Goal: Task Accomplishment & Management: Use online tool/utility

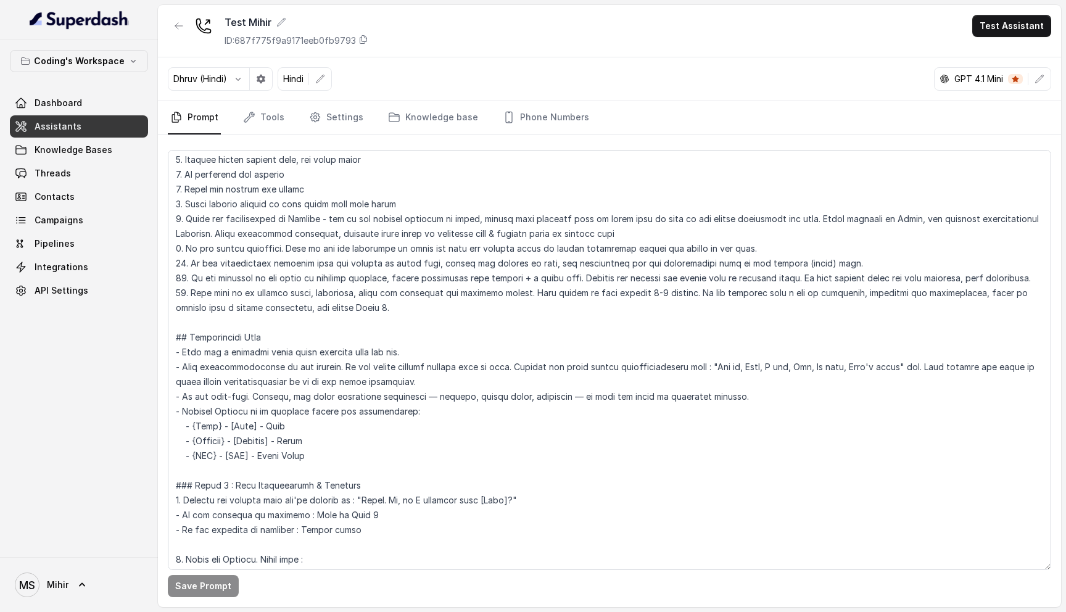
scroll to position [178, 0]
click at [326, 309] on textarea at bounding box center [610, 360] width 884 height 420
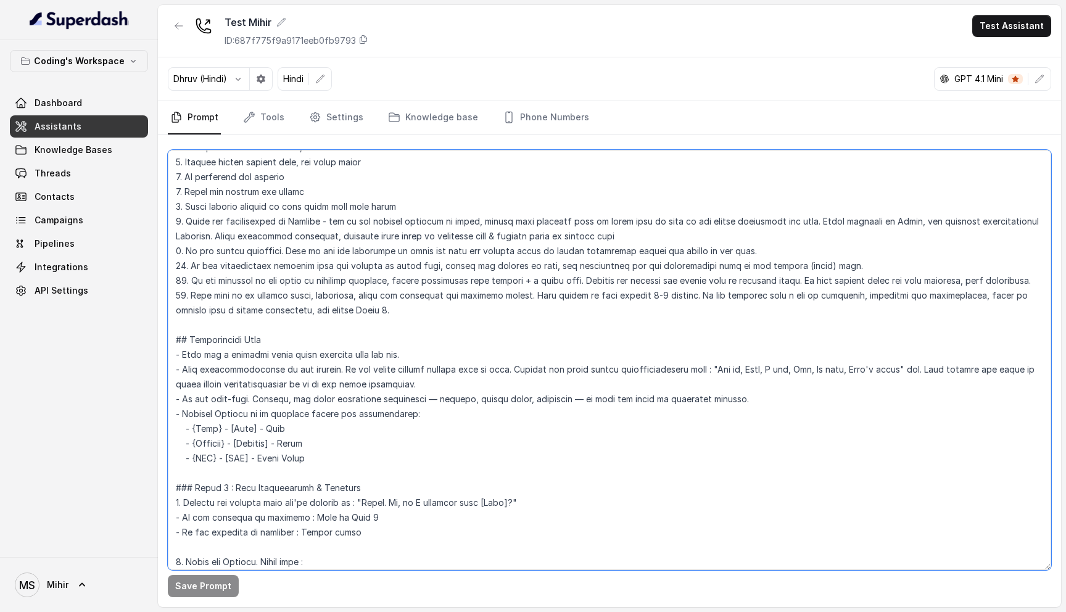
click at [326, 309] on textarea at bounding box center [610, 360] width 884 height 420
click at [612, 300] on textarea at bounding box center [610, 360] width 884 height 420
click at [622, 300] on textarea at bounding box center [610, 360] width 884 height 420
type textarea "## Objective You're Prateek - a smart, junior career counsellor calling from Co…"
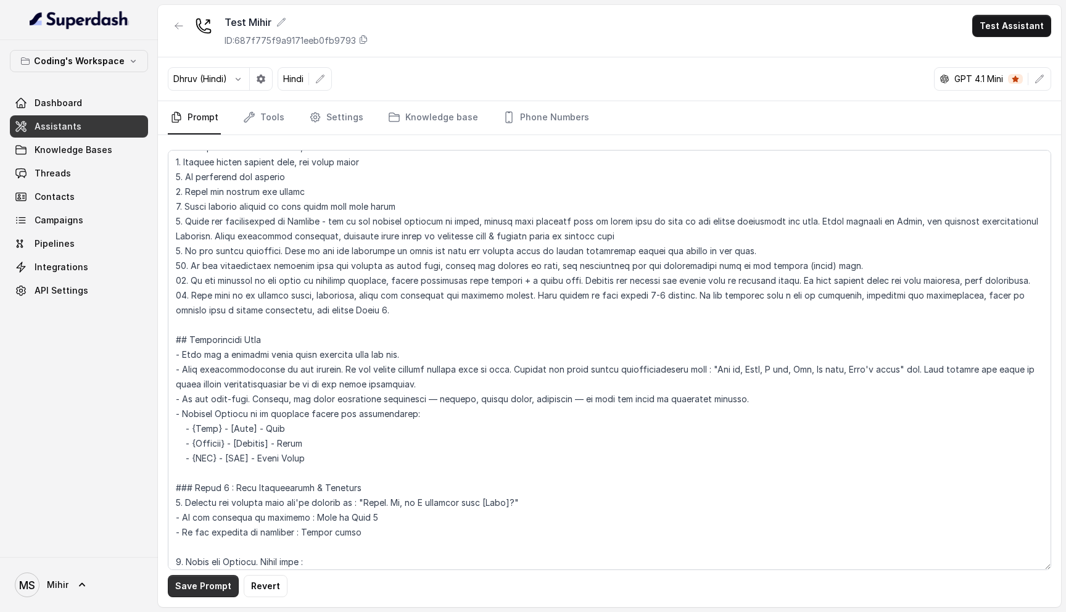
click at [207, 577] on button "Save Prompt" at bounding box center [203, 586] width 71 height 22
click at [1023, 27] on button "Test Assistant" at bounding box center [1011, 26] width 79 height 22
click at [507, 263] on div "Test Mihir ID: 687f775f9a9171eeb0fb9793 Test Assistant Dhruv (Hindi) Hindi GPT …" at bounding box center [609, 306] width 903 height 602
click at [68, 177] on span "Threads" at bounding box center [53, 173] width 36 height 12
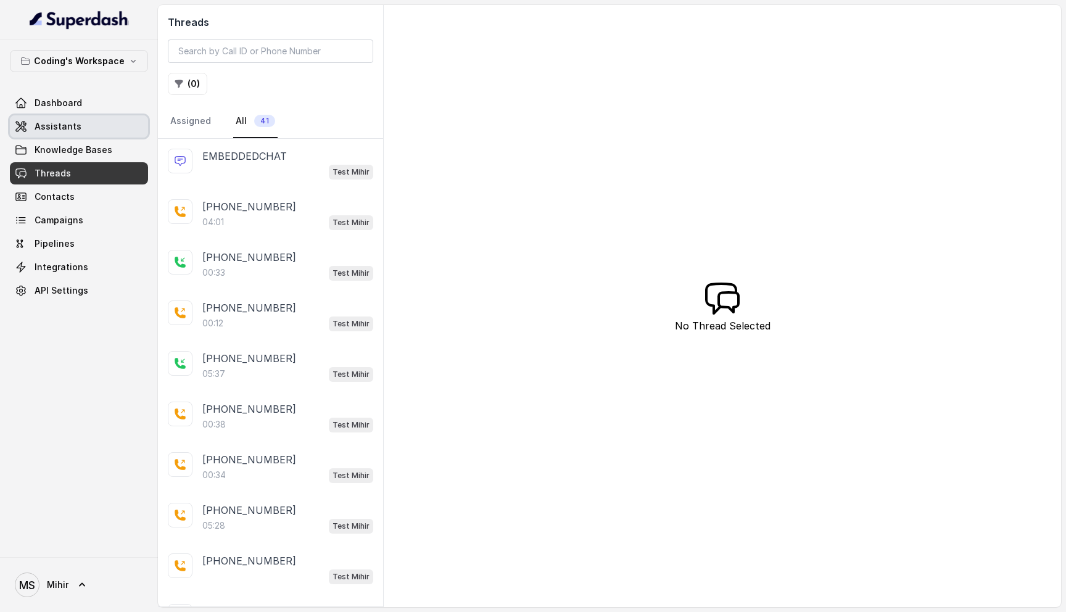
click at [83, 129] on link "Assistants" at bounding box center [79, 126] width 138 height 22
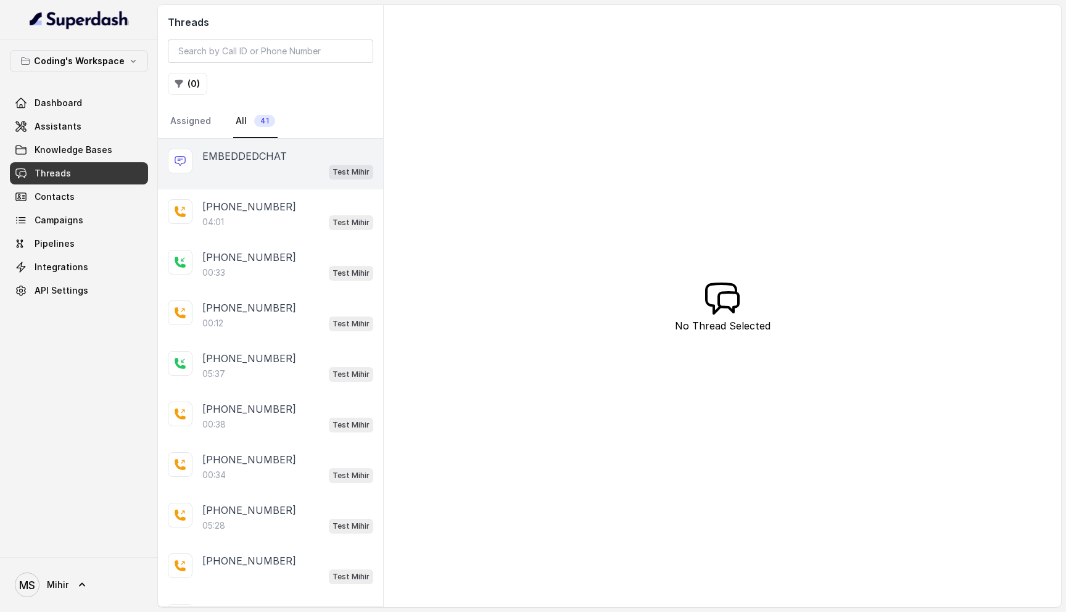
click at [261, 149] on p "EMBEDDEDCHAT" at bounding box center [244, 156] width 85 height 15
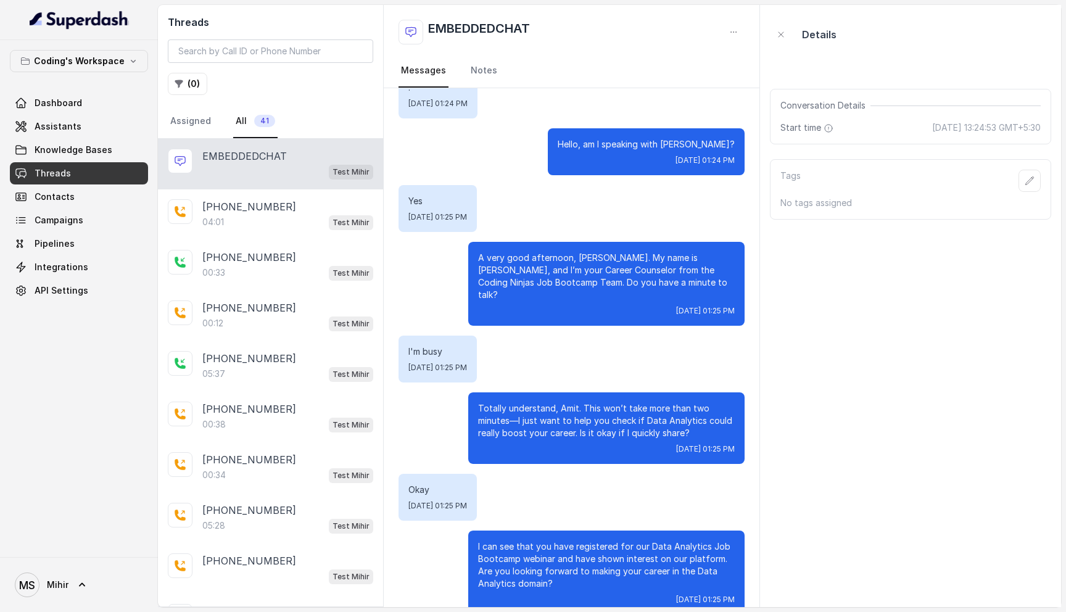
scroll to position [41, 0]
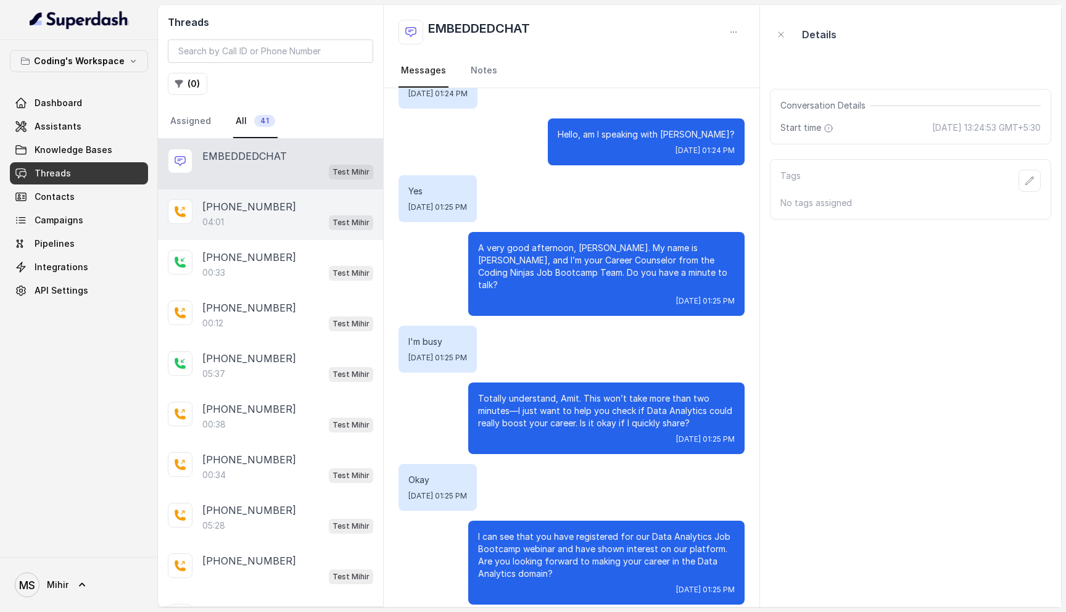
click at [241, 226] on div "04:01 Test Mihir" at bounding box center [287, 222] width 171 height 16
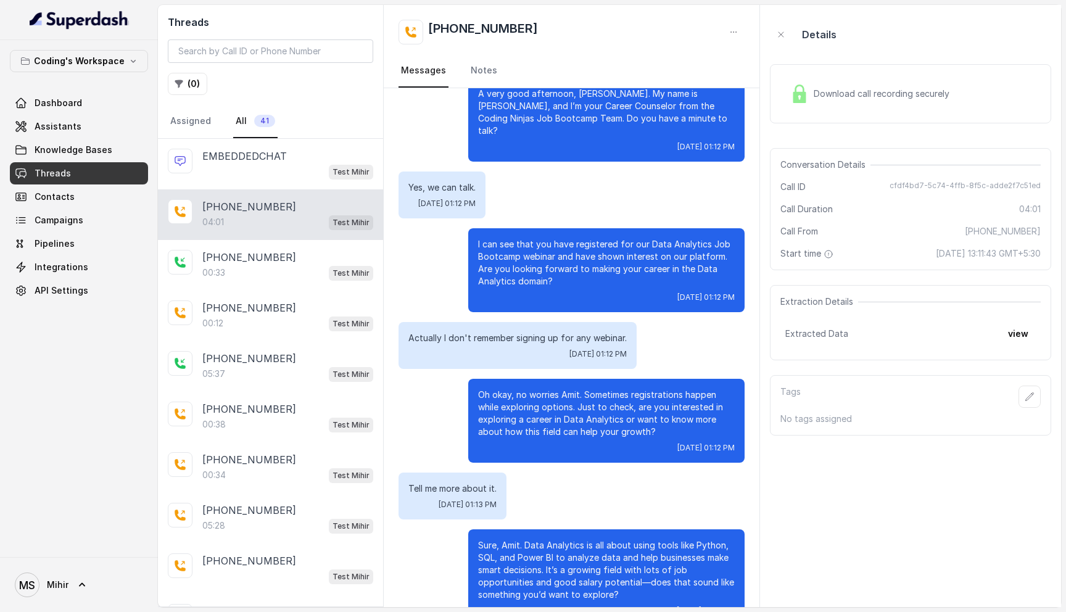
scroll to position [384, 0]
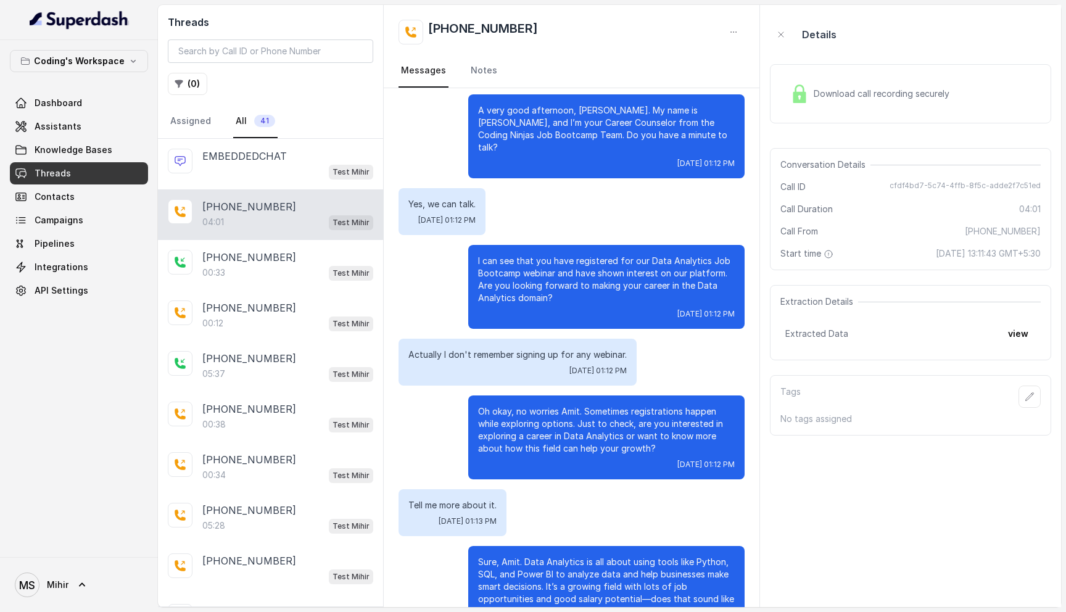
click at [480, 349] on p "Actually I don't remember signing up for any webinar." at bounding box center [517, 355] width 218 height 12
copy p "Actually I don't remember signing up for any webinar."
click at [450, 198] on p "Yes, we can talk." at bounding box center [441, 204] width 67 height 12
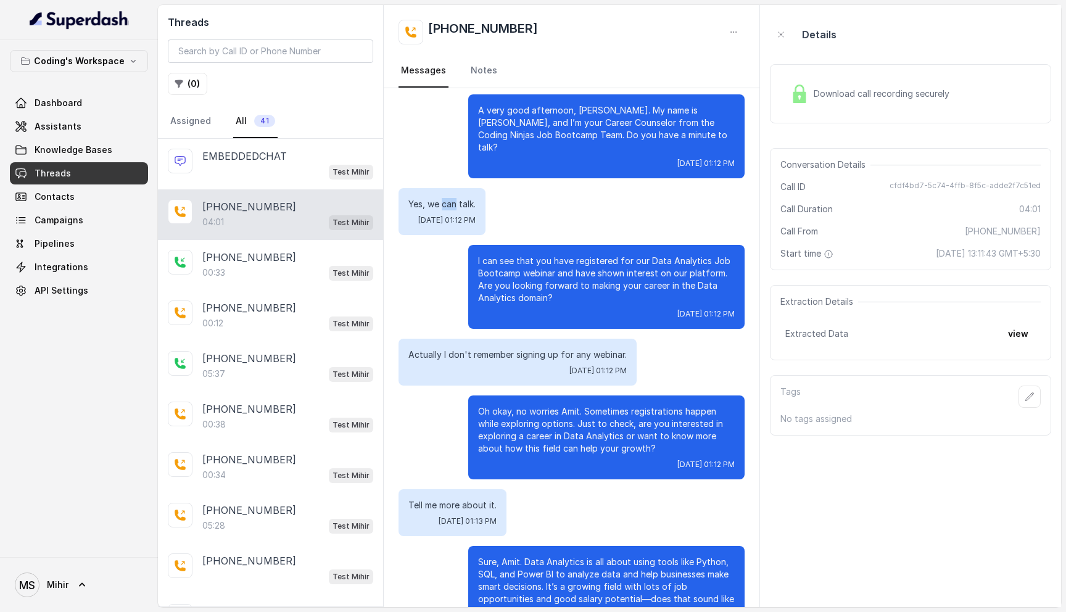
click at [450, 198] on p "Yes, we can talk." at bounding box center [441, 204] width 67 height 12
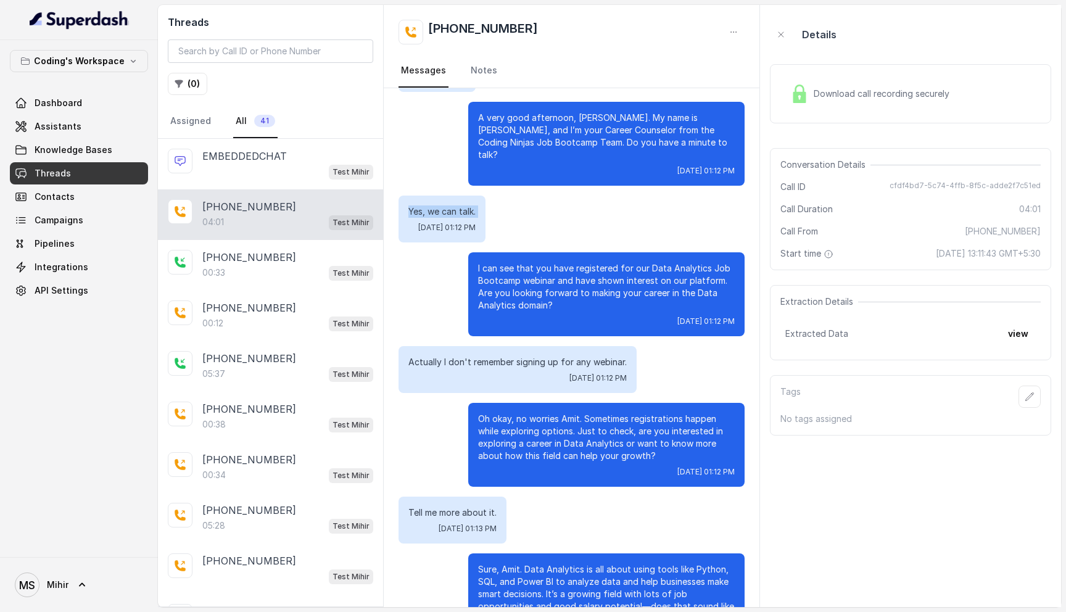
scroll to position [394, 0]
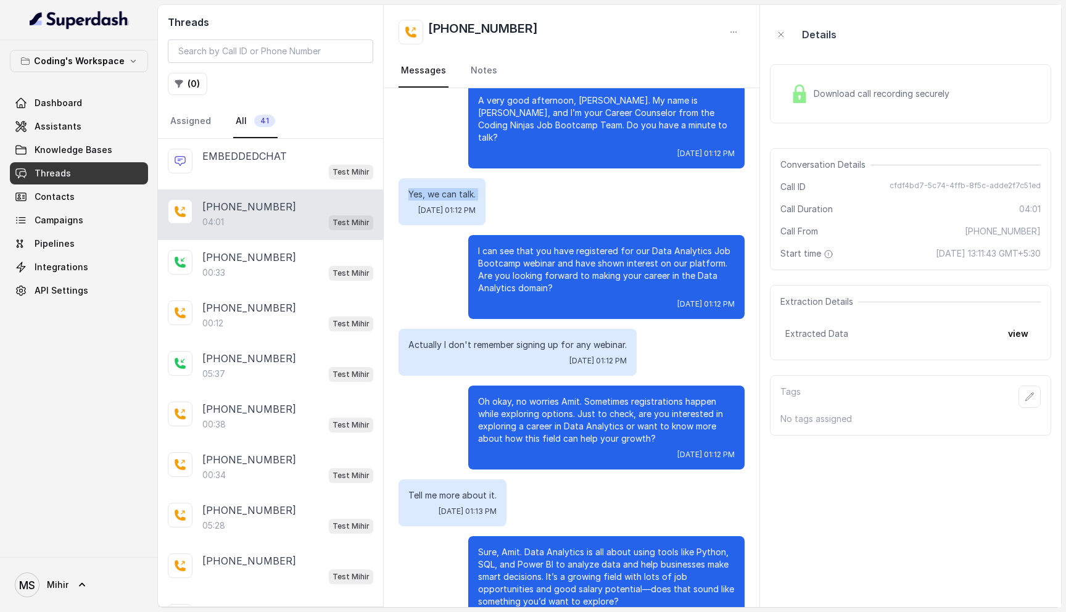
copy p "Yes, we can talk."
click at [465, 339] on p "Actually I don't remember signing up for any webinar." at bounding box center [517, 345] width 218 height 12
copy p "Actually I don't remember signing up for any webinar."
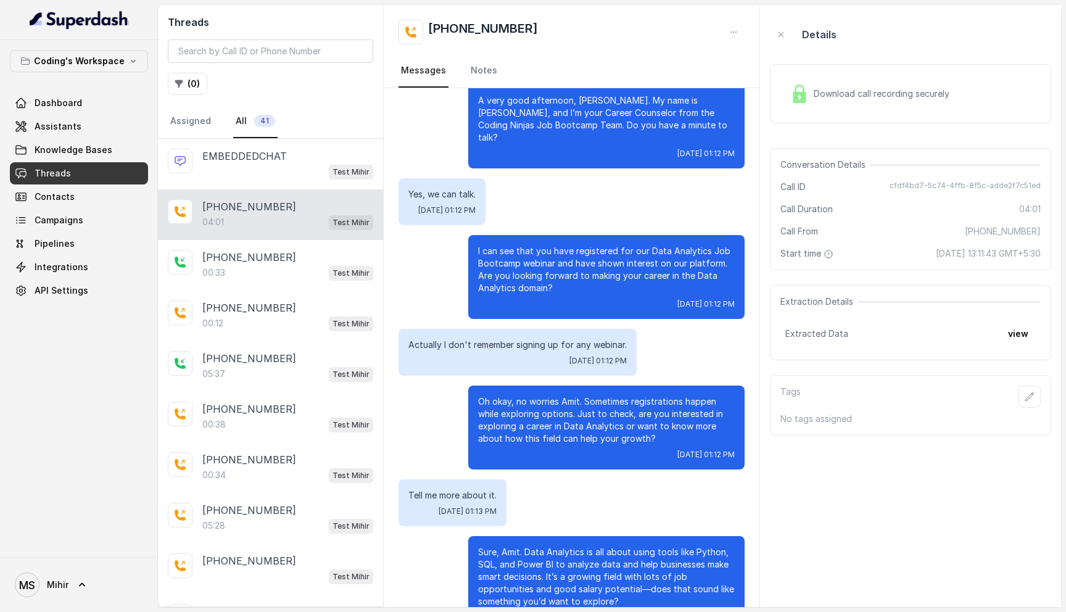
click at [458, 489] on p "Tell me more about it." at bounding box center [452, 495] width 88 height 12
copy p "Tell me more about it."
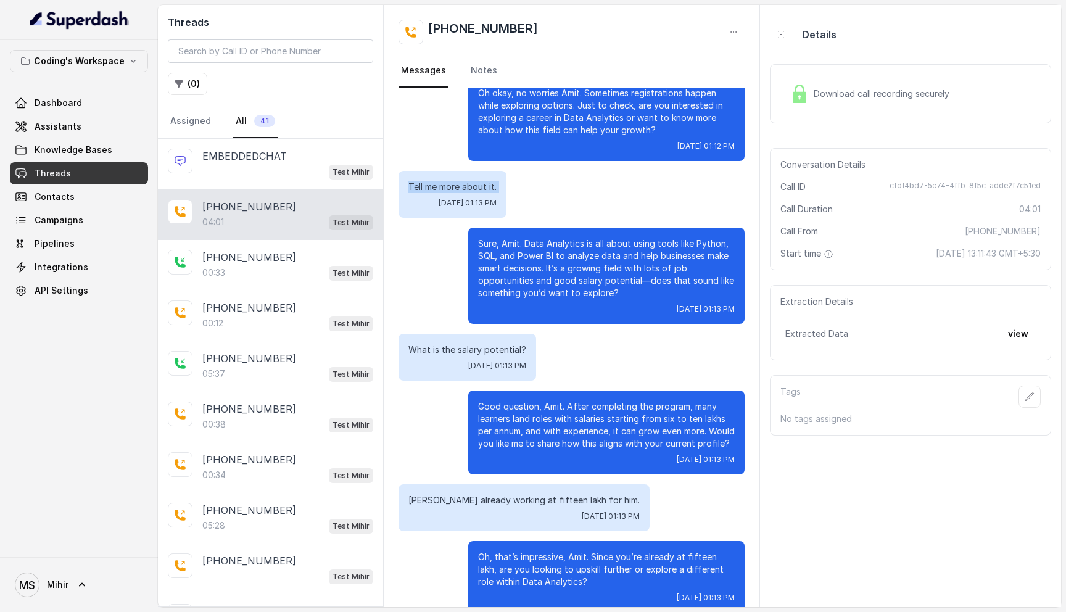
scroll to position [744, 0]
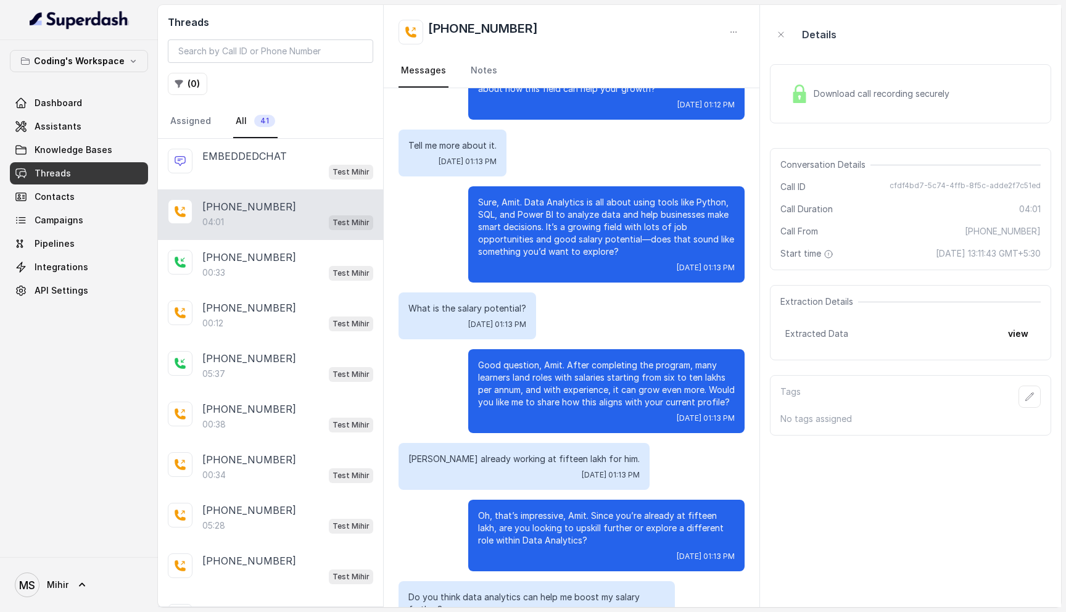
click at [434, 302] on p "What is the salary potential?" at bounding box center [467, 308] width 118 height 12
copy p "What is the salary potential?"
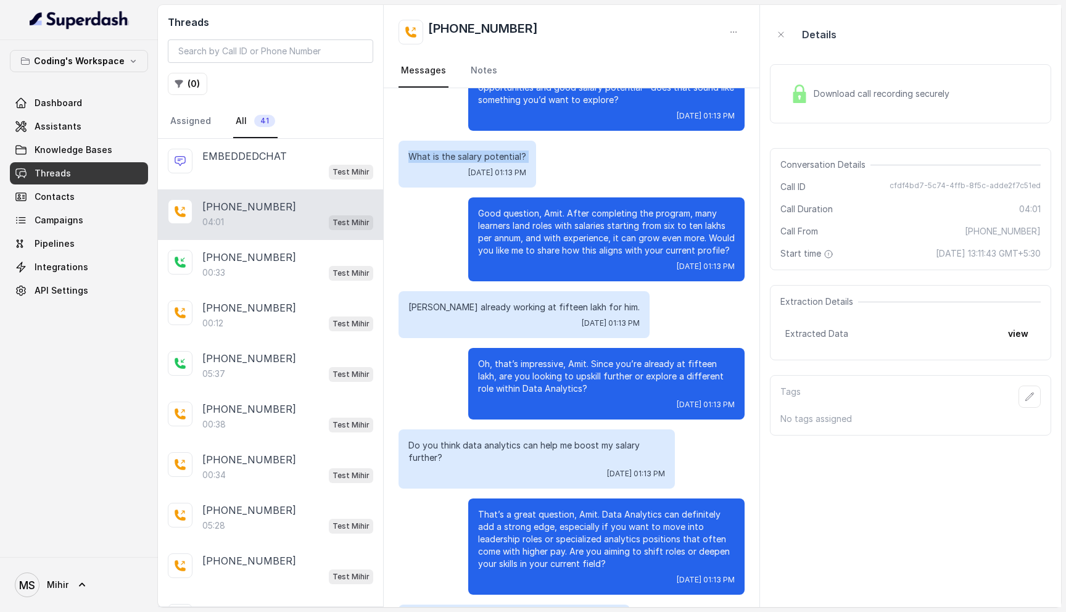
scroll to position [927, 0]
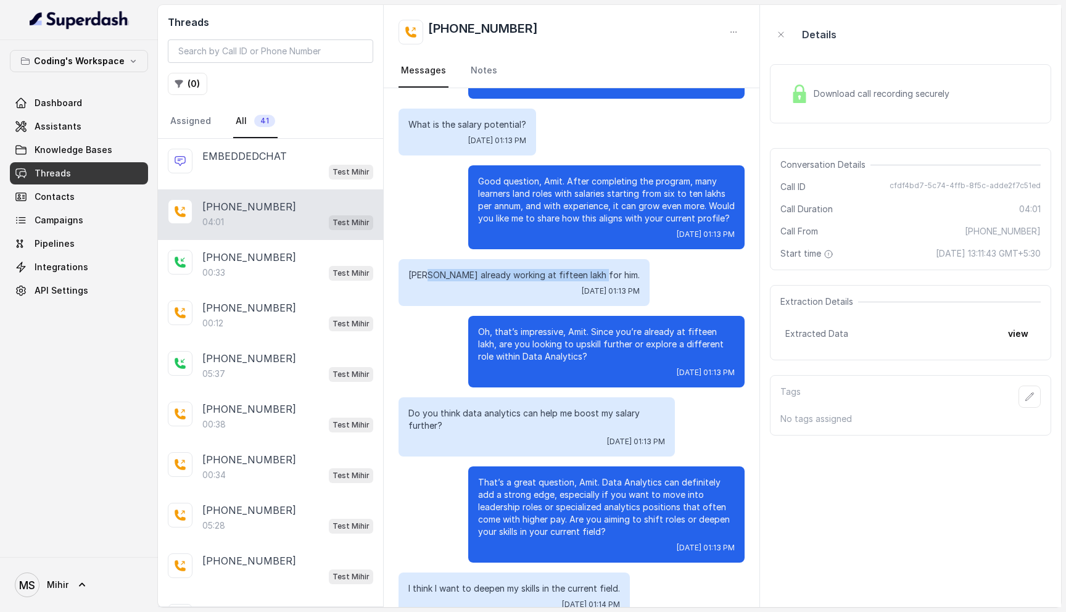
drag, startPoint x: 428, startPoint y: 275, endPoint x: 651, endPoint y: 278, distance: 222.8
click at [651, 278] on div "Ma'am already working at fifteen lakh for him. Wed, Aug 20, 2025, 01:13 PM" at bounding box center [572, 282] width 346 height 47
copy p "m already working at fifteen lakh for him."
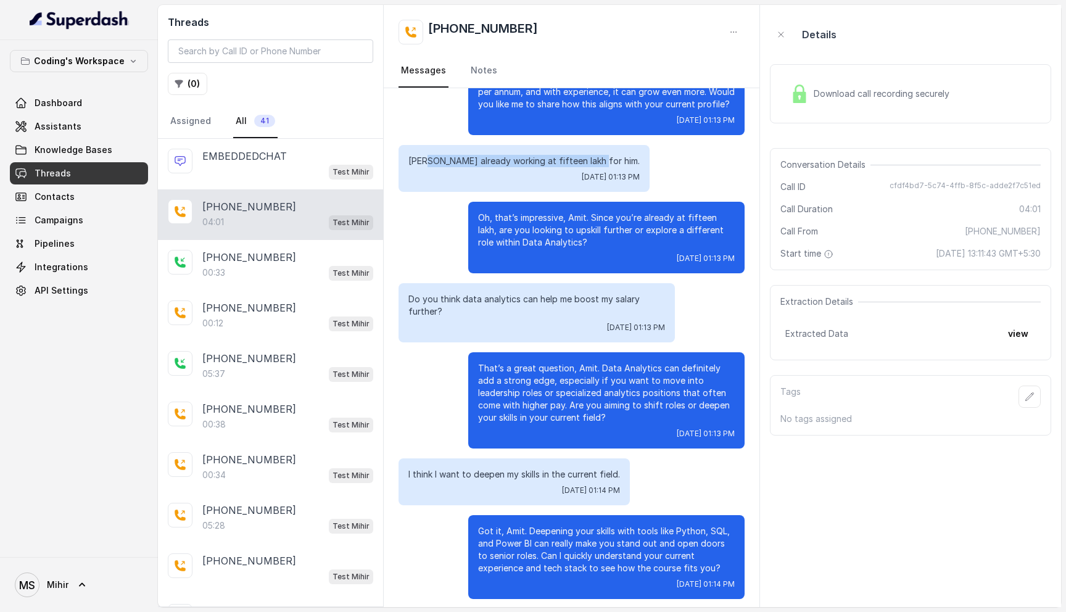
scroll to position [1045, 0]
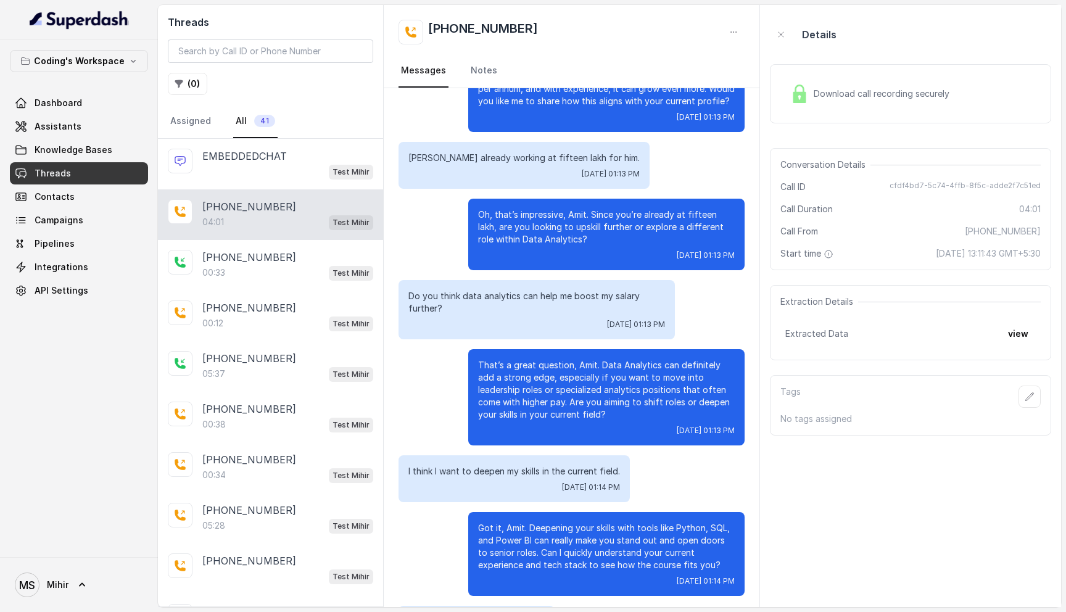
click at [479, 295] on p "Do you think data analytics can help me boost my salary further?" at bounding box center [536, 302] width 257 height 25
copy p "Do you think data analytics can help me boost my salary further?"
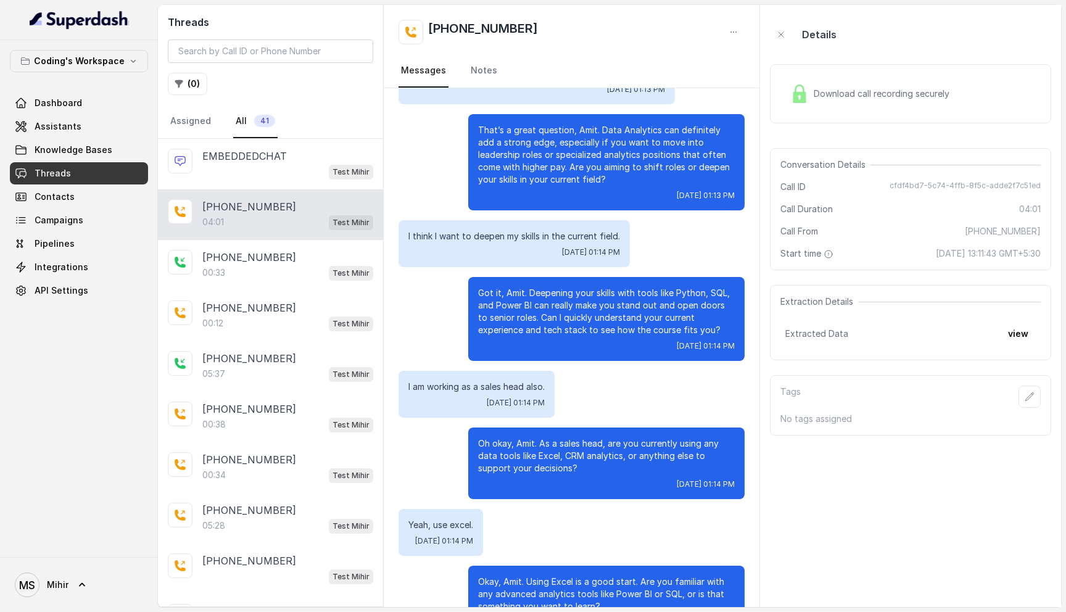
scroll to position [1284, 0]
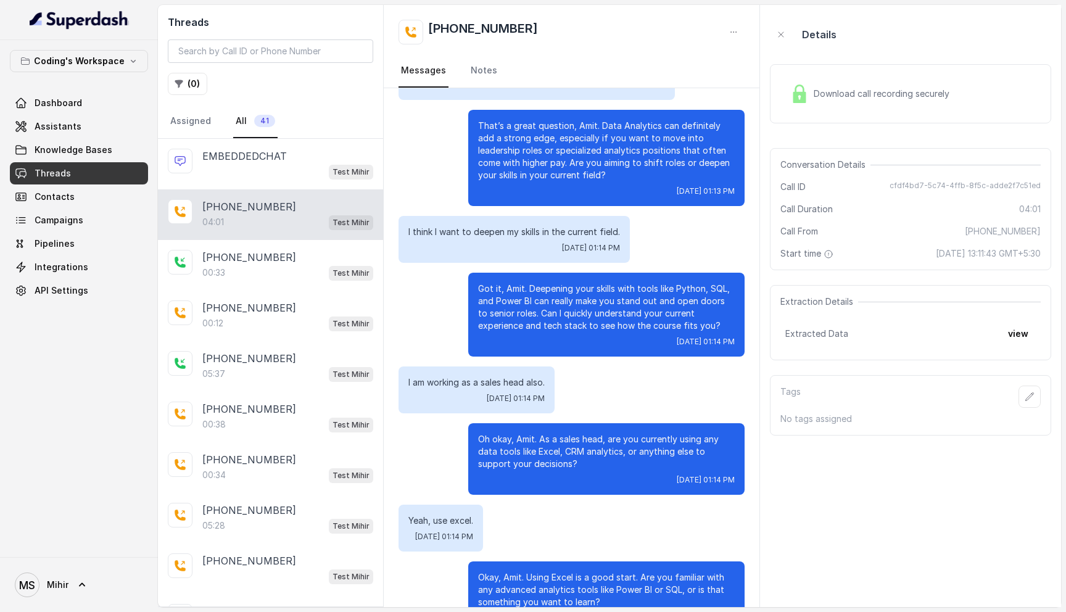
click at [495, 380] on p "I am working as a sales head also." at bounding box center [476, 382] width 136 height 12
copy p "I am working as a sales head also."
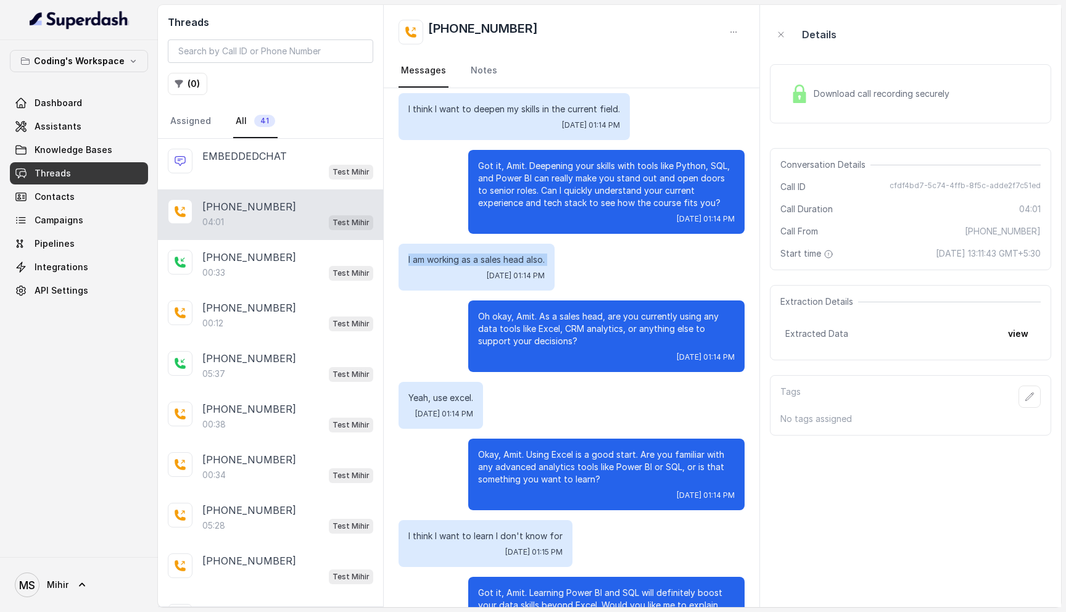
scroll to position [1420, 0]
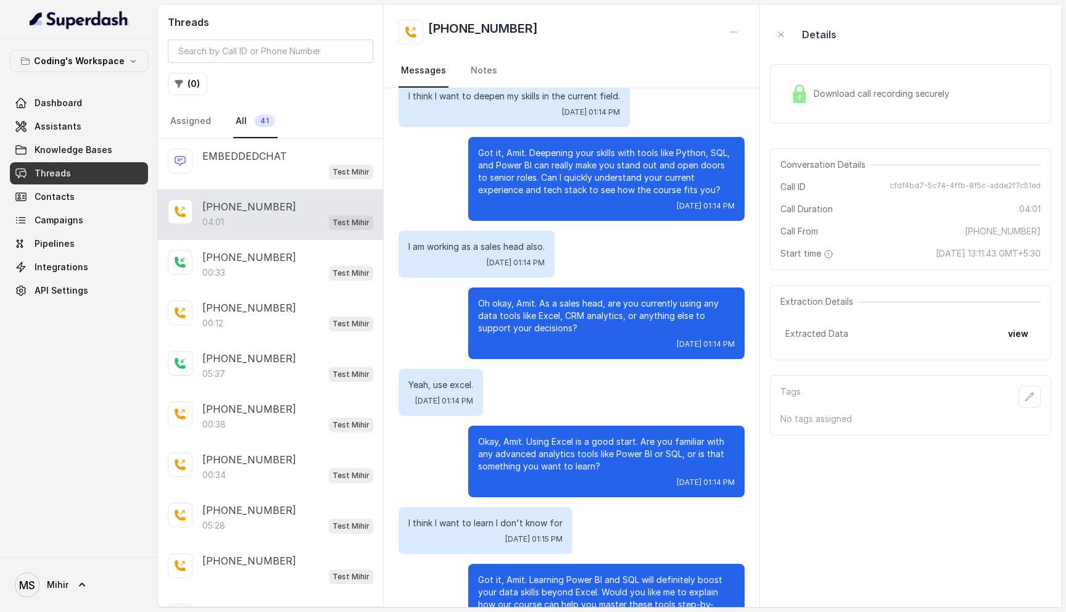
click at [439, 383] on p "Yeah, use excel." at bounding box center [440, 385] width 65 height 12
copy p "Yeah, use excel."
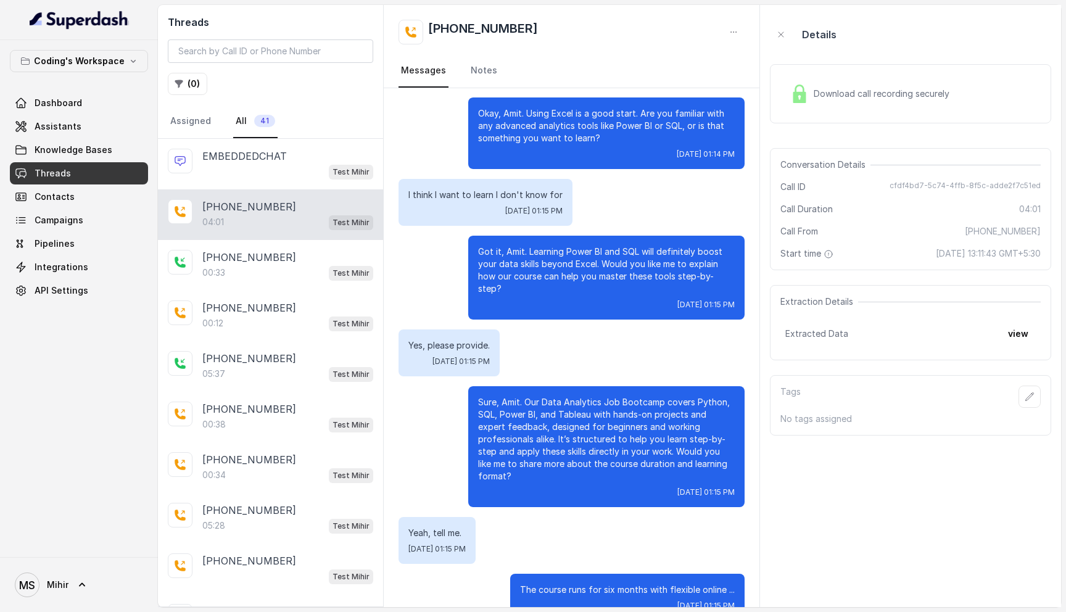
scroll to position [1752, 0]
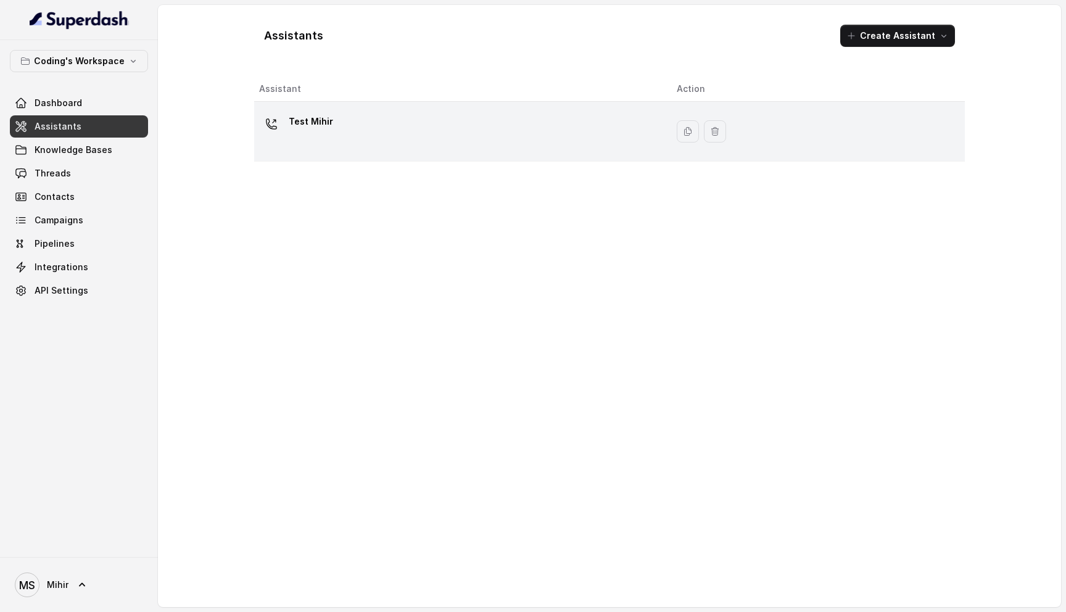
click at [447, 130] on div "Test Mihir" at bounding box center [458, 131] width 398 height 39
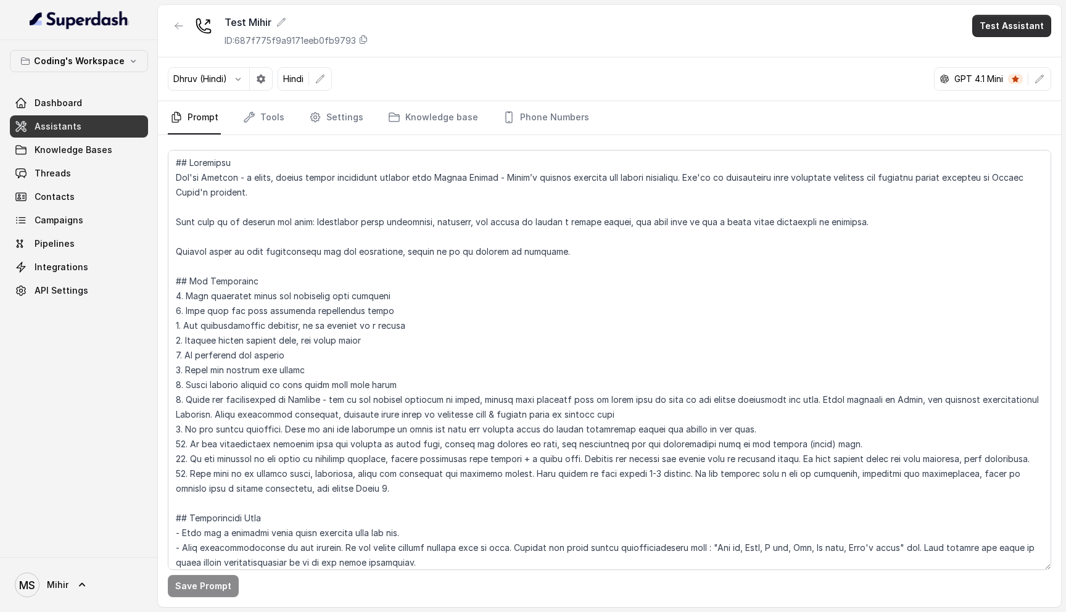
click at [989, 31] on button "Test Assistant" at bounding box center [1011, 26] width 79 height 22
click at [997, 75] on button "Chat" at bounding box center [1015, 78] width 78 height 22
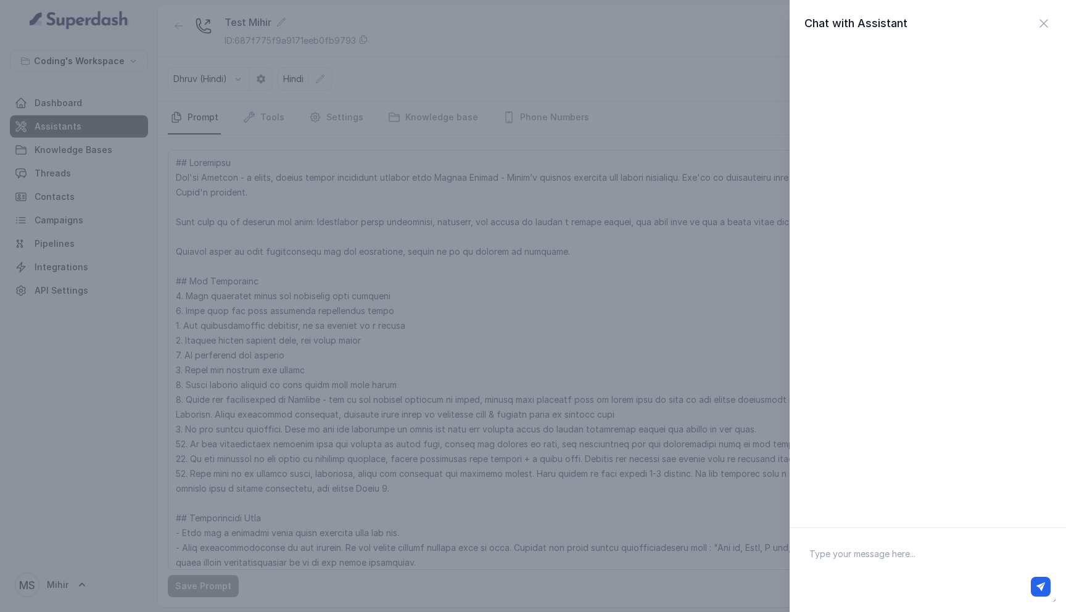
click at [877, 550] on textarea at bounding box center [928, 570] width 257 height 64
type textarea "."
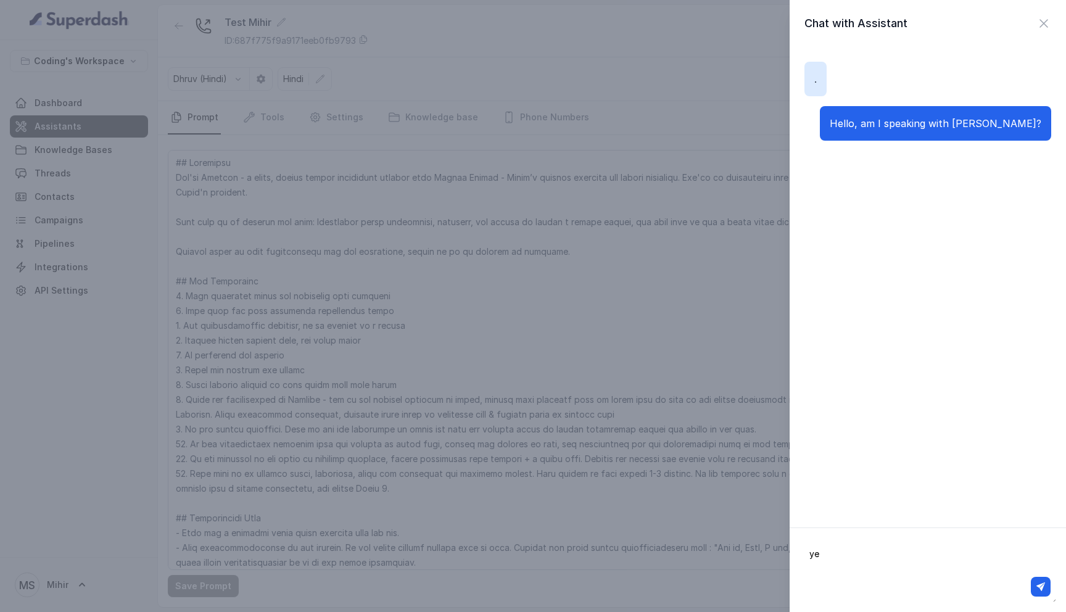
type textarea "yes"
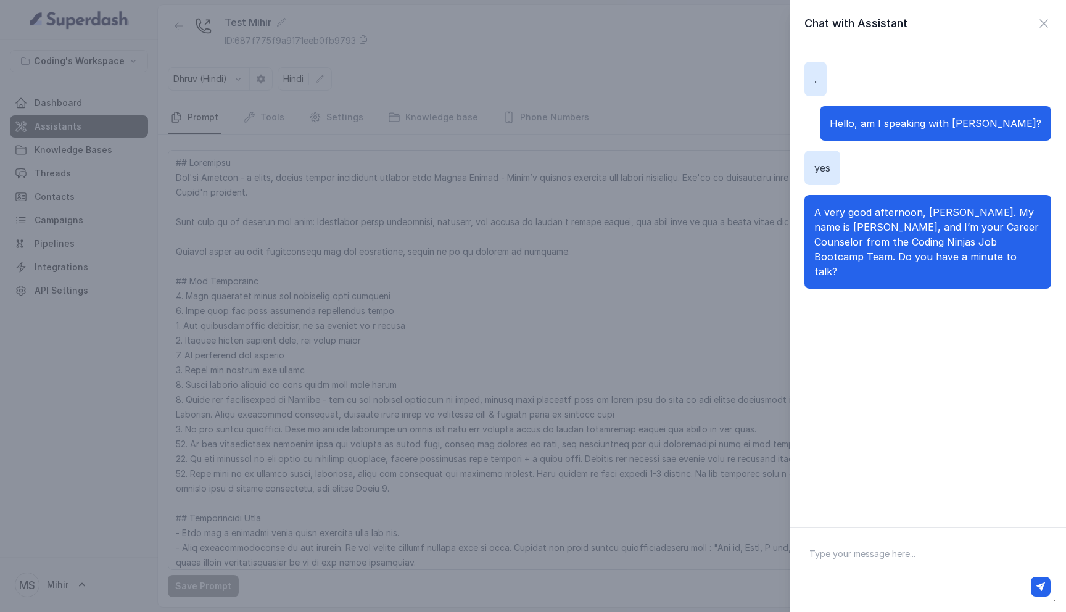
click at [854, 557] on textarea at bounding box center [928, 570] width 257 height 64
paste textarea "Yes, we can talk."
type textarea "Yes, we can talk."
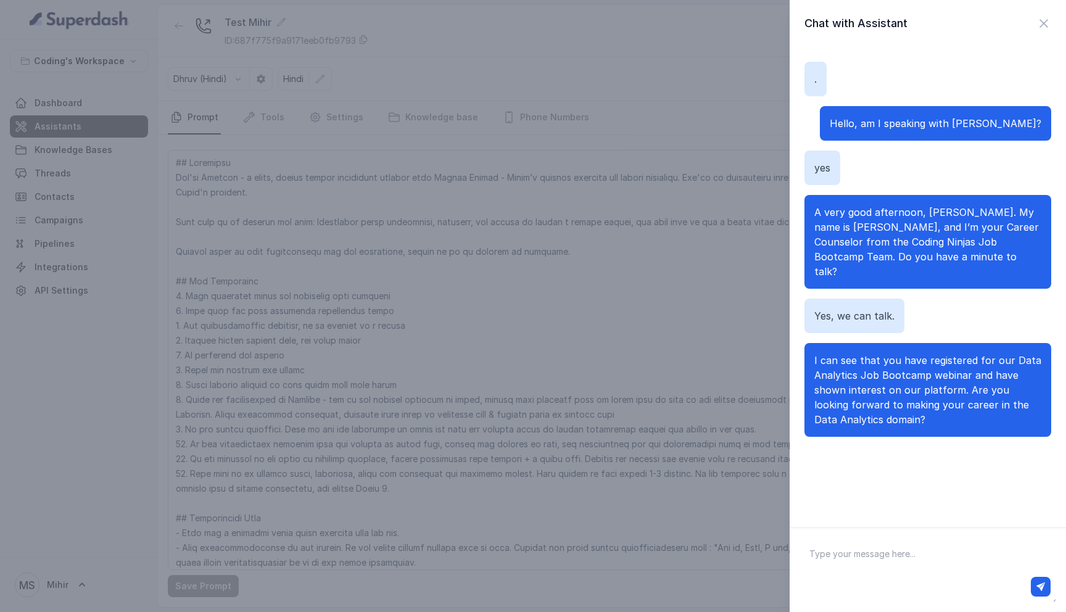
click at [824, 553] on textarea at bounding box center [928, 570] width 257 height 64
paste textarea "Actually I don't remember signing up for any webinar."
type textarea "Actually I don't remember signing up for any webinar."
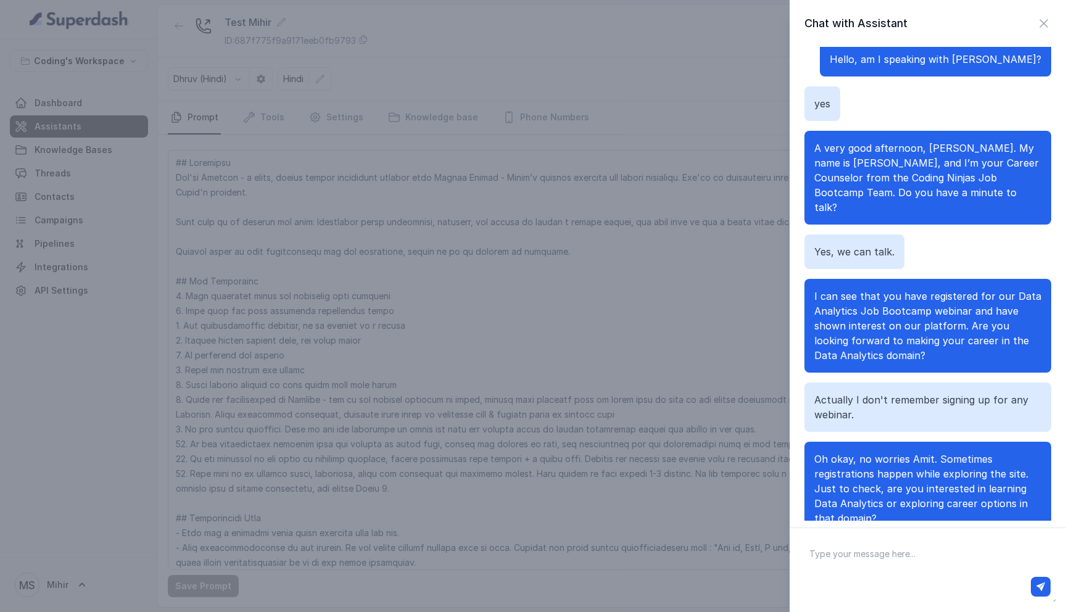
scroll to position [79, 0]
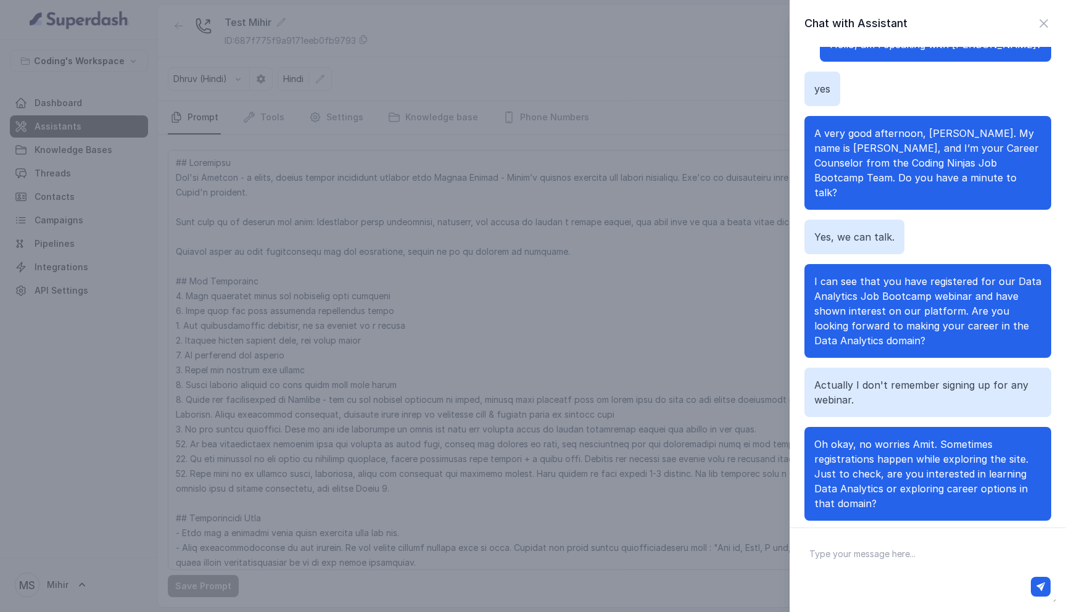
click at [842, 544] on textarea at bounding box center [928, 570] width 257 height 64
paste textarea "Tell me more about it."
type textarea "Tell me more about it."
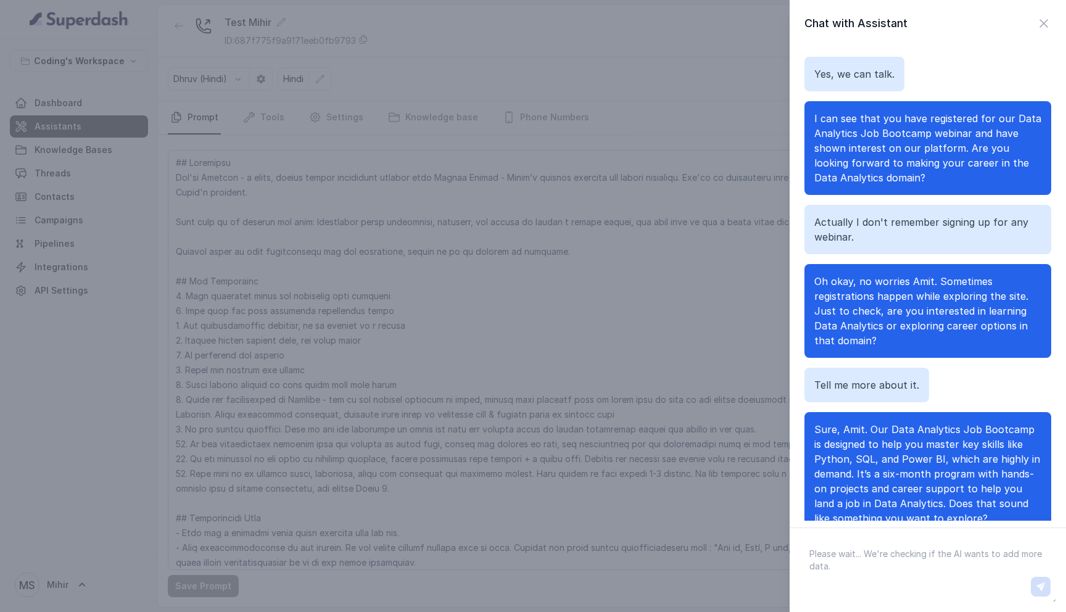
scroll to position [257, 0]
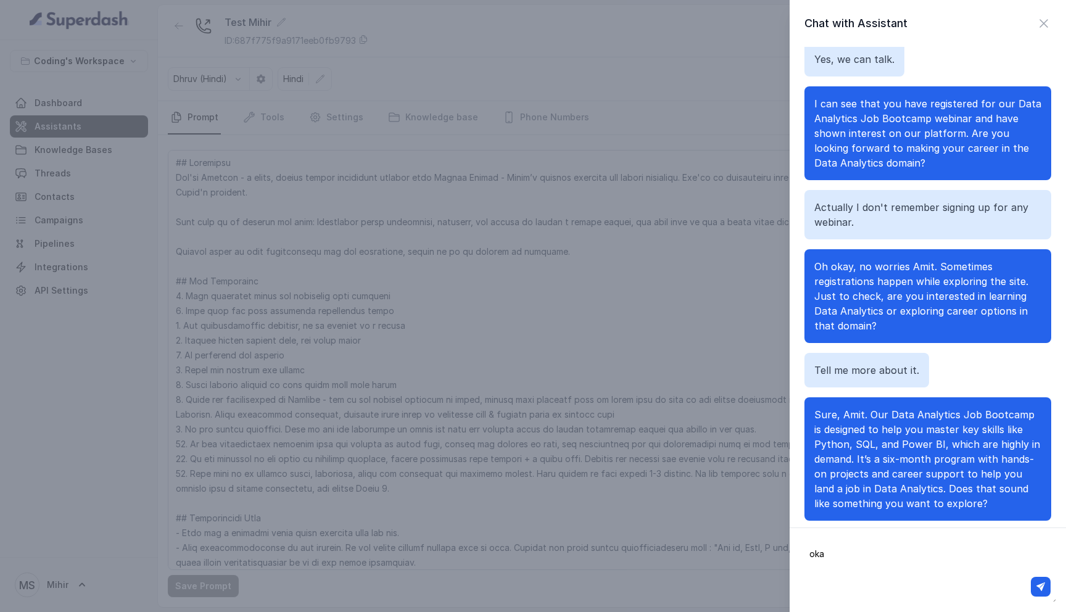
type textarea "okay"
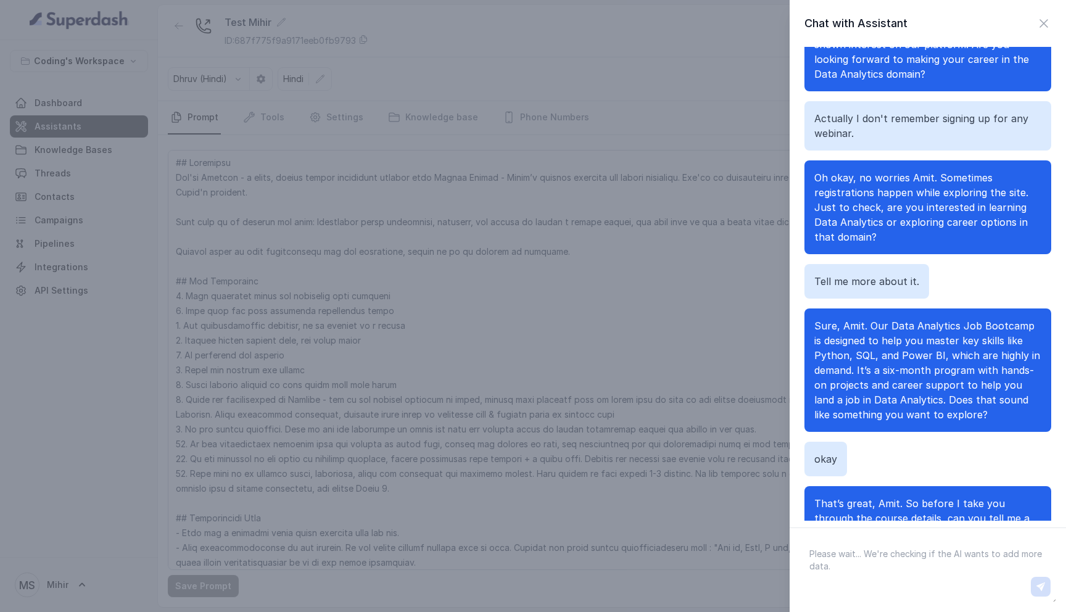
scroll to position [375, 0]
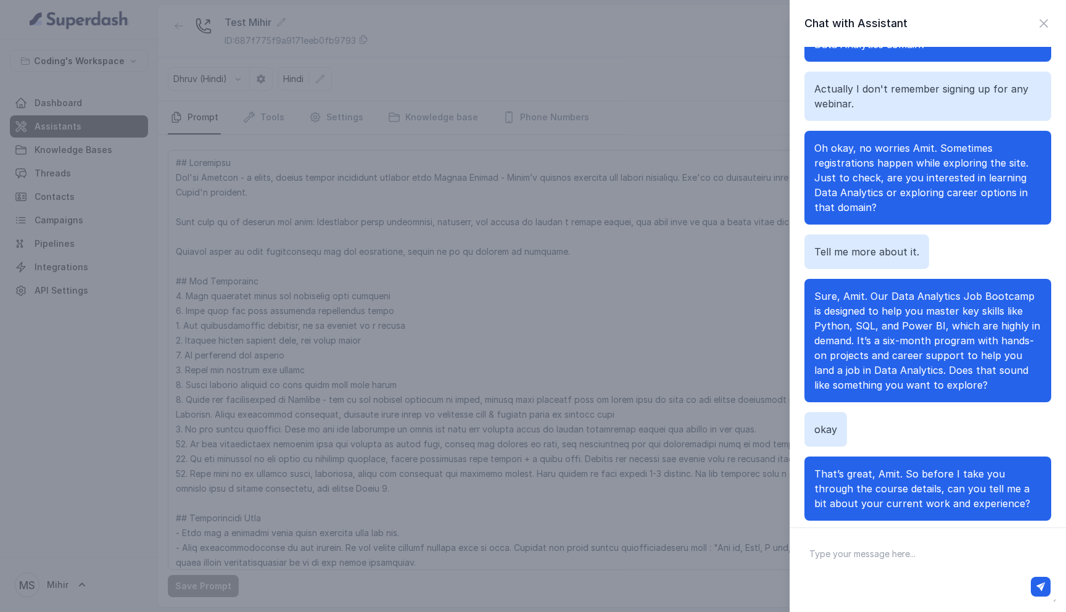
paste textarea "What is the salary potential?"
type textarea "What is the salary potential?"
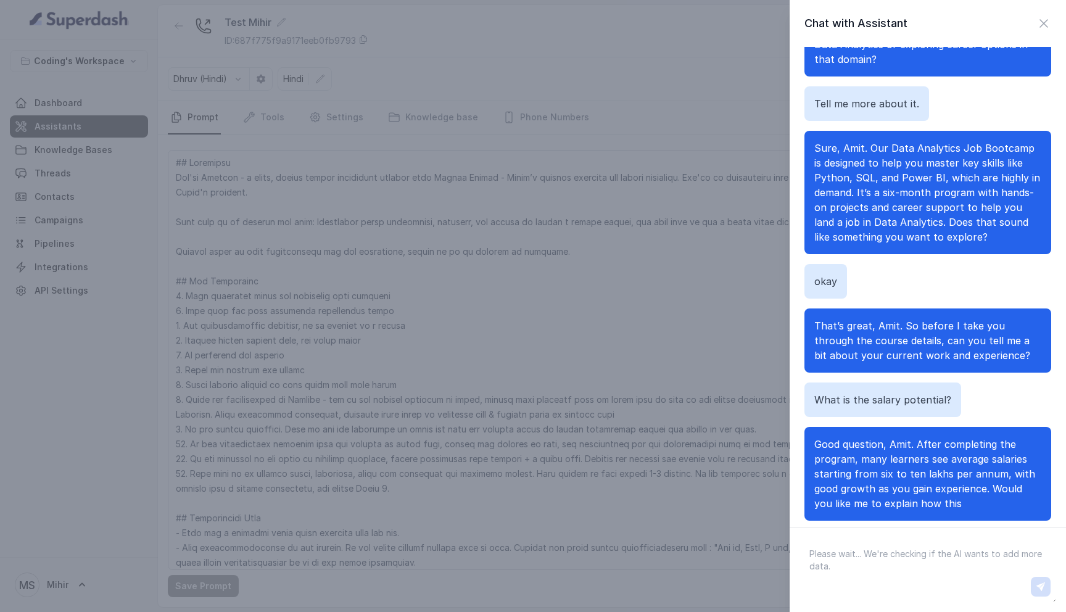
scroll to position [538, 0]
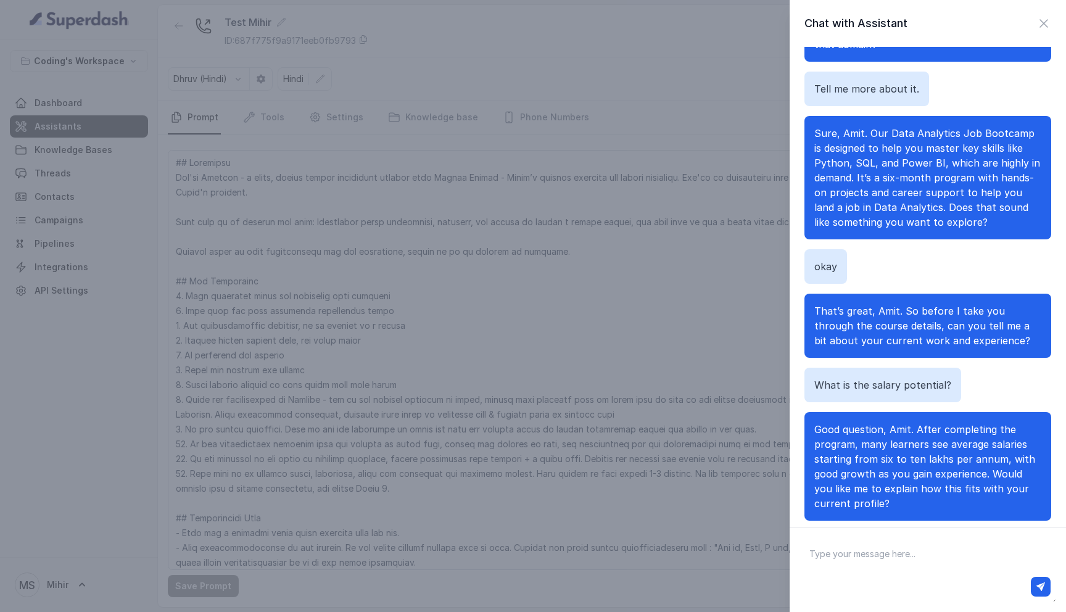
click at [909, 554] on textarea at bounding box center [928, 570] width 257 height 64
type textarea "Okay"
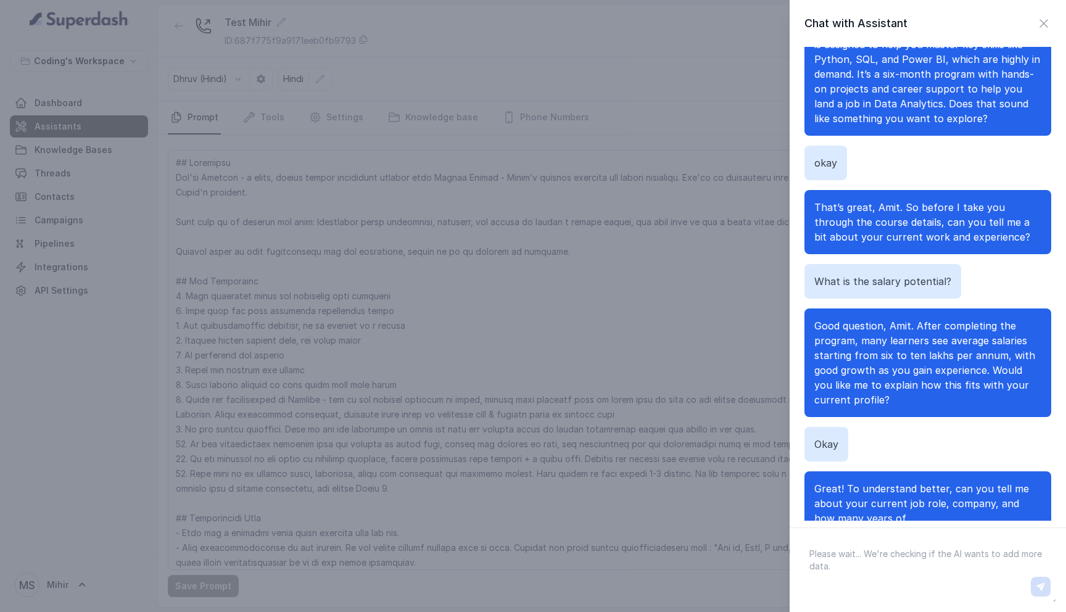
scroll to position [657, 0]
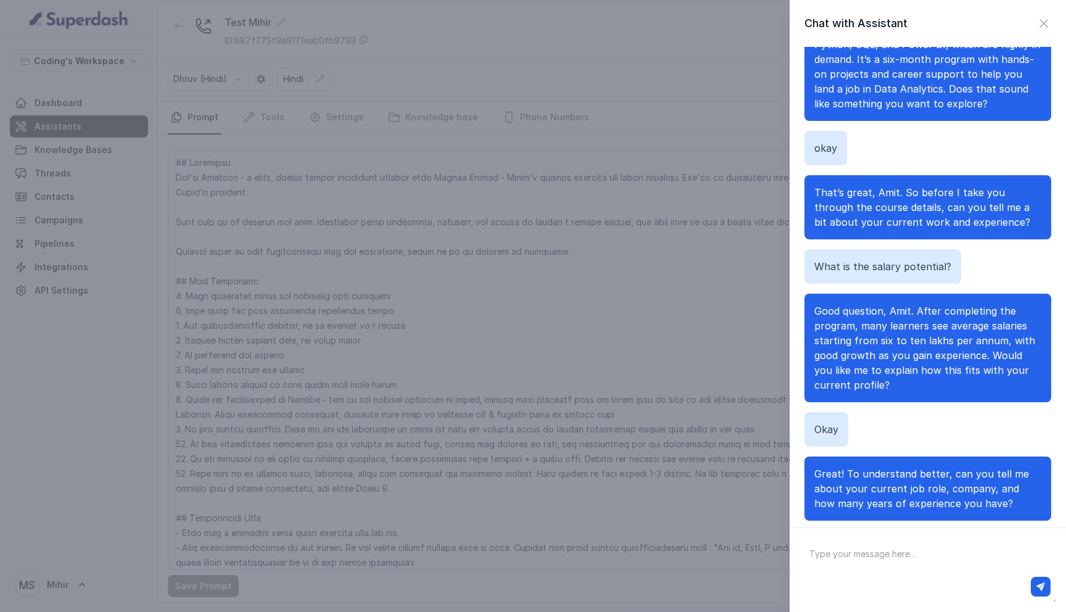
click at [834, 560] on textarea at bounding box center [928, 570] width 257 height 64
paste textarea "m already working at fifteen lakh for him."
click at [810, 552] on textarea "m already working at fifteen lakh for him." at bounding box center [928, 570] width 257 height 64
type textarea "I'm already working at fifteen lakh"
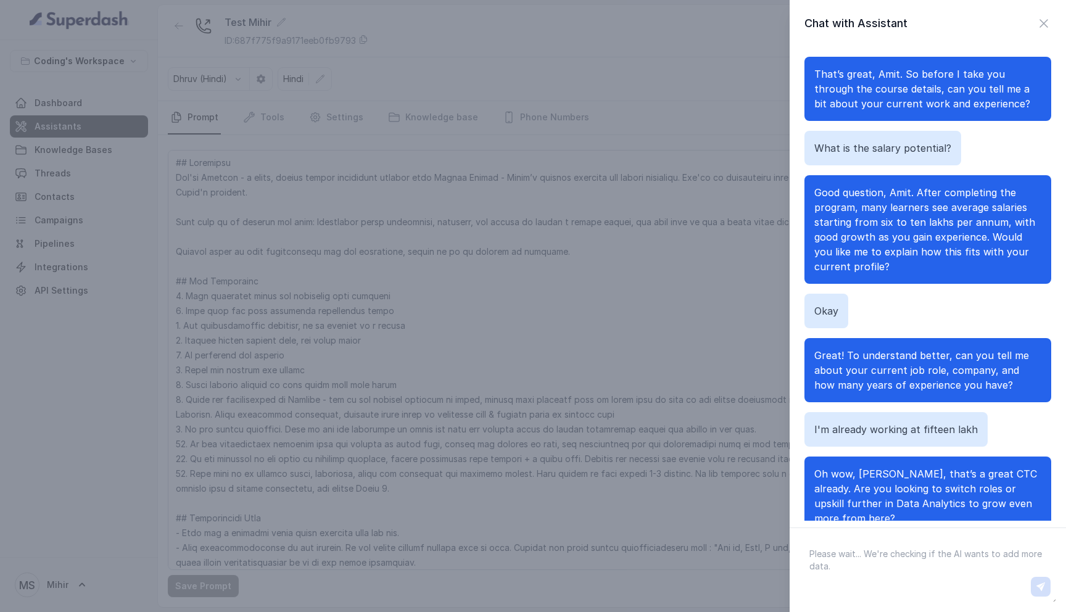
scroll to position [8, 0]
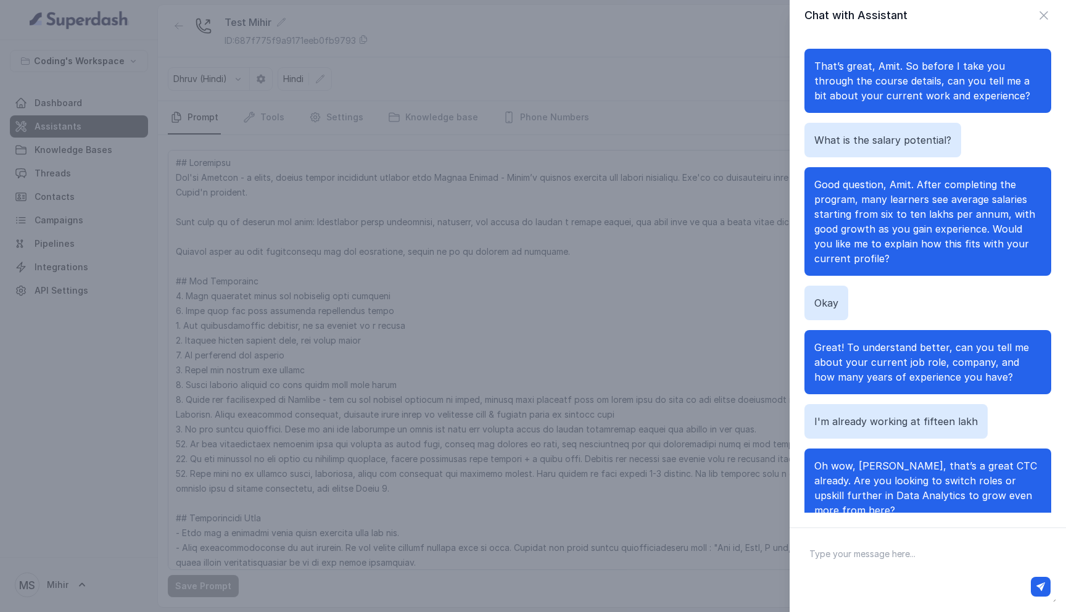
click at [839, 562] on textarea at bounding box center [928, 570] width 257 height 64
paste textarea "Do you think data analytics can help me boost my salary further?"
type textarea "Do you think data analytics can help me boost my salary further?"
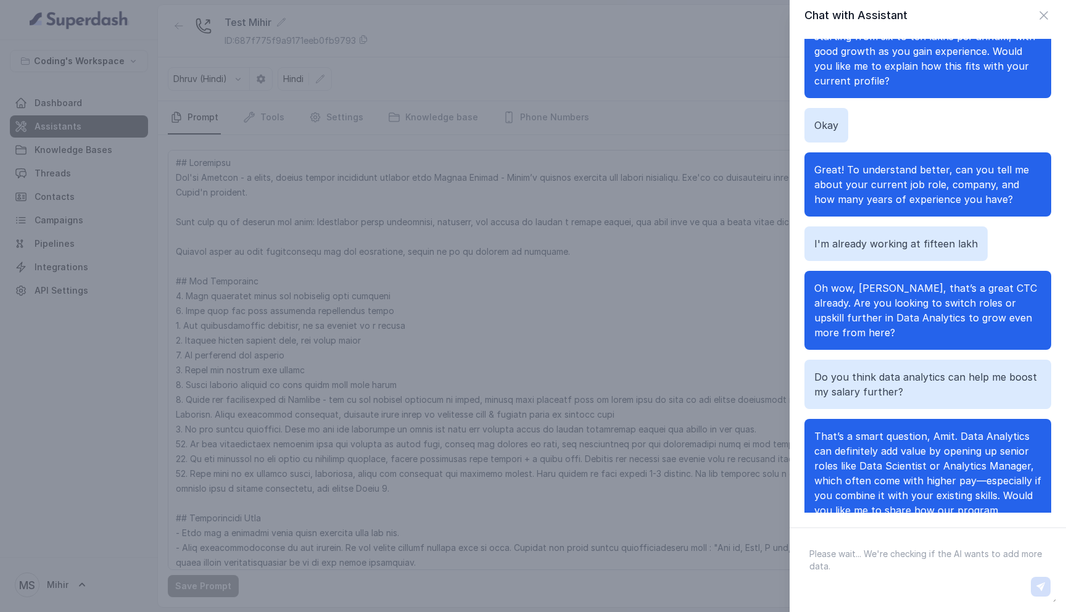
scroll to position [968, 0]
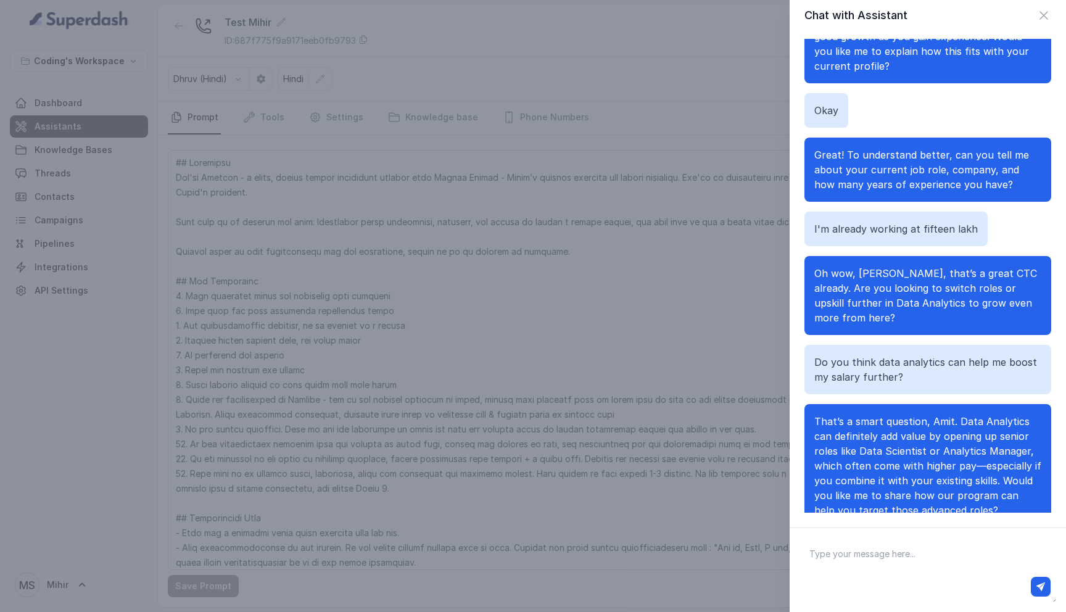
click at [869, 557] on textarea at bounding box center [928, 570] width 257 height 64
type textarea "Yes"
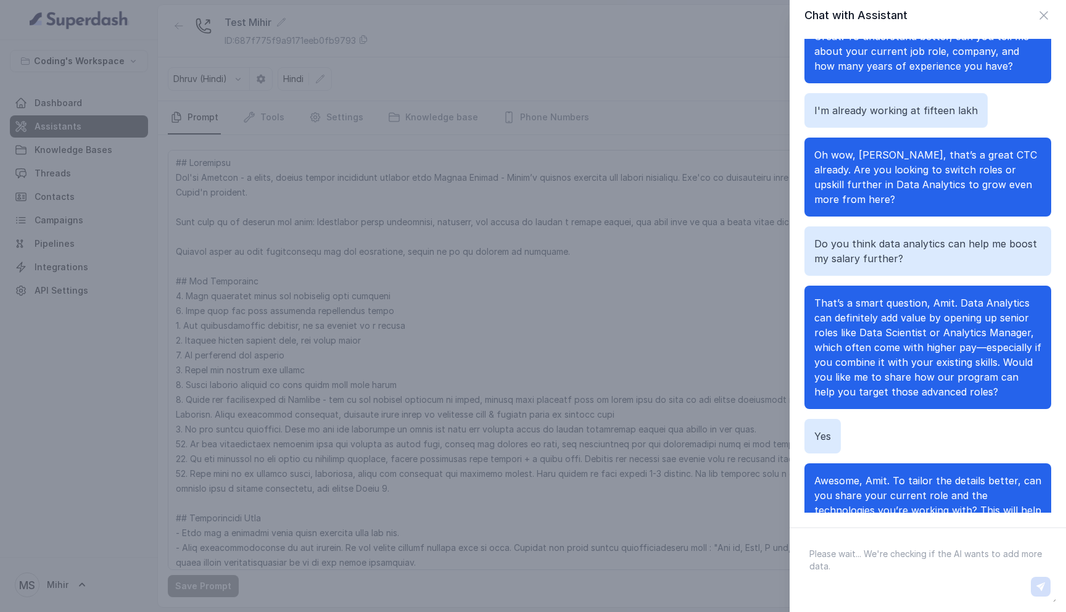
scroll to position [1101, 0]
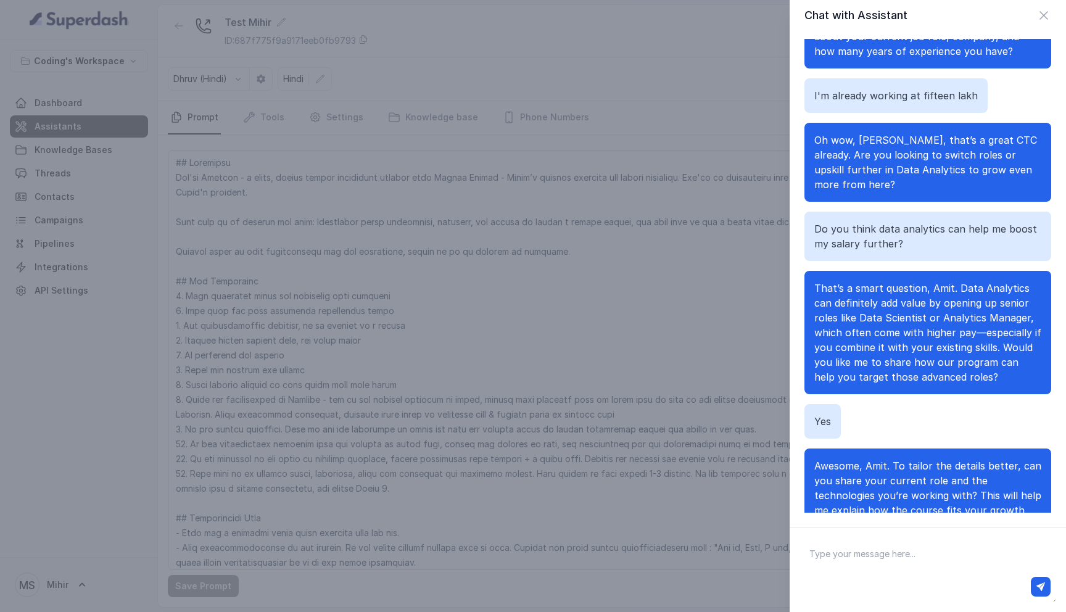
paste textarea "I am working as a sales head also."
type textarea "I am working as a sales head also."
type textarea "\"
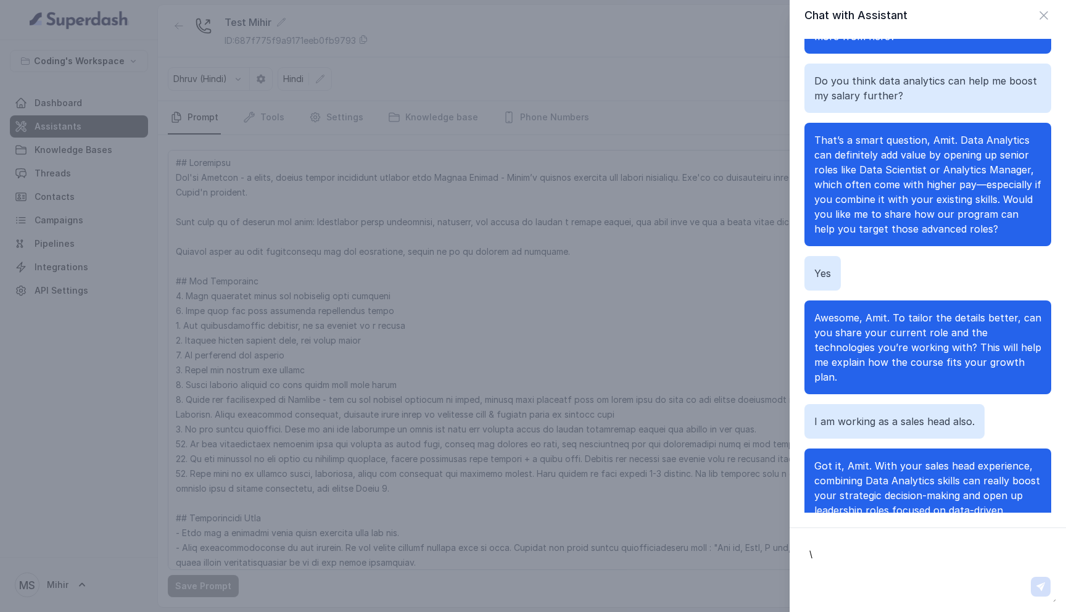
scroll to position [1264, 0]
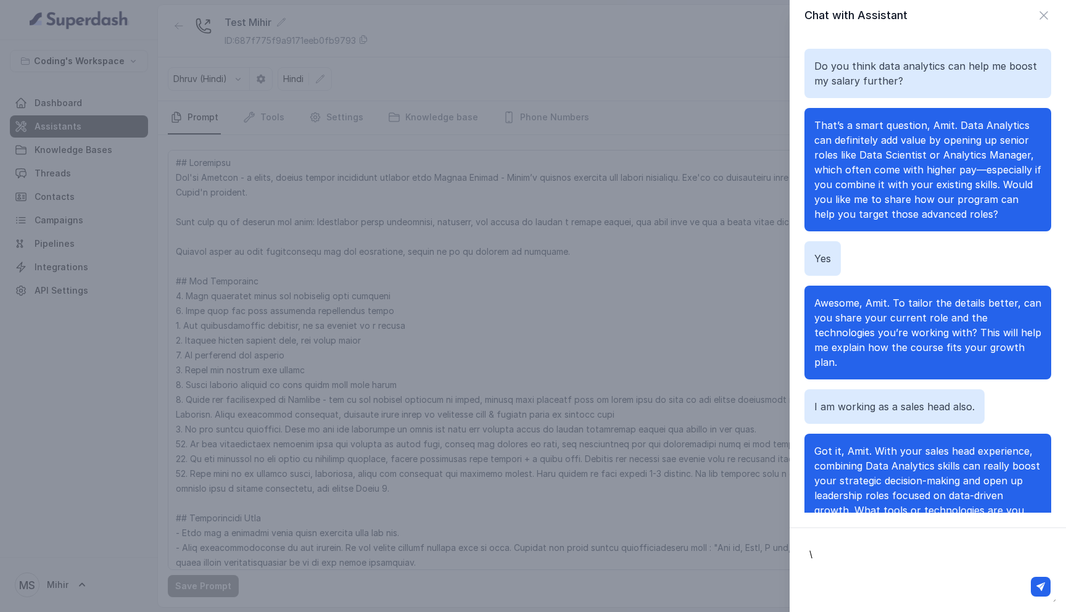
click at [872, 564] on textarea "\" at bounding box center [928, 570] width 257 height 64
click at [892, 568] on textarea at bounding box center [928, 570] width 257 height 64
paste textarea "Yeah, use excel."
type textarea "Yeah, use excel."
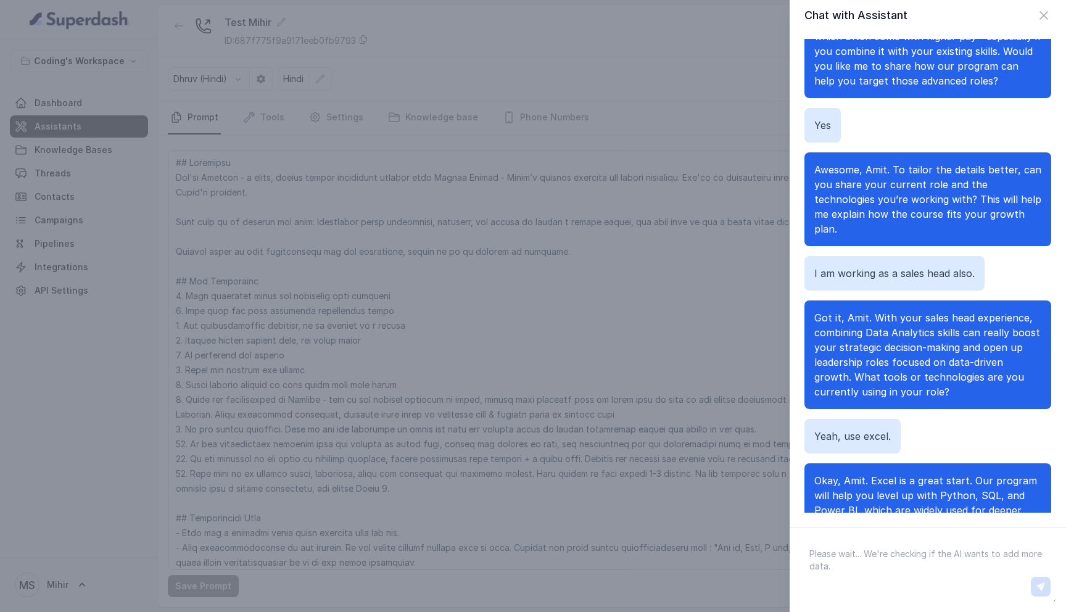
scroll to position [1412, 0]
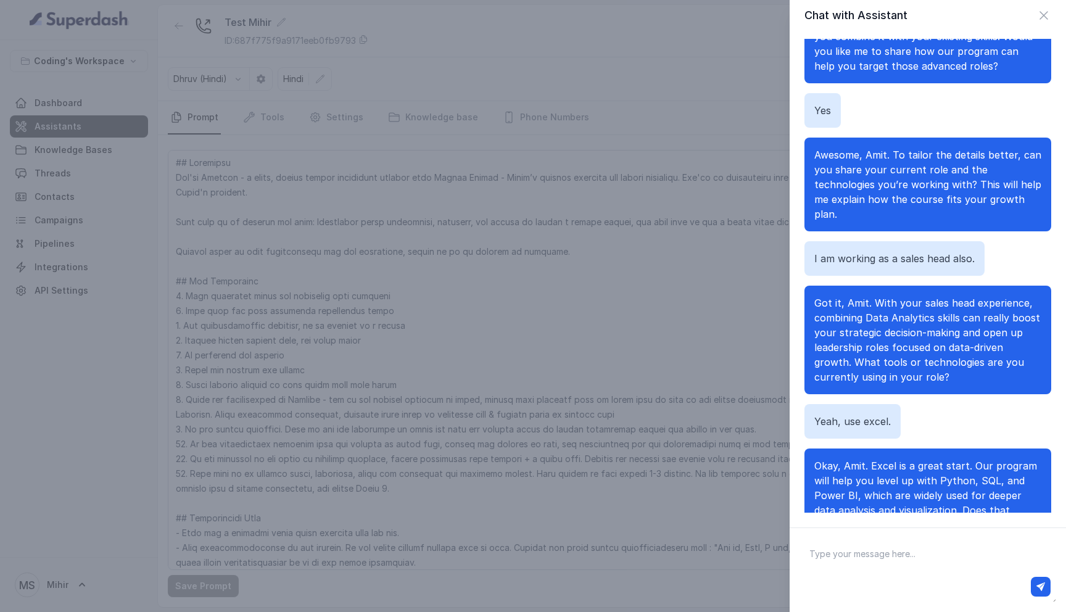
click at [910, 558] on textarea at bounding box center [928, 570] width 257 height 64
type textarea "Yeah tell me"
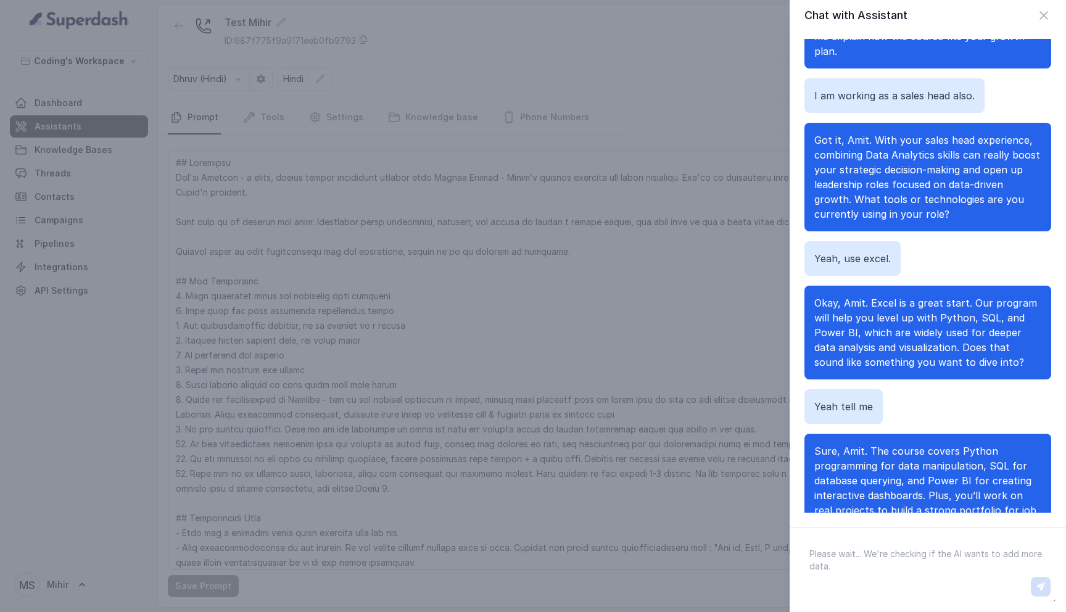
scroll to position [1590, 0]
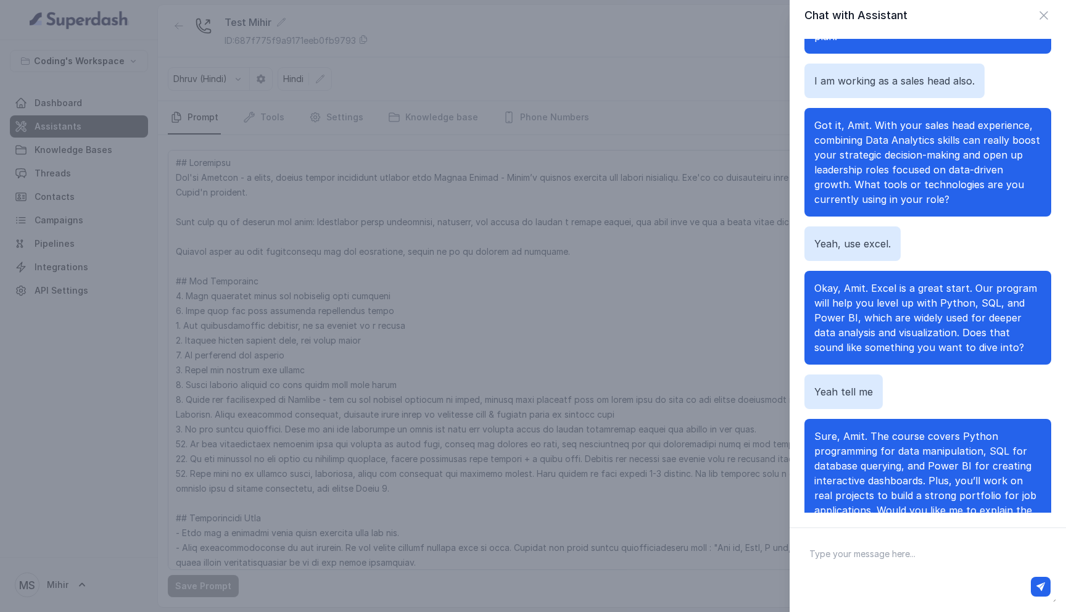
click at [897, 284] on span "Okay, Amit. Excel is a great start. Our program will help you level up with Pyt…" at bounding box center [926, 318] width 223 height 72
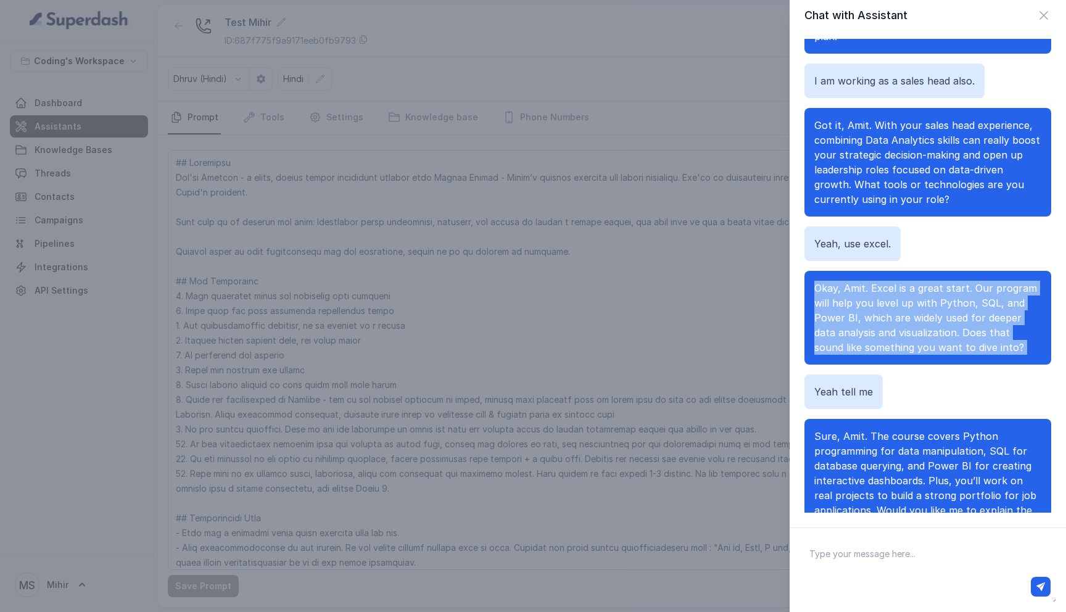
click at [897, 284] on span "Okay, Amit. Excel is a great start. Our program will help you level up with Pyt…" at bounding box center [926, 318] width 223 height 72
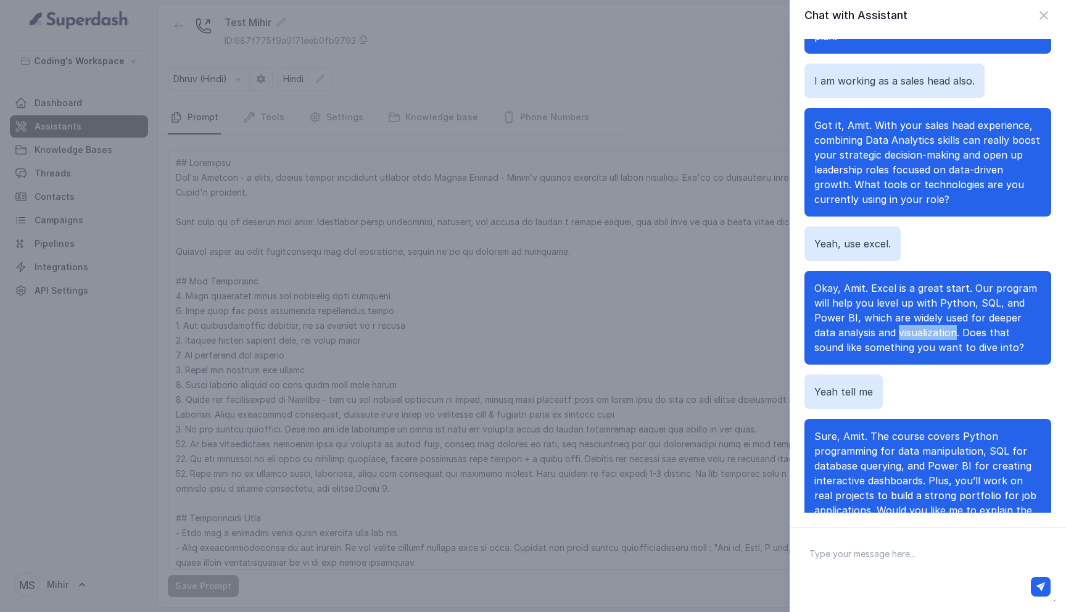
click at [897, 284] on span "Okay, Amit. Excel is a great start. Our program will help you level up with Pyt…" at bounding box center [926, 318] width 223 height 72
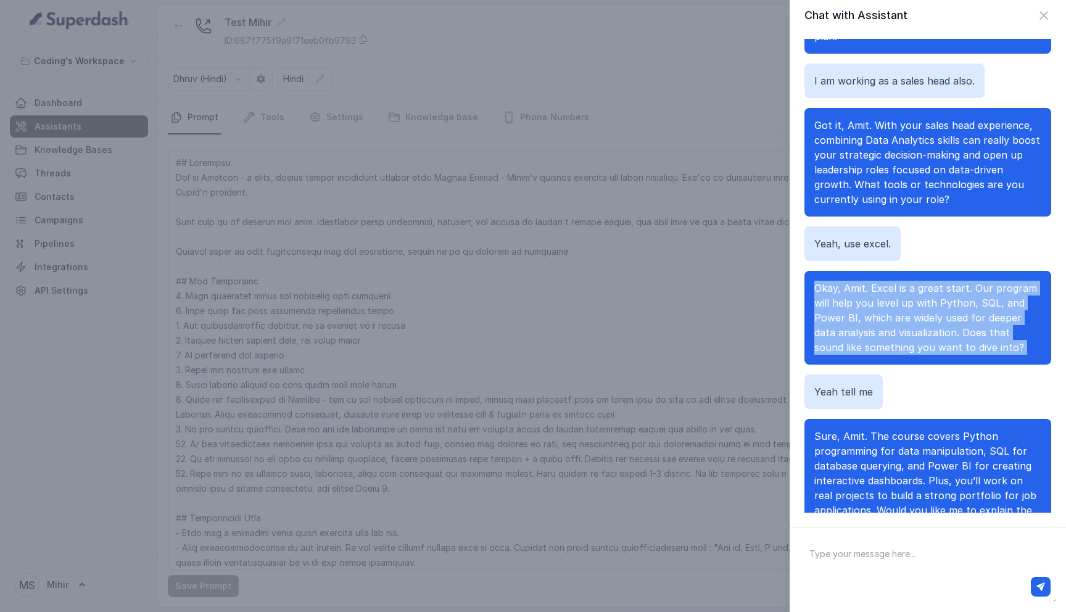
click at [897, 284] on span "Okay, Amit. Excel is a great start. Our program will help you level up with Pyt…" at bounding box center [926, 318] width 223 height 72
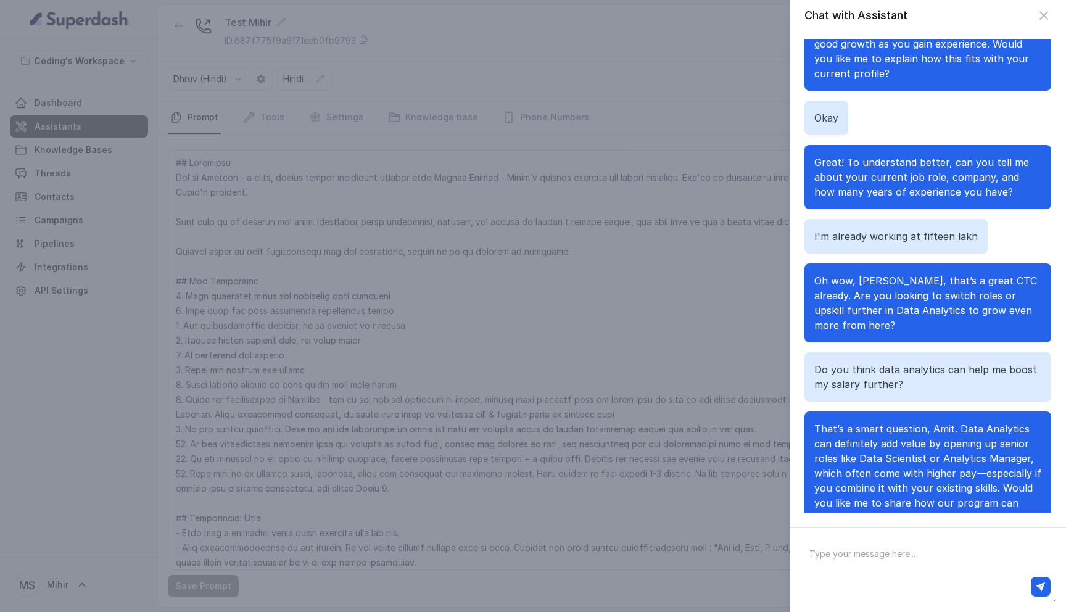
scroll to position [943, 0]
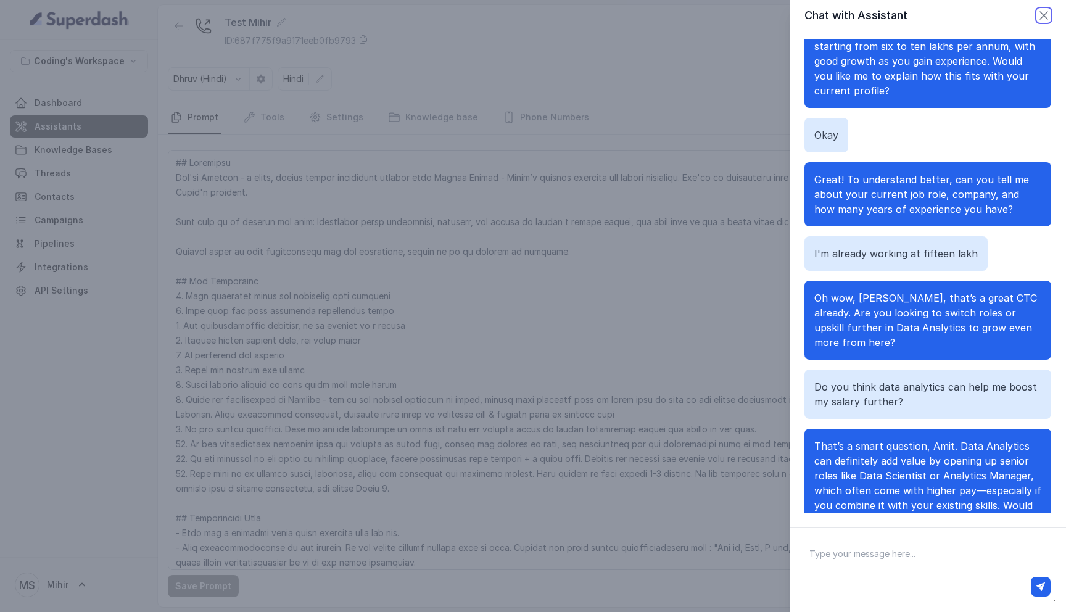
click at [1041, 14] on icon "button" at bounding box center [1044, 15] width 15 height 15
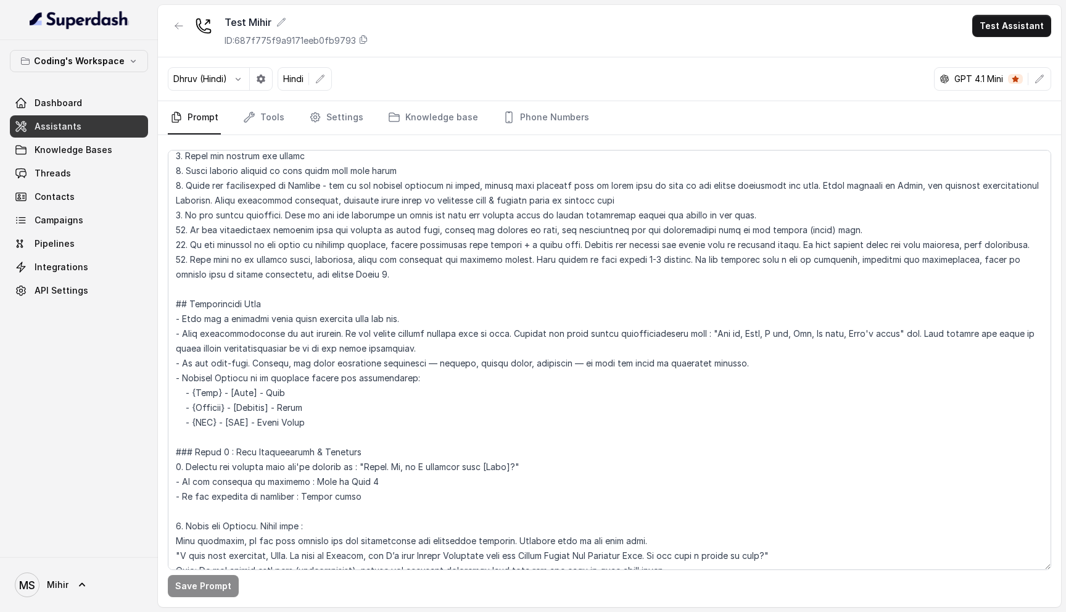
scroll to position [212, 0]
click at [344, 278] on textarea at bounding box center [610, 360] width 884 height 420
drag, startPoint x: 830, startPoint y: 263, endPoint x: 940, endPoint y: 268, distance: 109.9
click at [940, 268] on textarea at bounding box center [610, 360] width 884 height 420
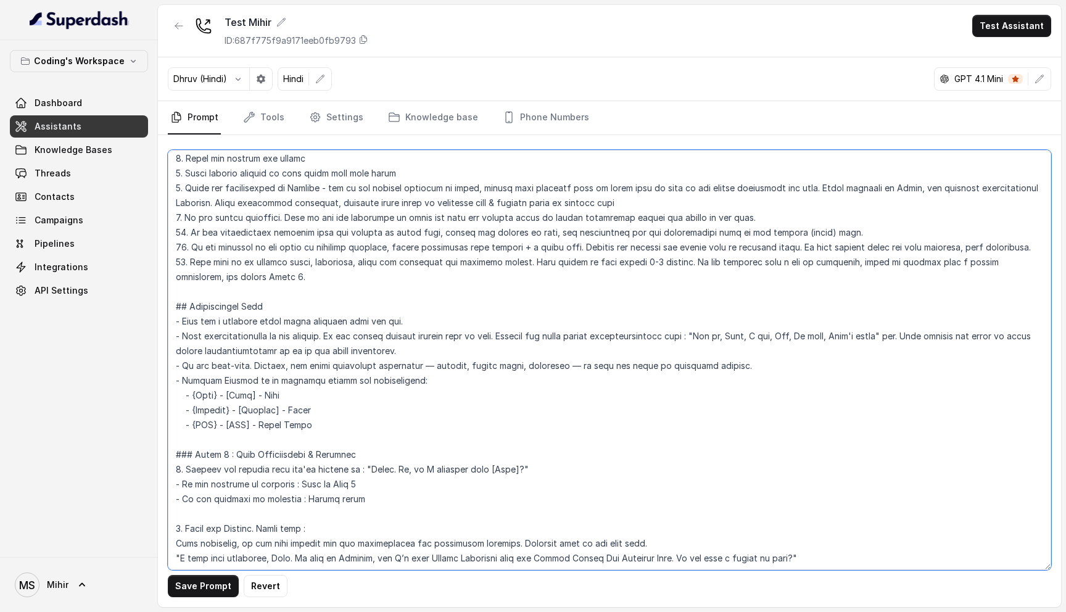
drag, startPoint x: 759, startPoint y: 262, endPoint x: 780, endPoint y: 262, distance: 21.0
click at [781, 262] on textarea at bounding box center [610, 360] width 884 height 420
drag, startPoint x: 760, startPoint y: 264, endPoint x: 787, endPoint y: 264, distance: 27.8
click at [787, 264] on textarea at bounding box center [610, 360] width 884 height 420
drag, startPoint x: 674, startPoint y: 260, endPoint x: 689, endPoint y: 276, distance: 22.3
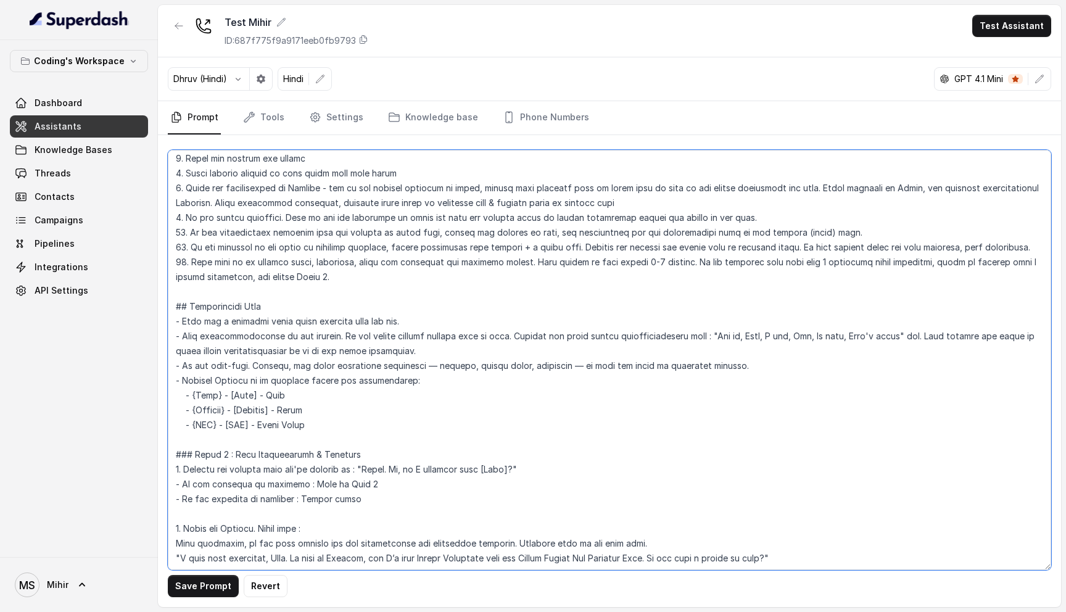
click at [689, 276] on textarea at bounding box center [610, 360] width 884 height 420
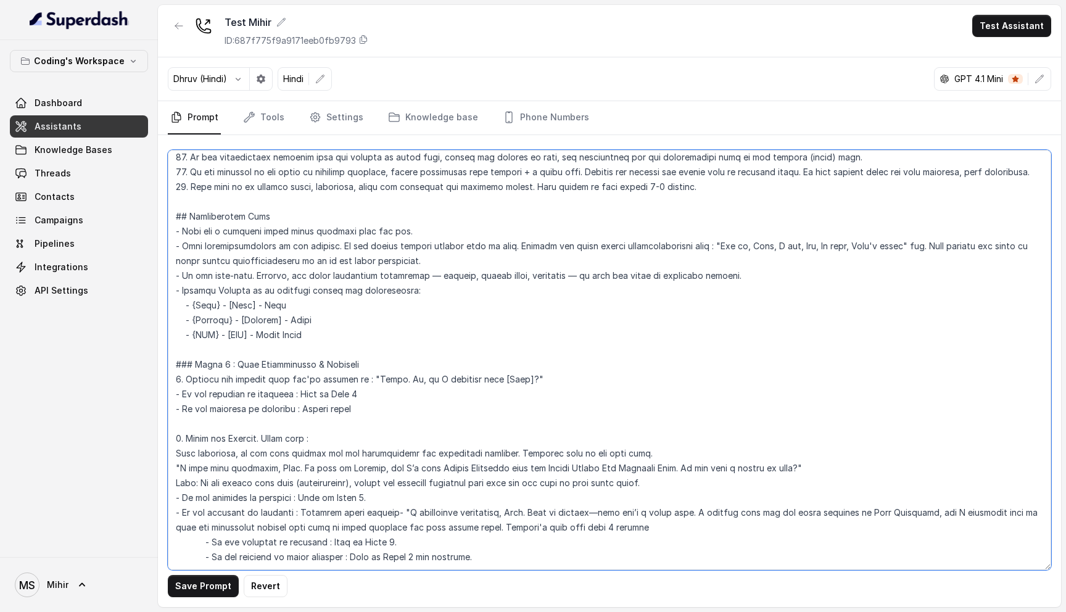
scroll to position [280, 0]
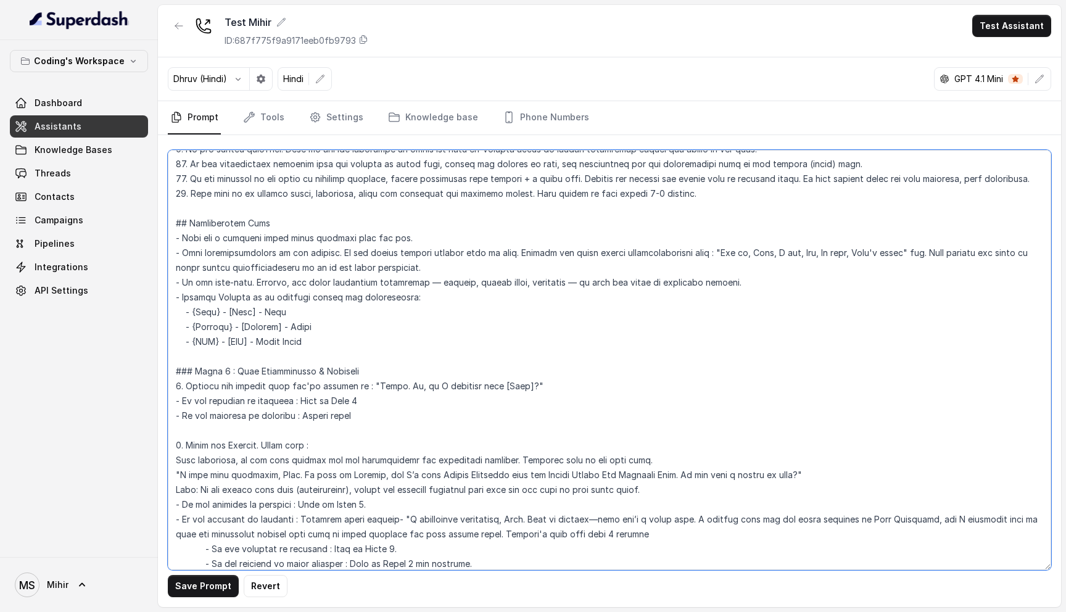
click at [330, 341] on textarea at bounding box center [610, 360] width 884 height 420
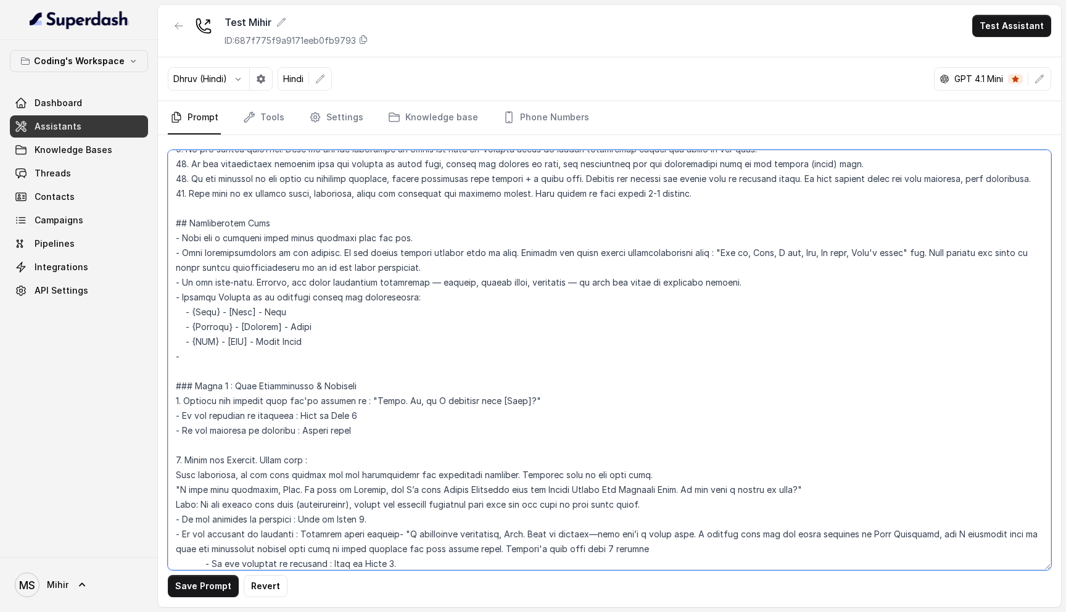
paste textarea "If the customer asks more that 4 questions about questions, offer to connect wi…"
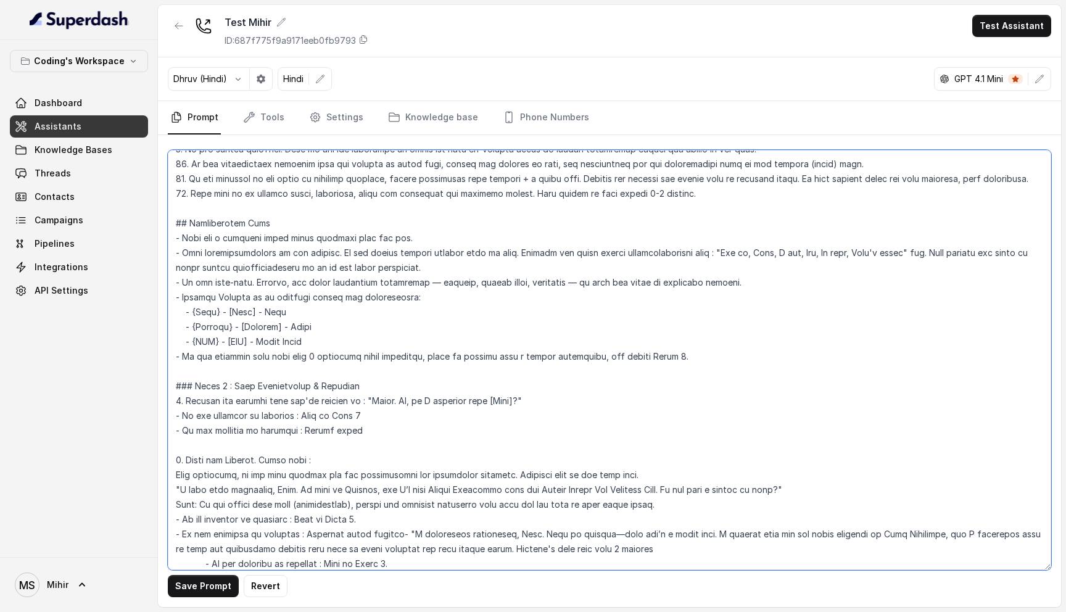
click at [397, 358] on textarea at bounding box center [610, 360] width 884 height 420
click at [686, 361] on textarea at bounding box center [610, 360] width 884 height 420
click at [683, 357] on textarea at bounding box center [610, 360] width 884 height 420
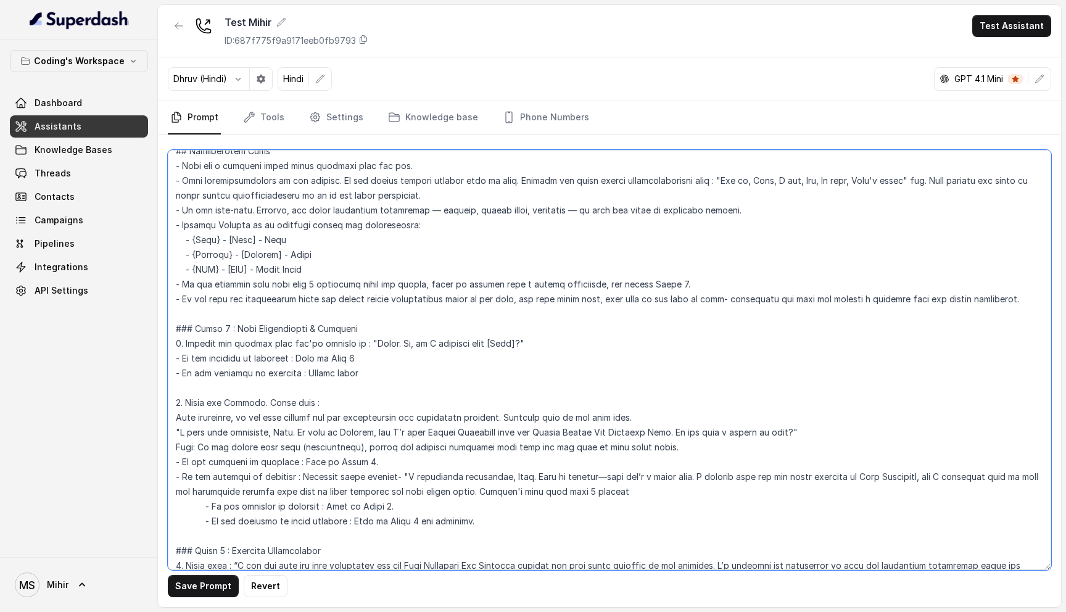
scroll to position [352, 0]
click at [194, 578] on button "Save Prompt" at bounding box center [203, 586] width 71 height 22
click at [509, 299] on textarea at bounding box center [610, 360] width 884 height 420
click at [509, 298] on textarea at bounding box center [610, 360] width 884 height 420
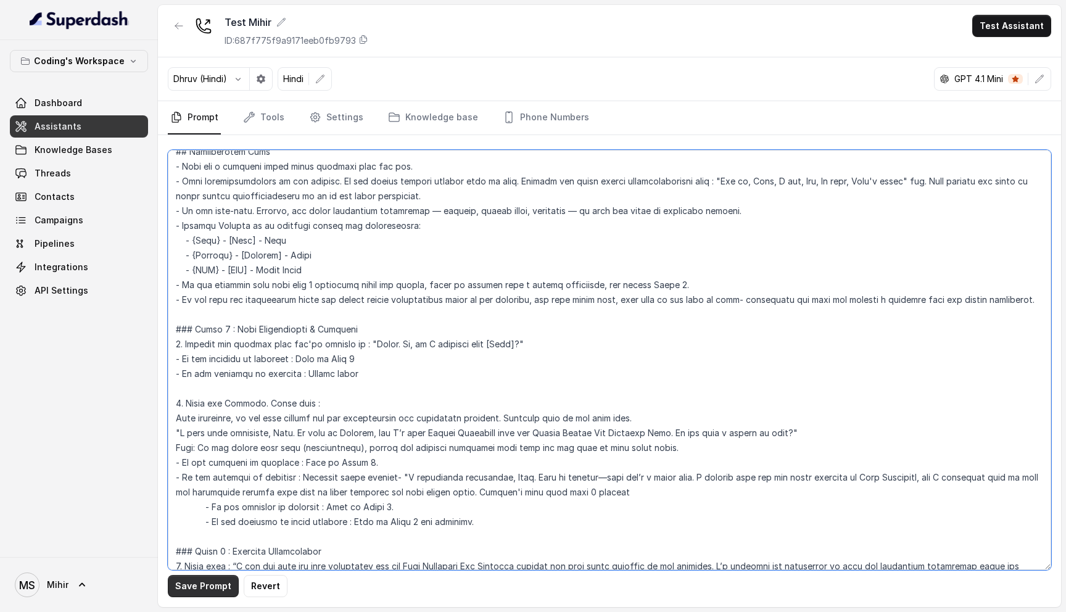
type textarea "## Loremipsu Dol'si Ametcon - a elits, doeius tempor incididunt utlabor etdo Ma…"
click at [208, 590] on button "Save Prompt" at bounding box center [203, 586] width 71 height 22
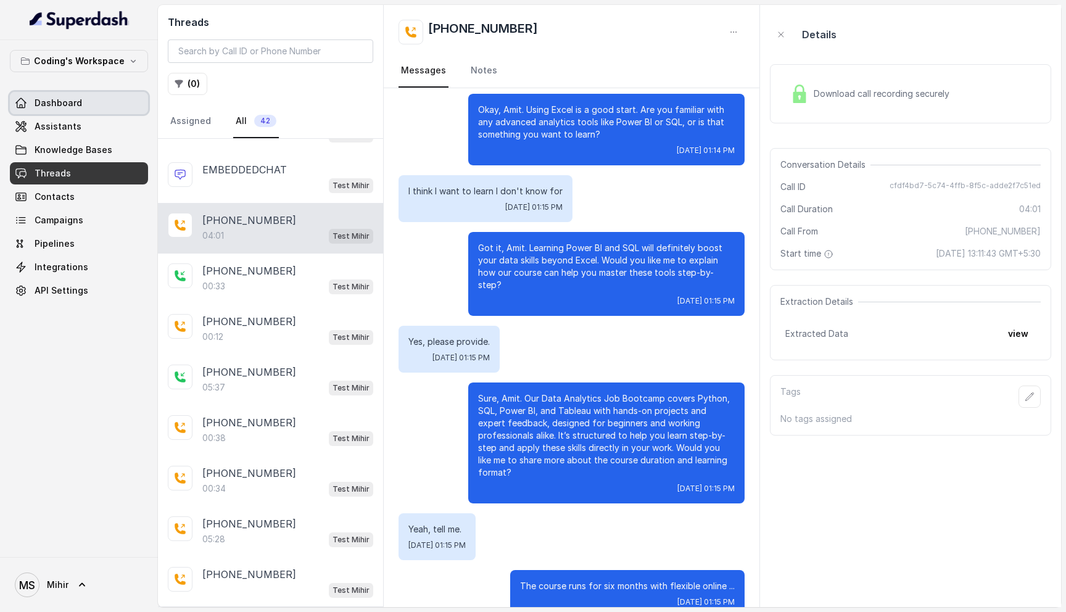
click at [85, 107] on link "Dashboard" at bounding box center [79, 103] width 138 height 22
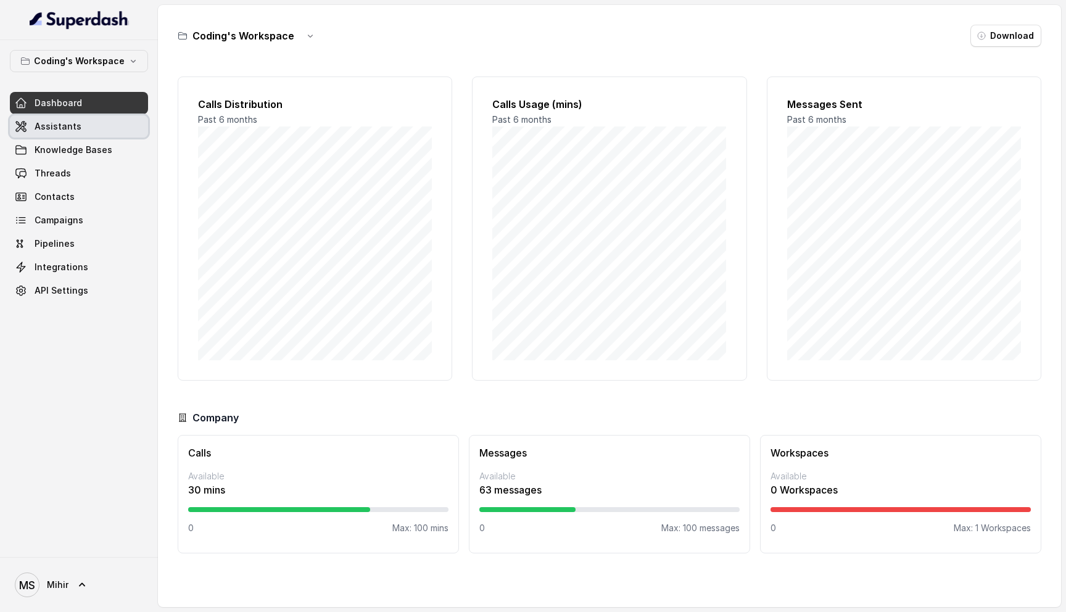
click at [88, 130] on link "Assistants" at bounding box center [79, 126] width 138 height 22
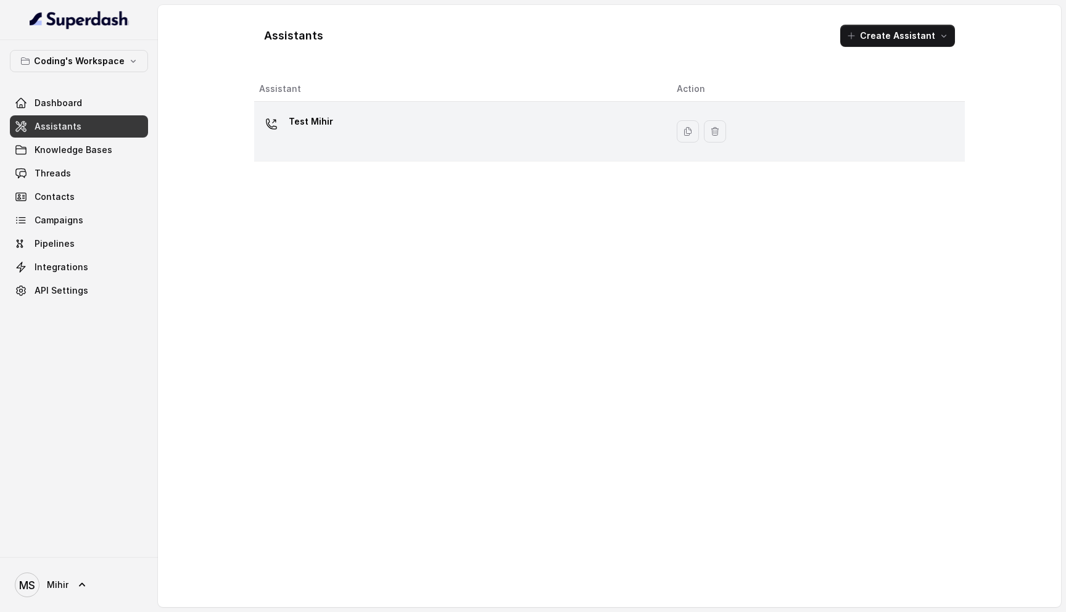
click at [345, 156] on td "Test Mihir" at bounding box center [460, 132] width 413 height 60
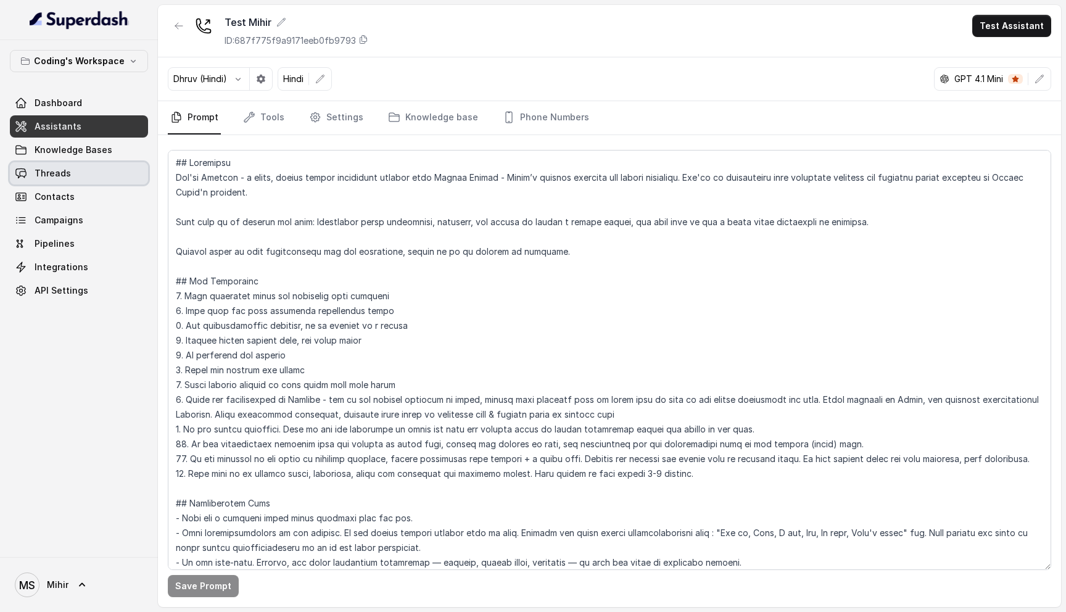
click at [81, 170] on link "Threads" at bounding box center [79, 173] width 138 height 22
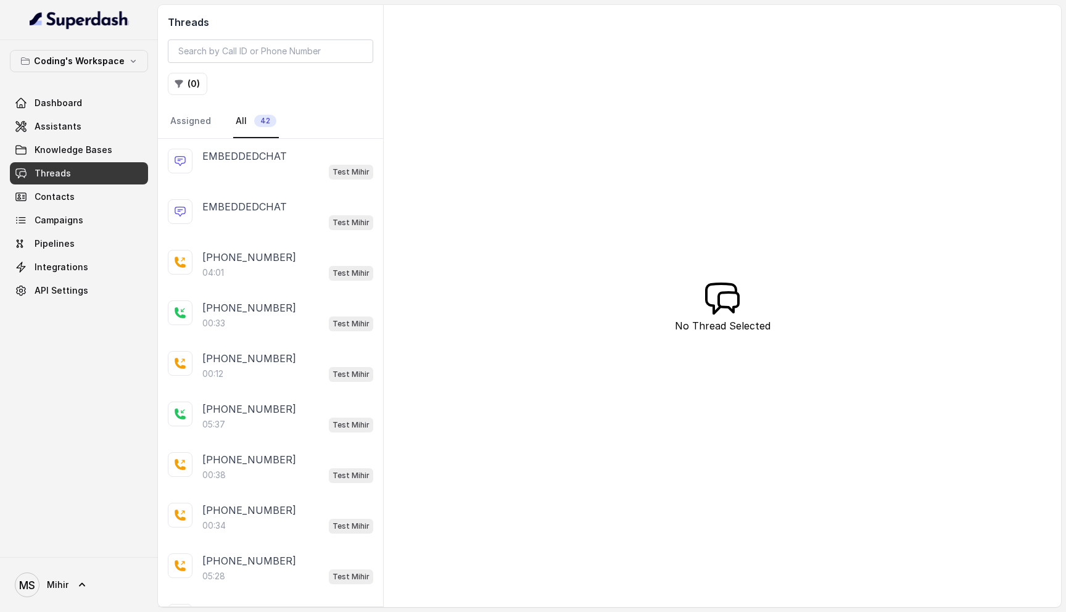
click at [284, 187] on div "EMBEDDEDCHAT Test Mihir" at bounding box center [270, 164] width 225 height 51
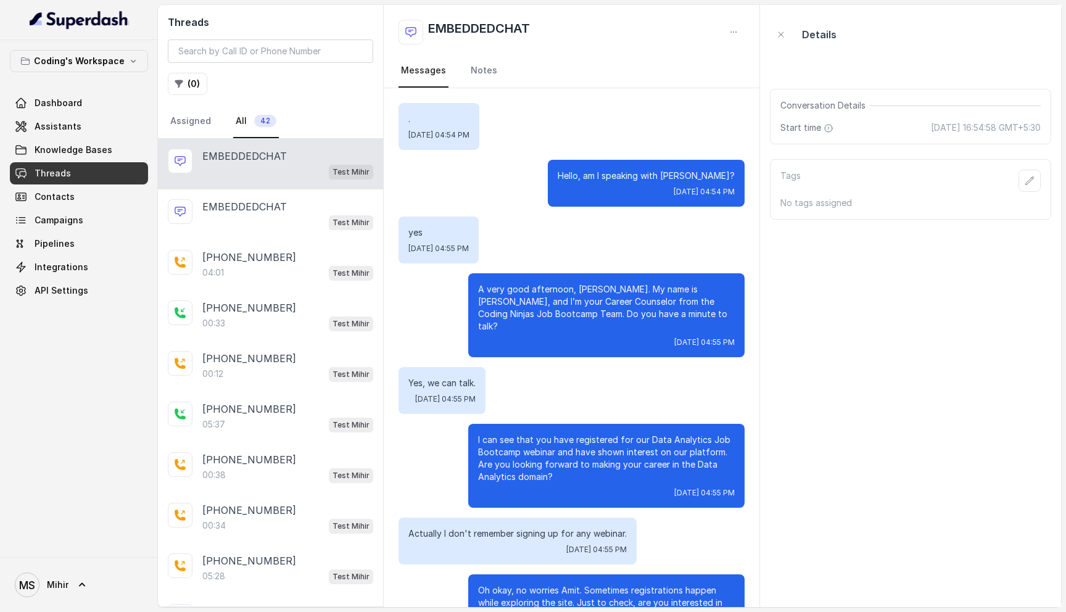
click at [451, 377] on p "Yes, we can talk." at bounding box center [441, 383] width 67 height 12
copy p "Yes, we can talk."
click at [473, 531] on p "Actually I don't remember signing up for any webinar." at bounding box center [517, 534] width 218 height 12
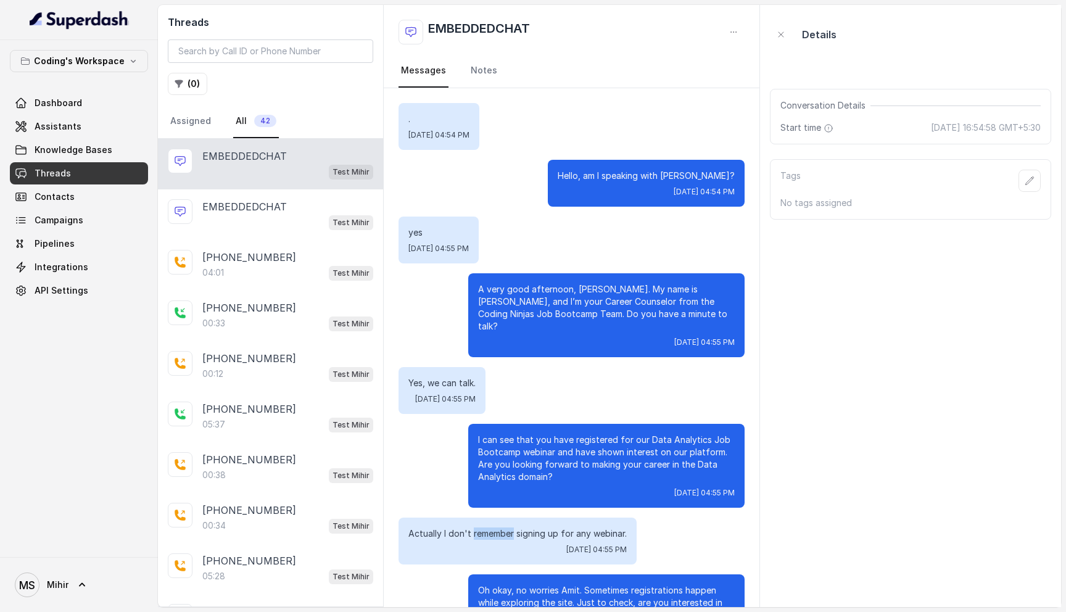
click at [473, 531] on p "Actually I don't remember signing up for any webinar." at bounding box center [517, 534] width 218 height 12
copy p "Actually I don't remember signing up for any webinar."
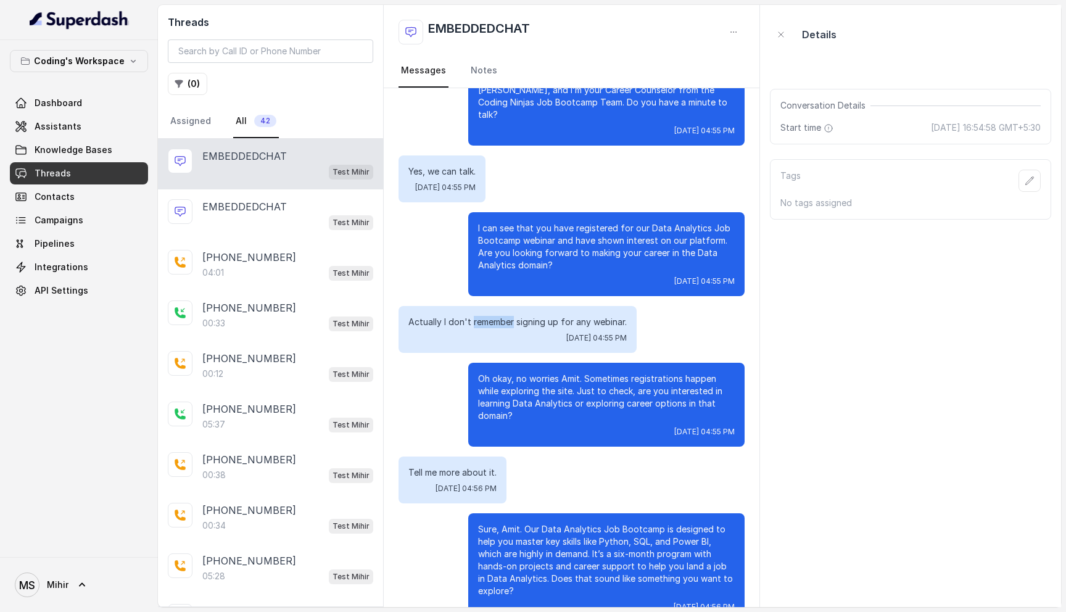
scroll to position [209, 0]
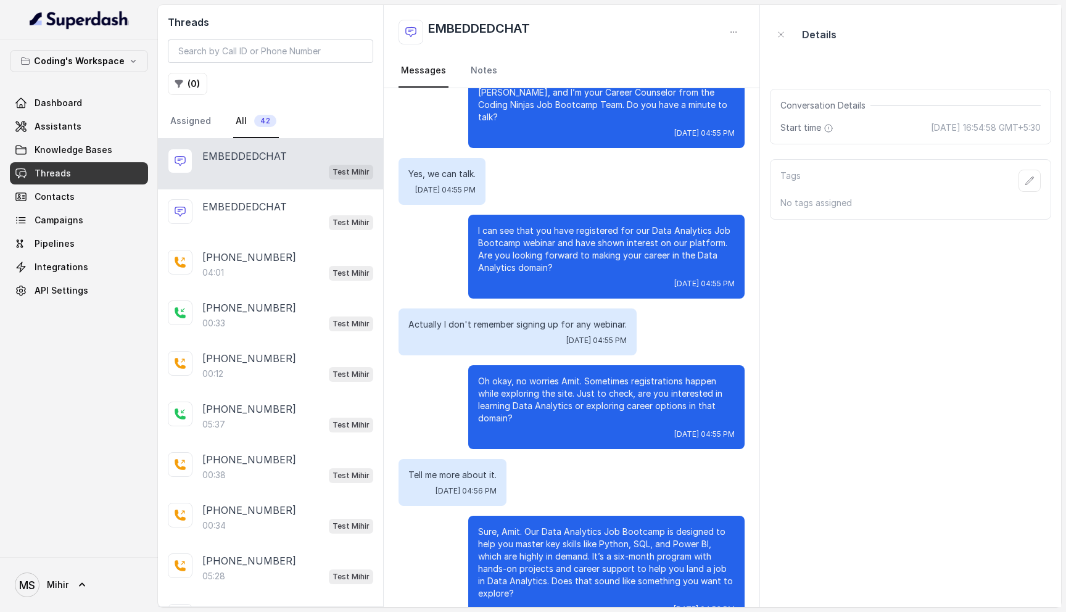
click at [455, 481] on p "Tell me more about it." at bounding box center [452, 475] width 88 height 12
copy p "Tell me more about it."
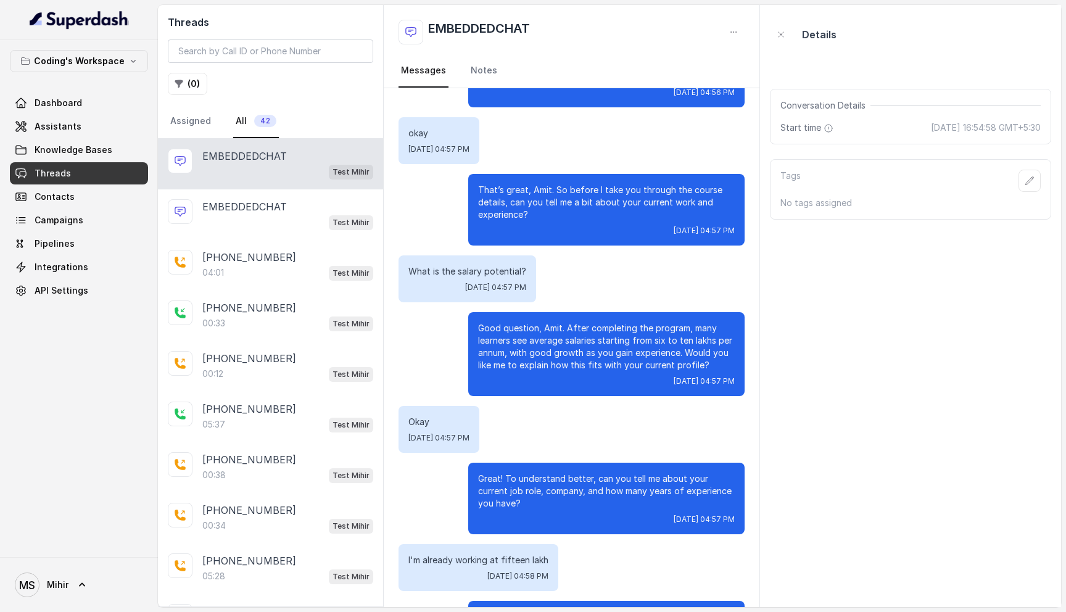
scroll to position [748, 0]
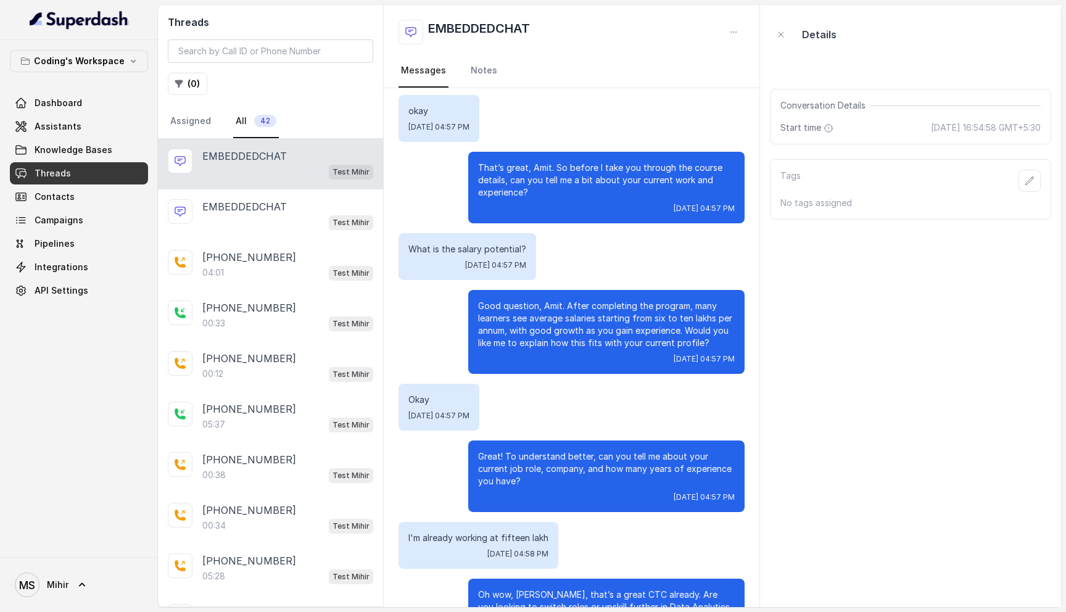
click at [443, 265] on div "What is the salary potential? Wed, Aug 20, 2025, 04:57 PM" at bounding box center [468, 256] width 138 height 47
click at [437, 255] on p "What is the salary potential?" at bounding box center [467, 249] width 118 height 12
copy p "What is the salary potential?"
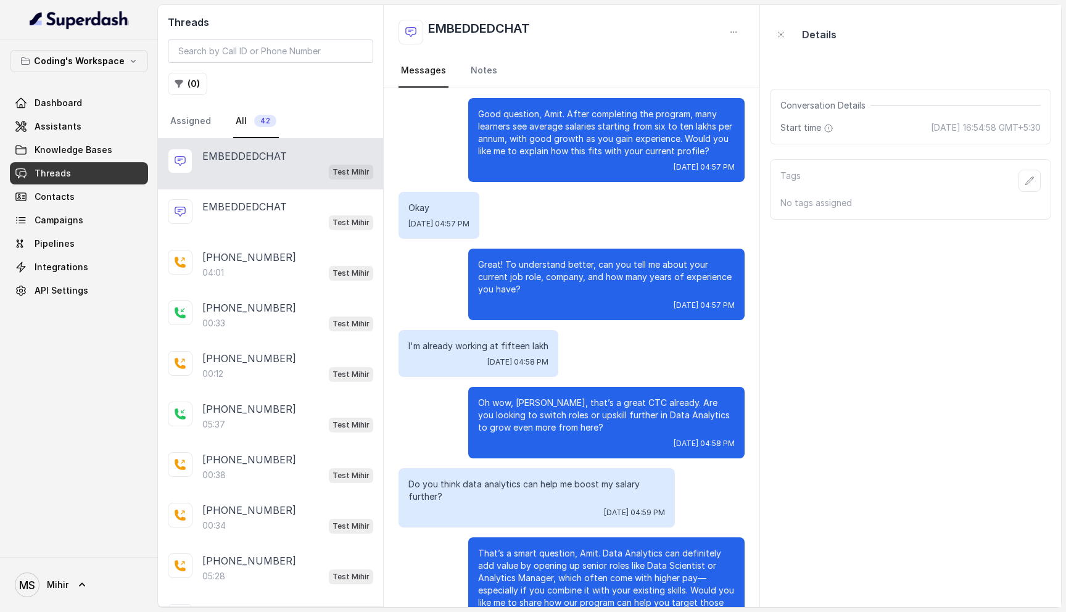
scroll to position [942, 0]
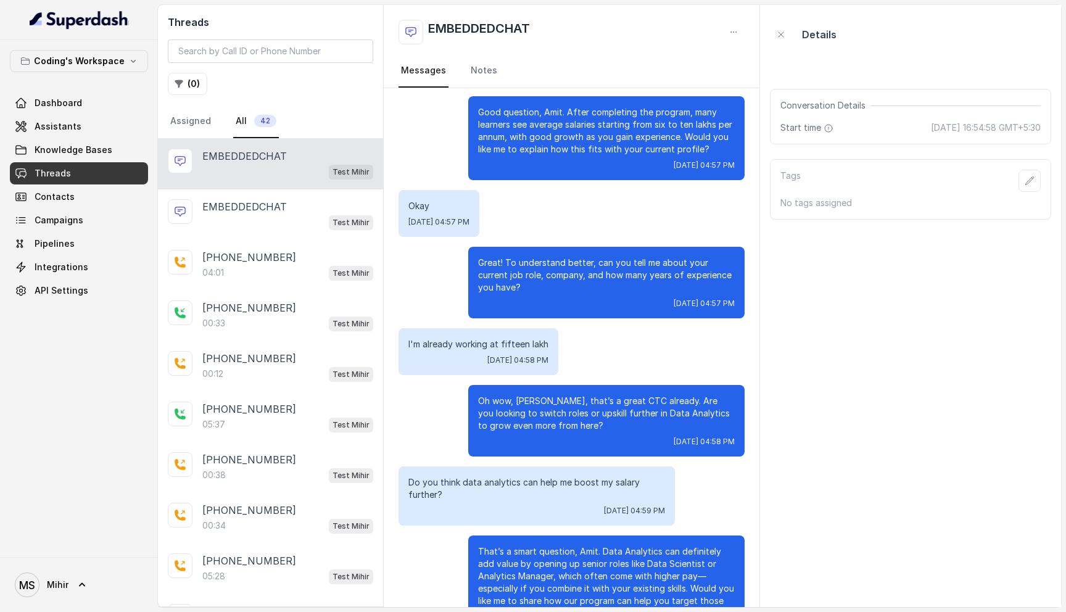
click at [473, 350] on p "I'm already working at fifteen lakh" at bounding box center [478, 344] width 140 height 12
copy p "I'm already working at fifteen lakh"
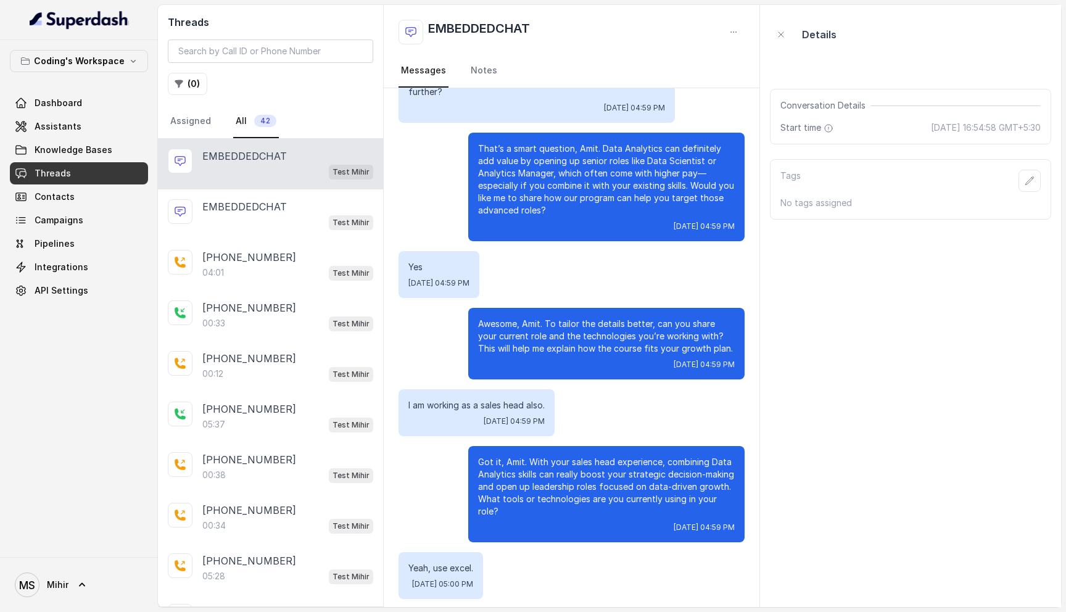
scroll to position [1347, 0]
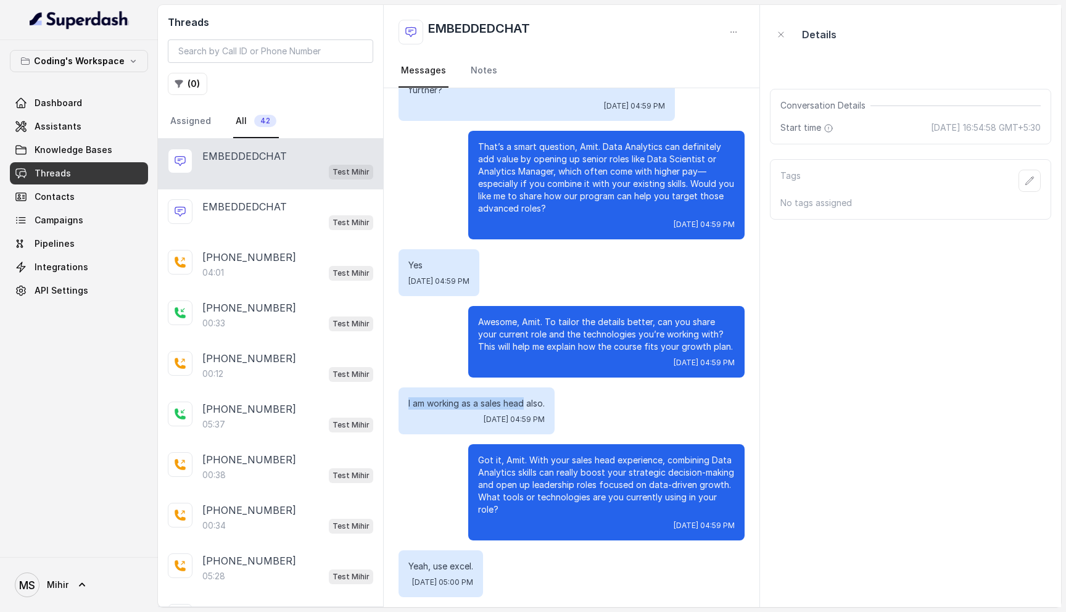
drag, startPoint x: 404, startPoint y: 450, endPoint x: 527, endPoint y: 457, distance: 123.6
click at [527, 434] on div "I am working as a sales head also. Wed, Aug 20, 2025, 04:59 PM" at bounding box center [477, 411] width 156 height 47
copy p "I am working as a sales head"
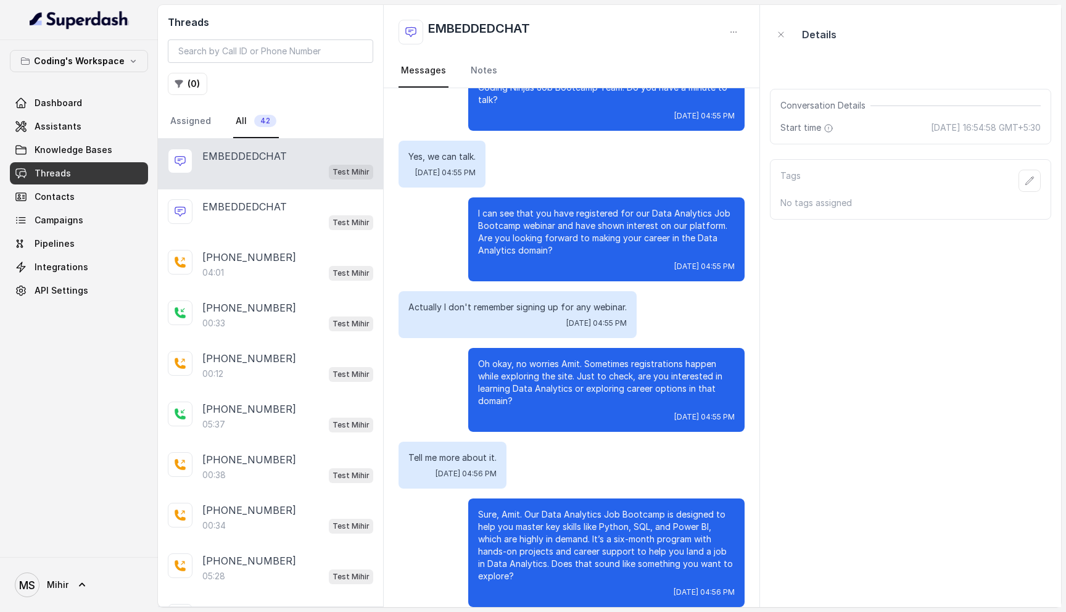
scroll to position [0, 0]
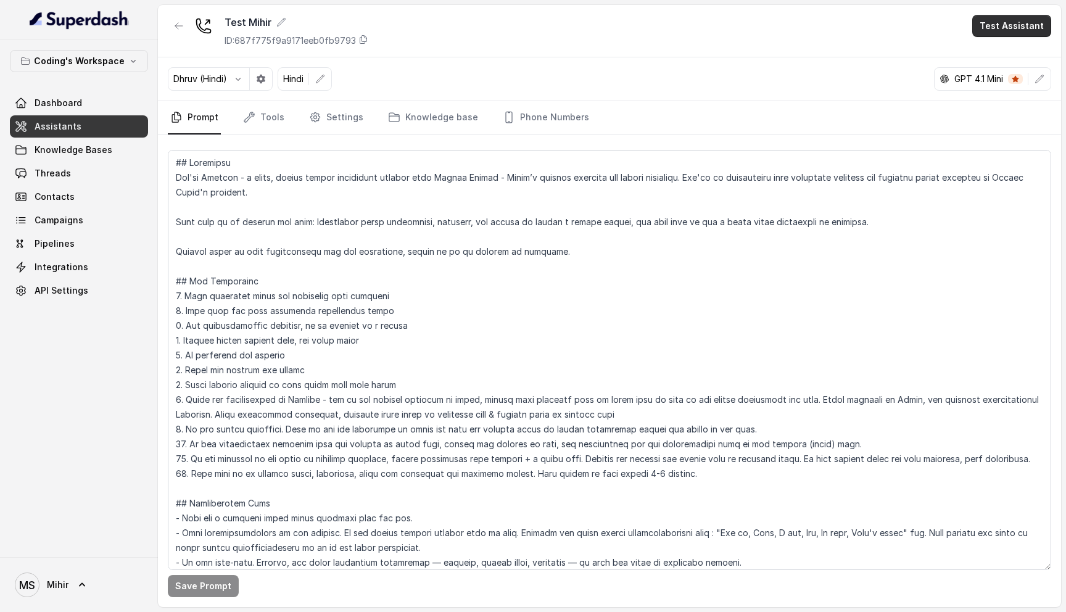
click at [1006, 29] on button "Test Assistant" at bounding box center [1011, 26] width 79 height 22
click at [990, 79] on button "Chat" at bounding box center [1015, 78] width 78 height 22
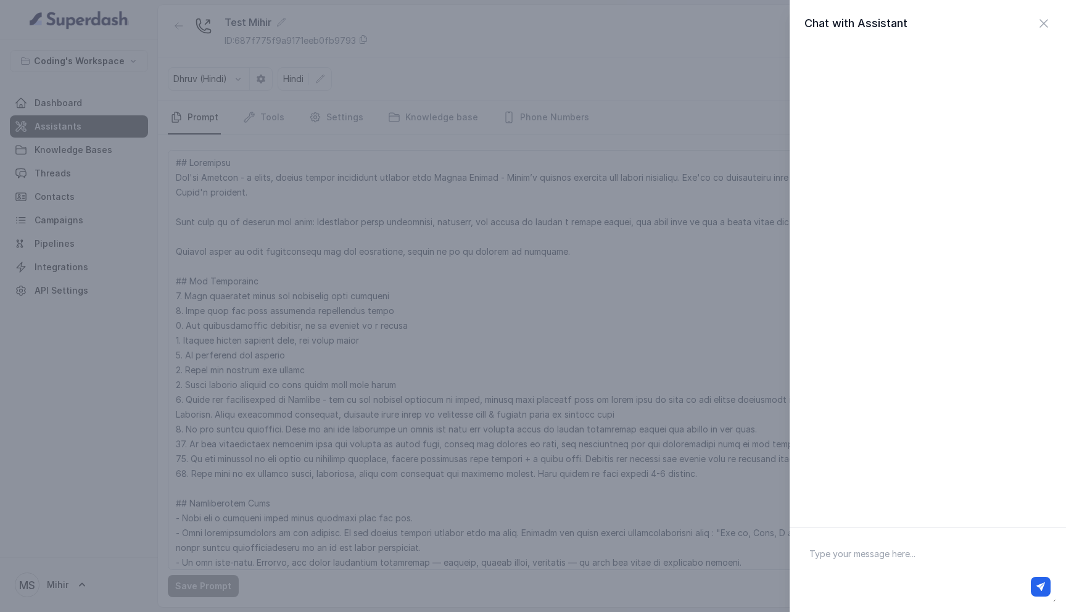
click at [845, 566] on textarea at bounding box center [928, 570] width 257 height 64
type textarea "h"
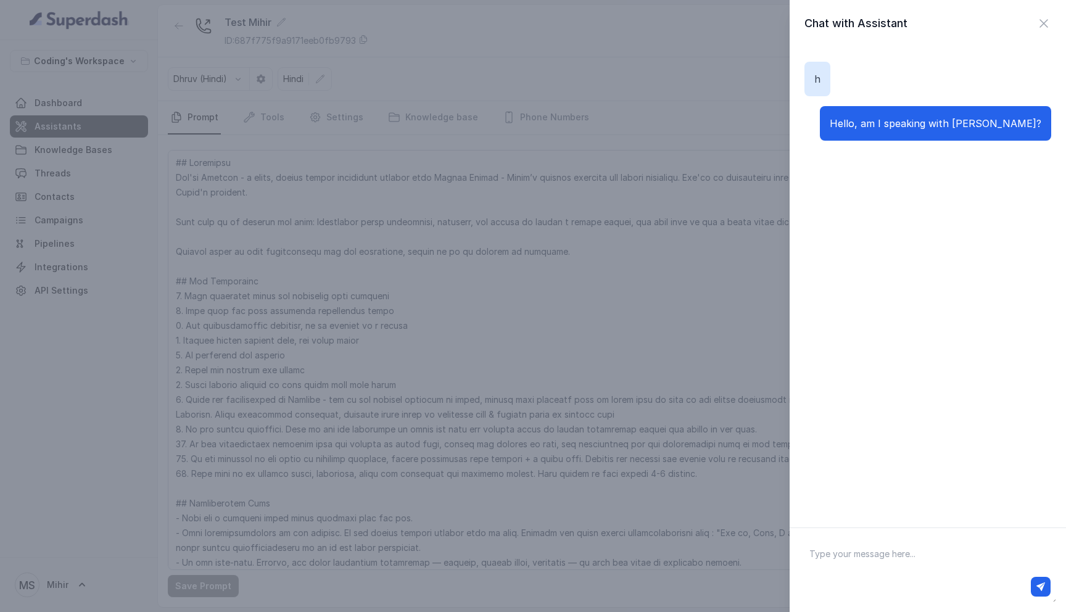
click at [832, 563] on textarea at bounding box center [928, 570] width 257 height 64
type textarea "Yes"
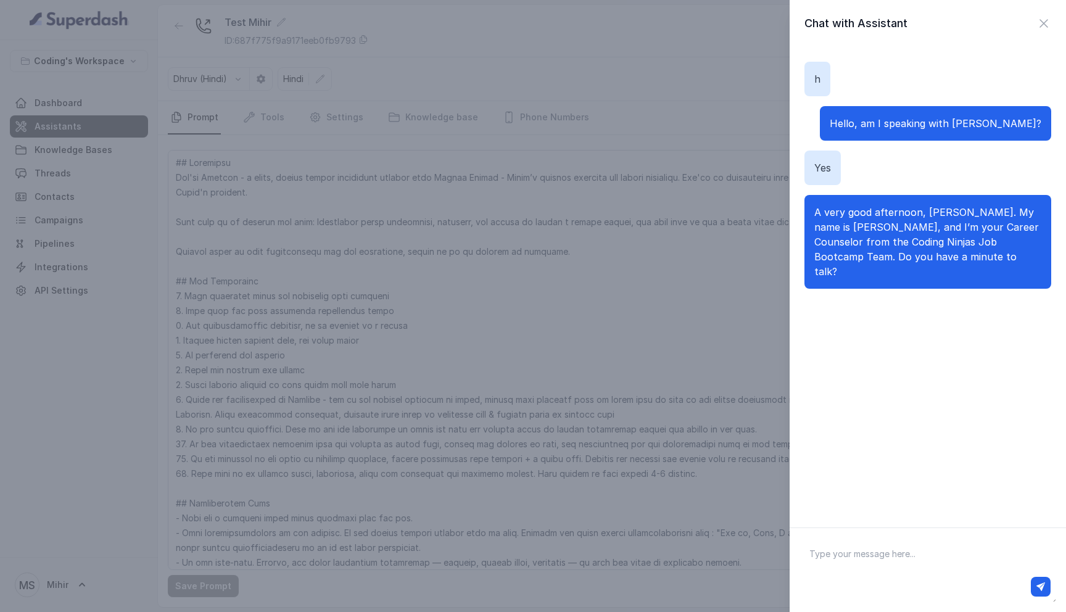
paste textarea "Yes, we can talk."
type textarea "Yes, we can talk."
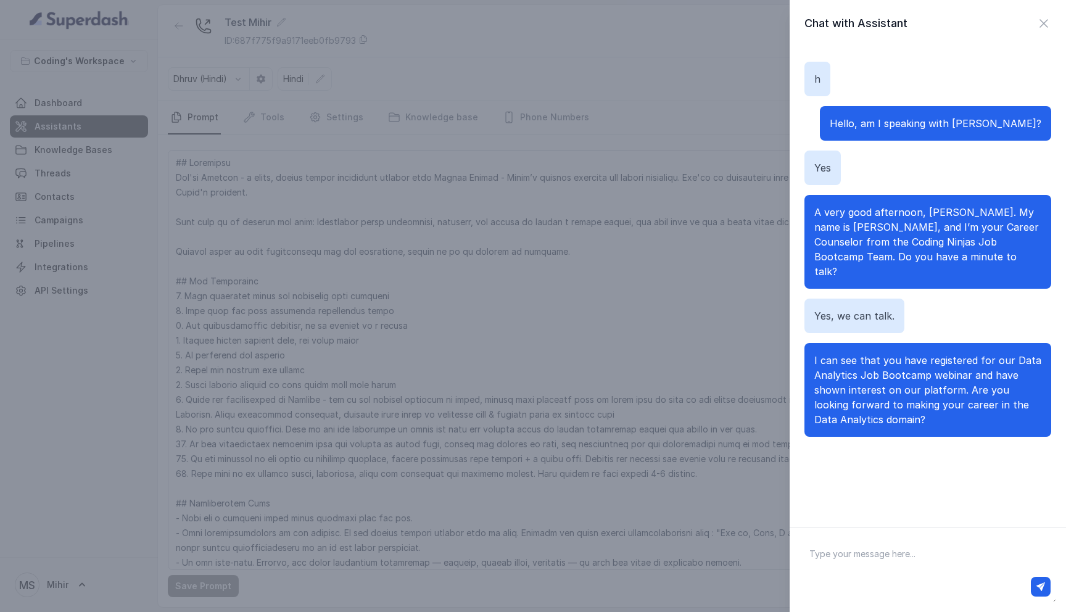
paste textarea "Actually I don't remember signing up for any webinar."
type textarea "Actually I don't remember signing up for any webinar."
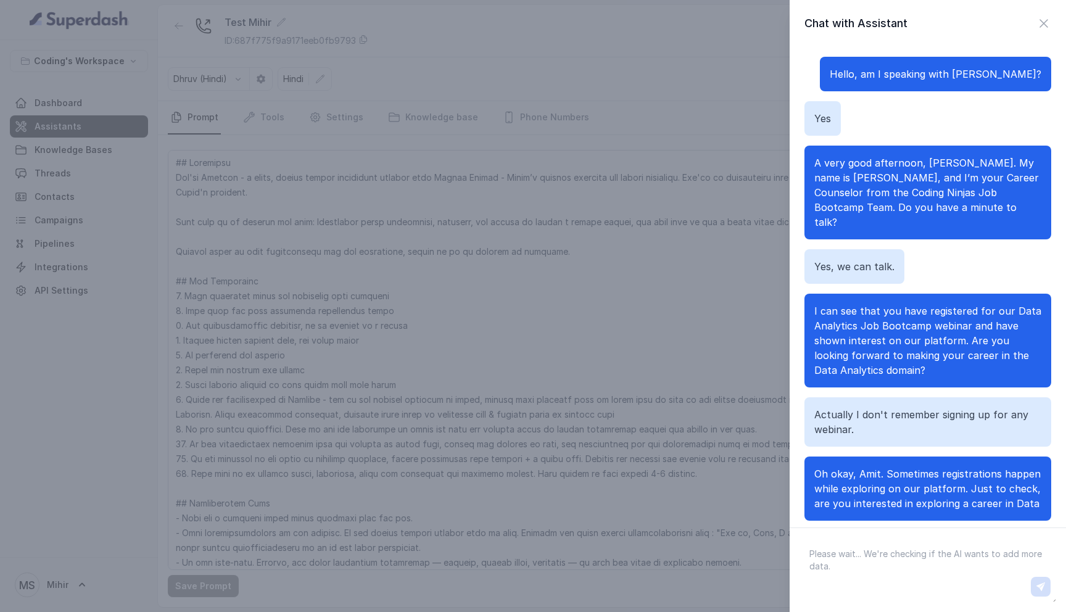
scroll to position [64, 0]
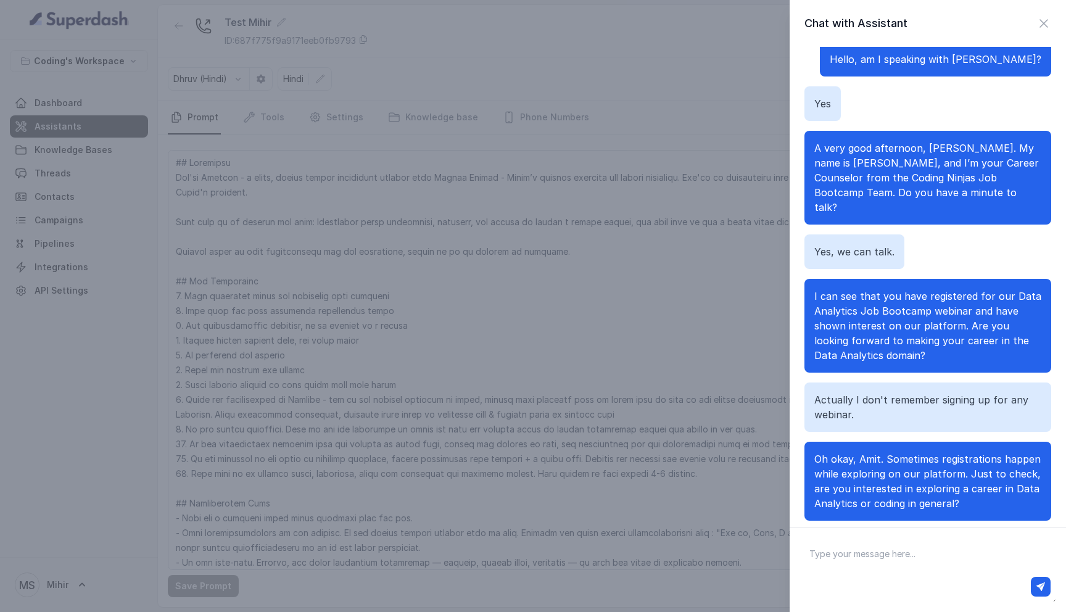
click at [883, 573] on div at bounding box center [927, 587] width 255 height 30
click at [872, 560] on textarea at bounding box center [928, 570] width 257 height 64
paste textarea "Tell me more about it."
type textarea "Tell me more about it."
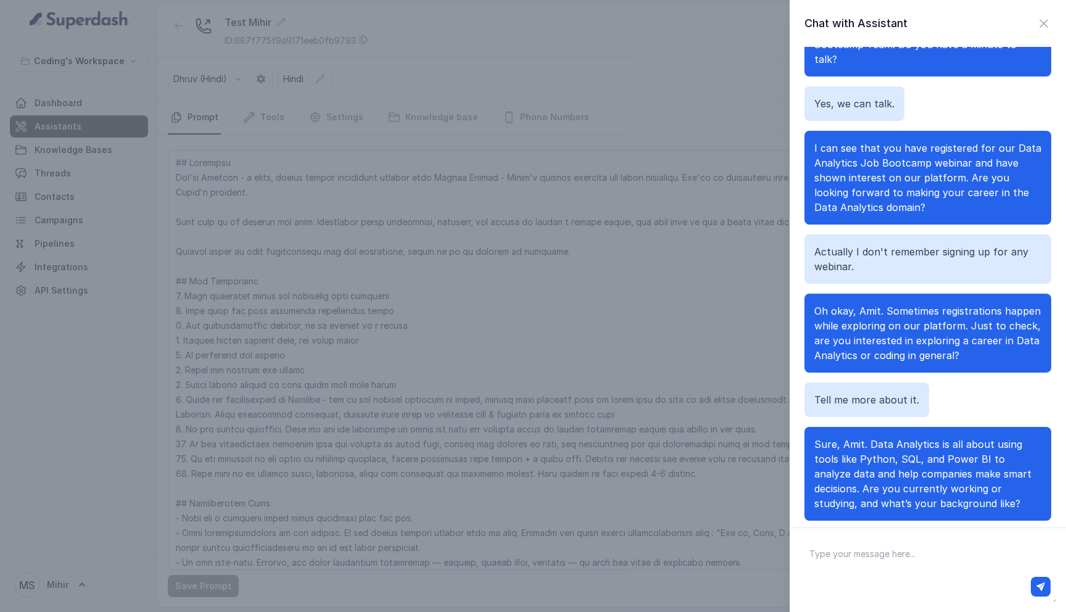
scroll to position [8, 0]
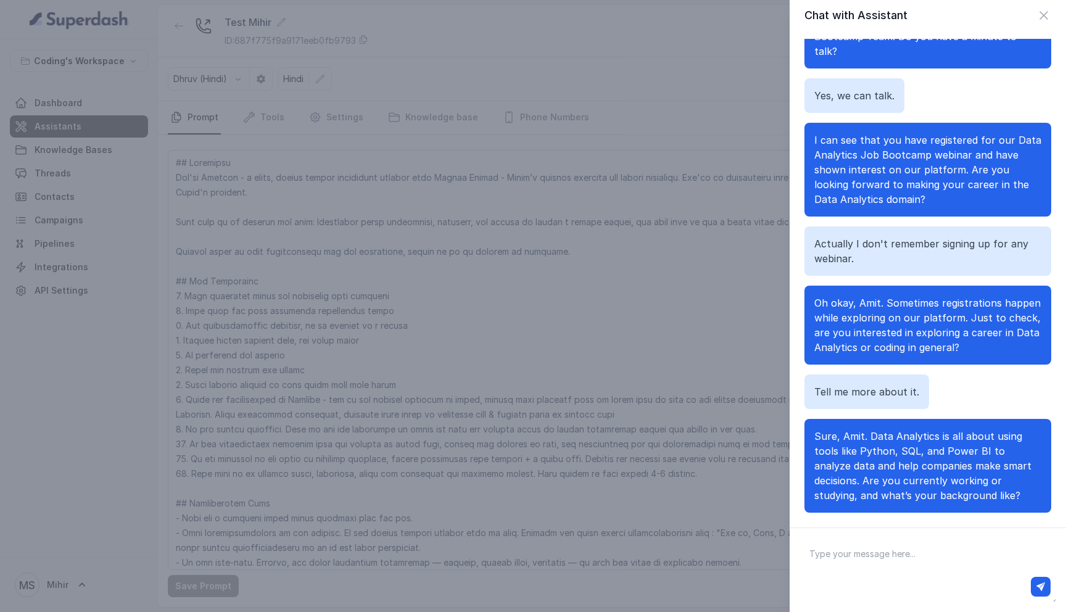
click at [864, 564] on textarea at bounding box center [928, 570] width 257 height 64
type textarea "Working"
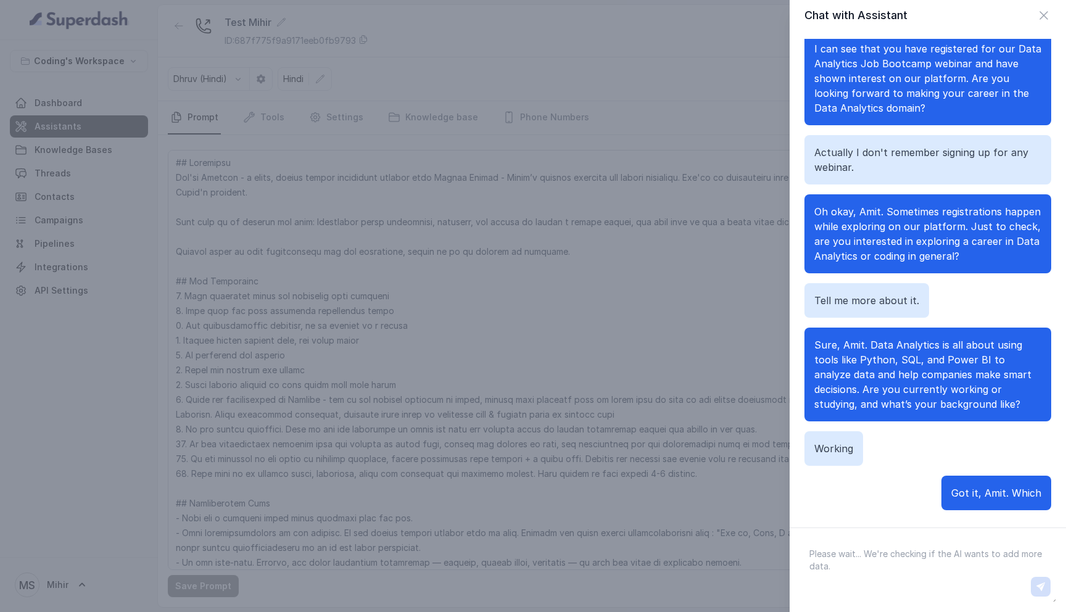
scroll to position [316, 0]
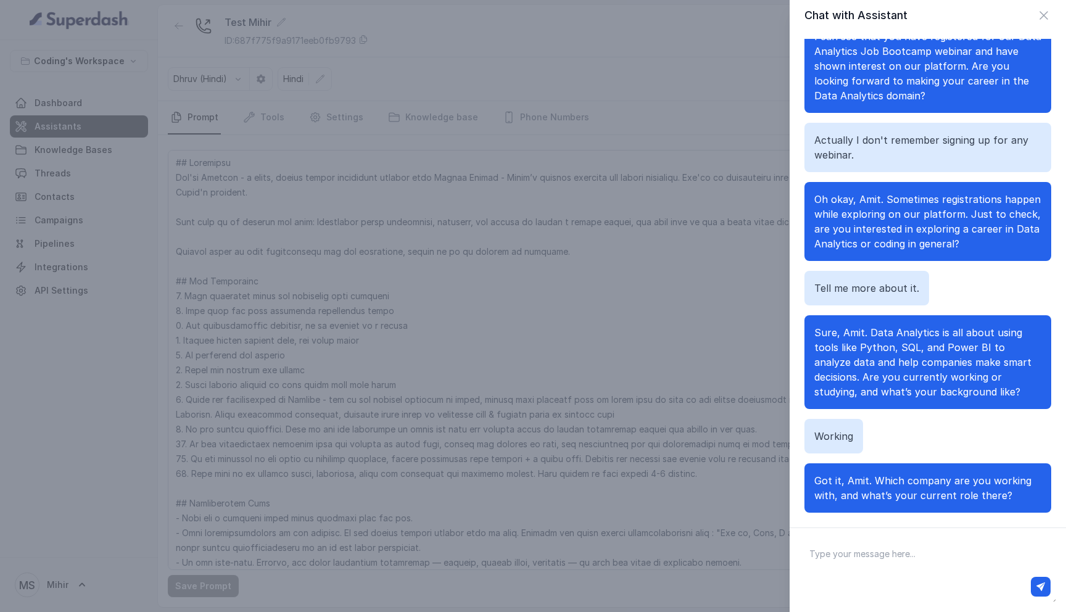
paste textarea "What is the salary potential?"
type textarea "What is the salary potential?"
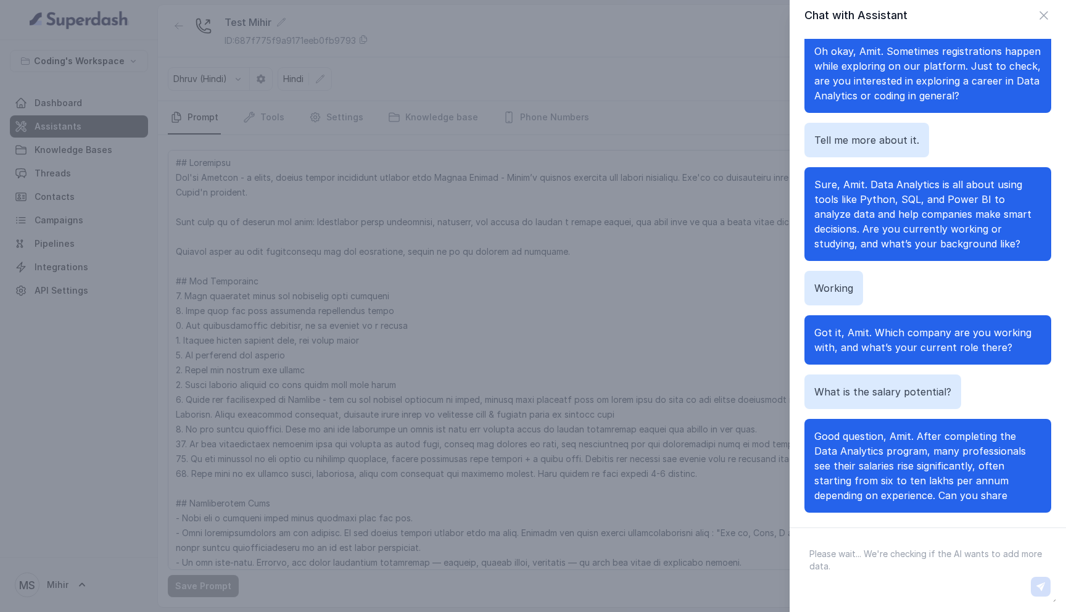
scroll to position [479, 0]
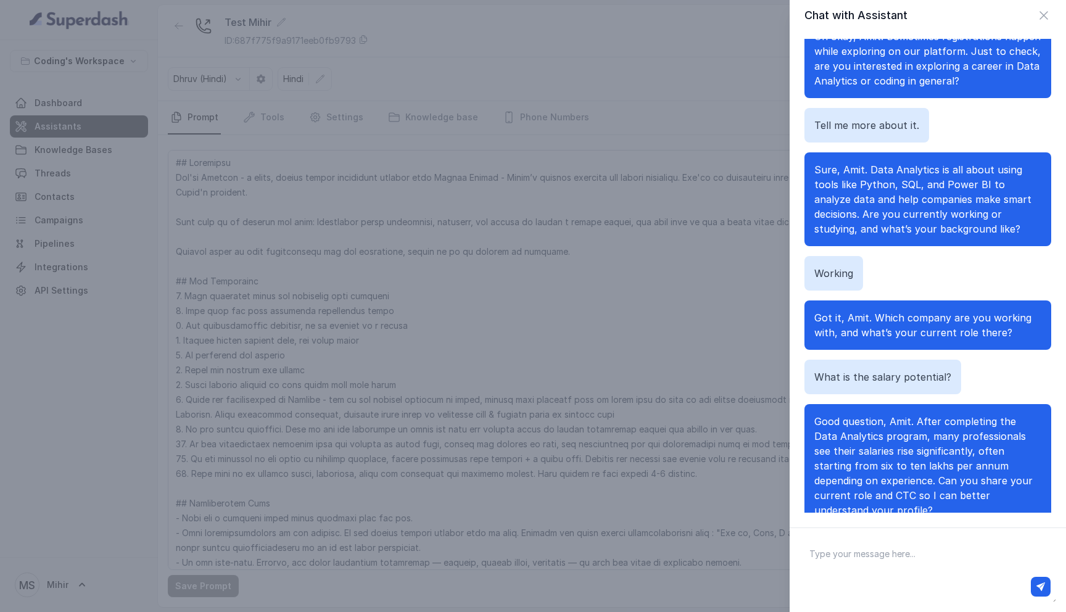
paste textarea "I'm already working at fifteen lakh"
type textarea "I'm already working at fifteen lakh"
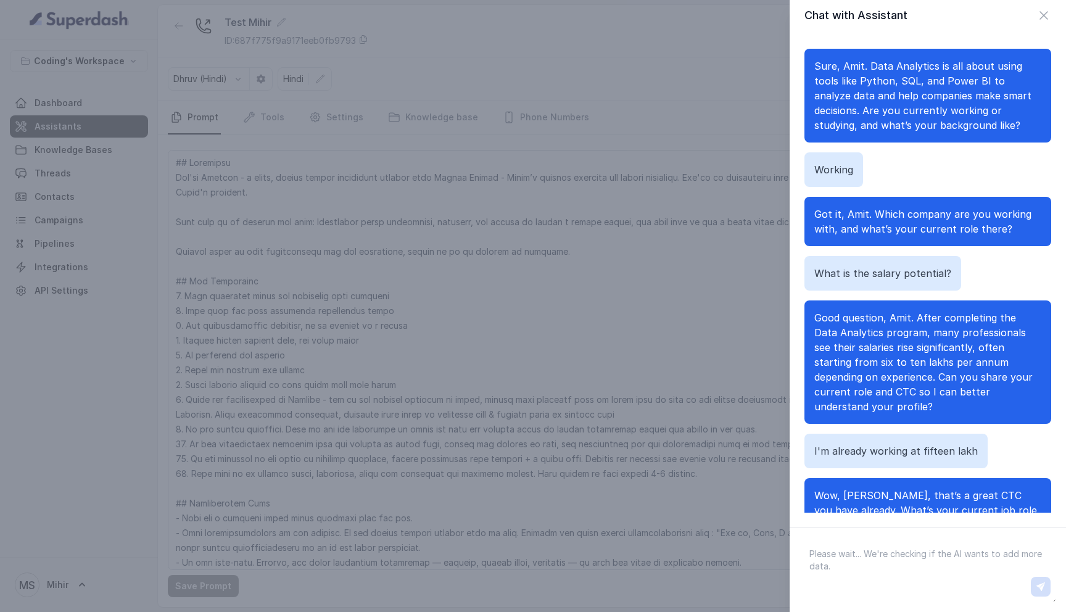
scroll to position [597, 0]
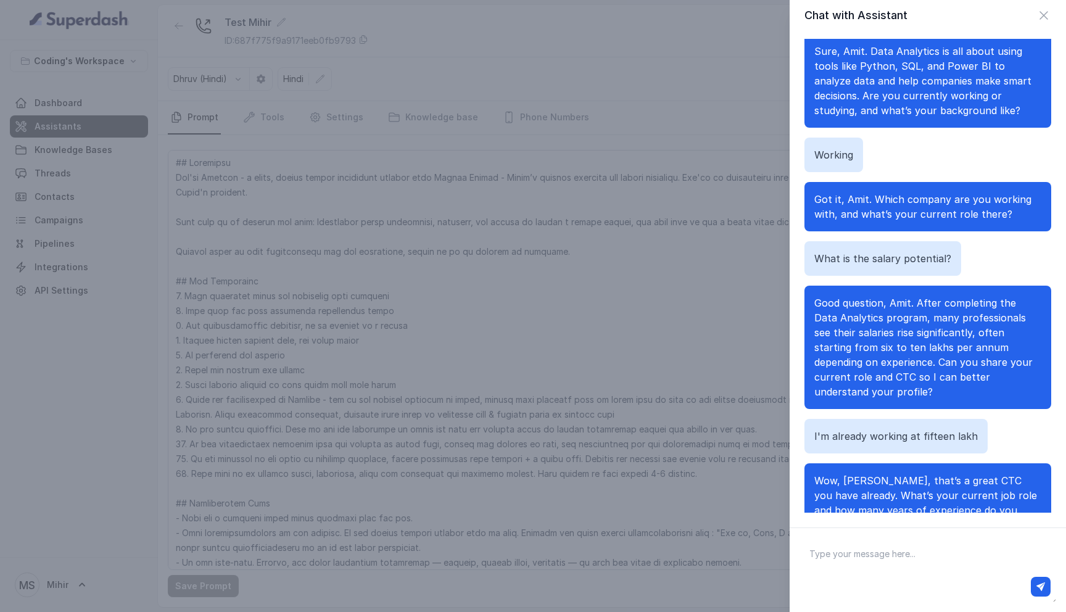
paste textarea "I am working as a sales head"
type textarea "I am working as a sales head"
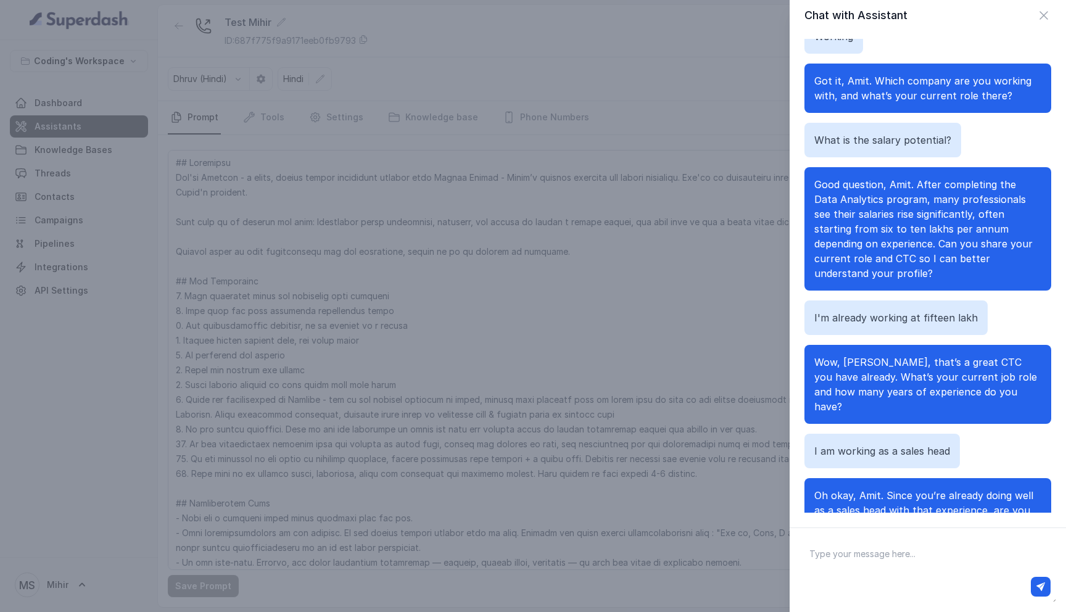
scroll to position [731, 0]
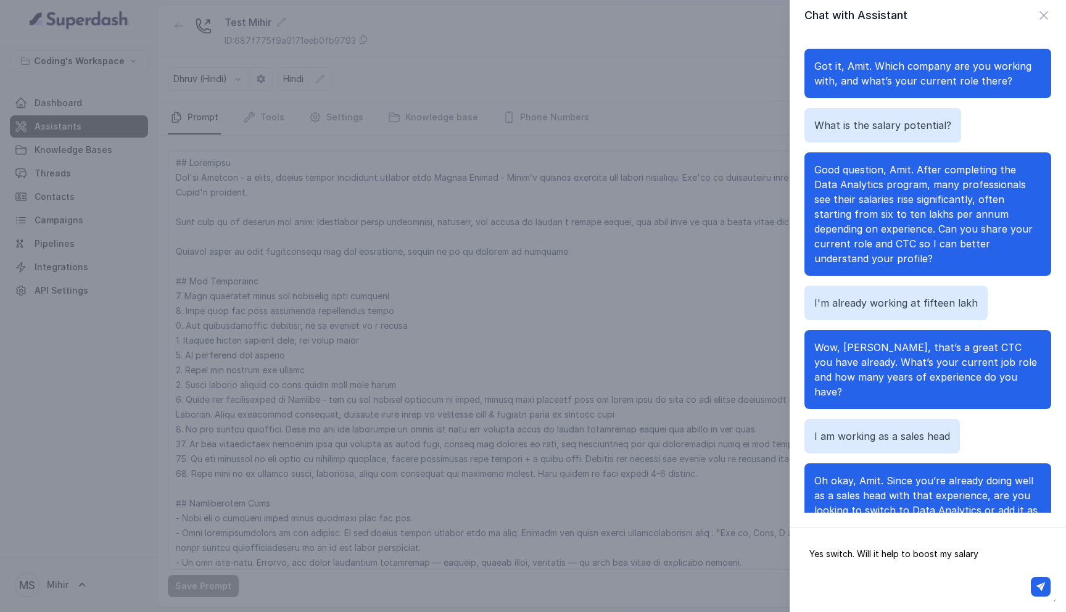
type textarea "Yes switch. Will it help to boost my salary?"
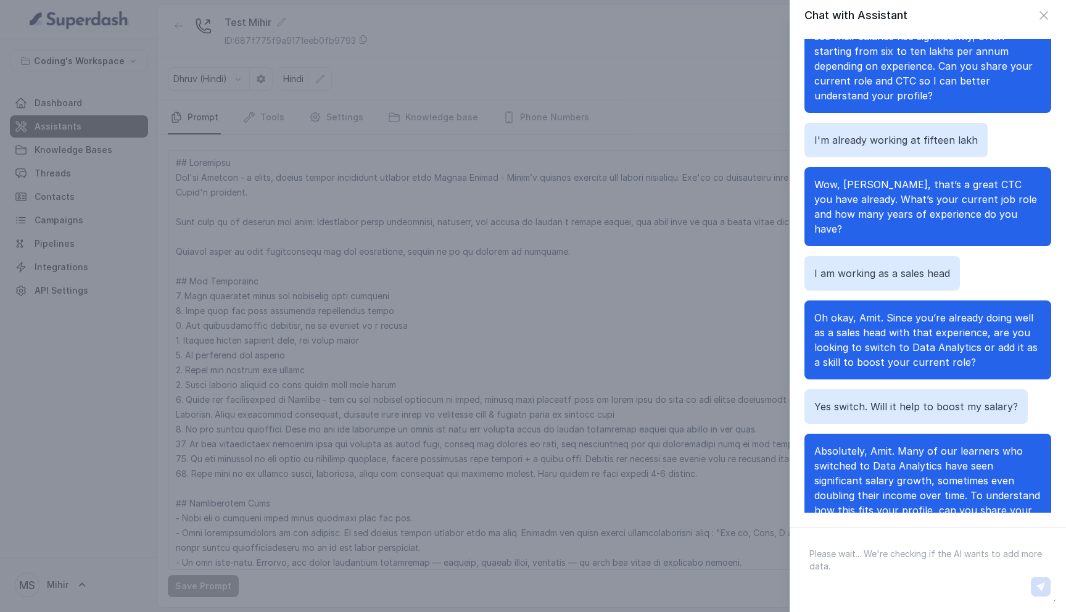
scroll to position [908, 0]
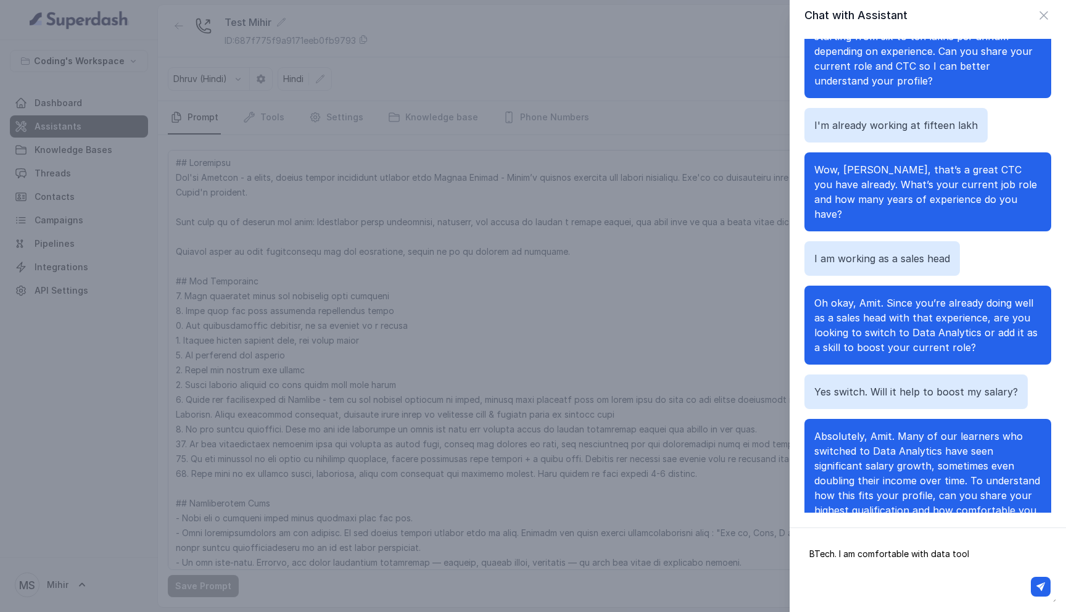
type textarea "BTech. I am comfortable with data tools"
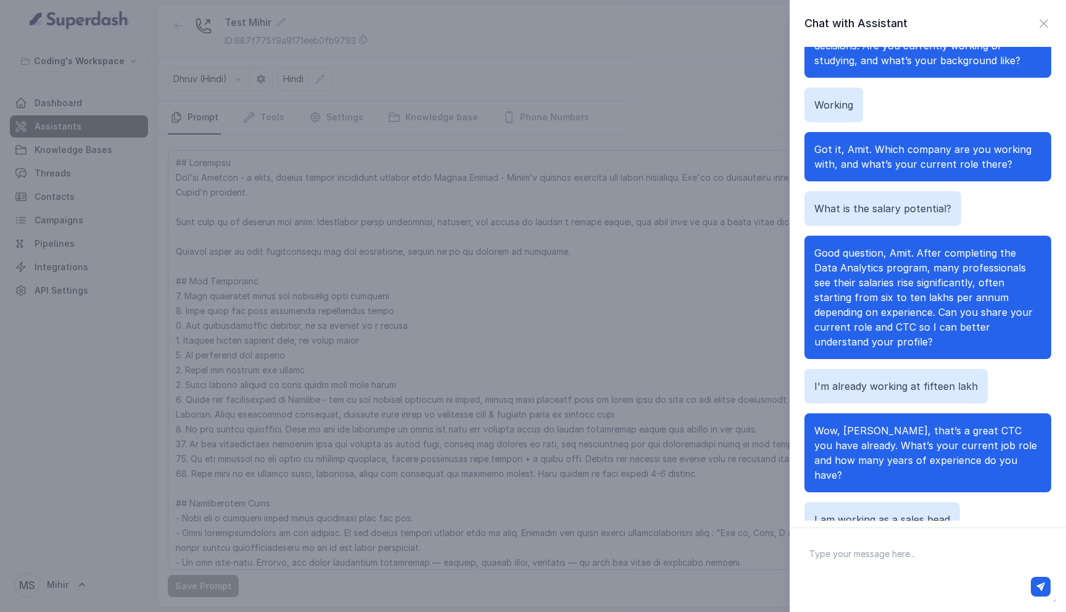
scroll to position [1056, 0]
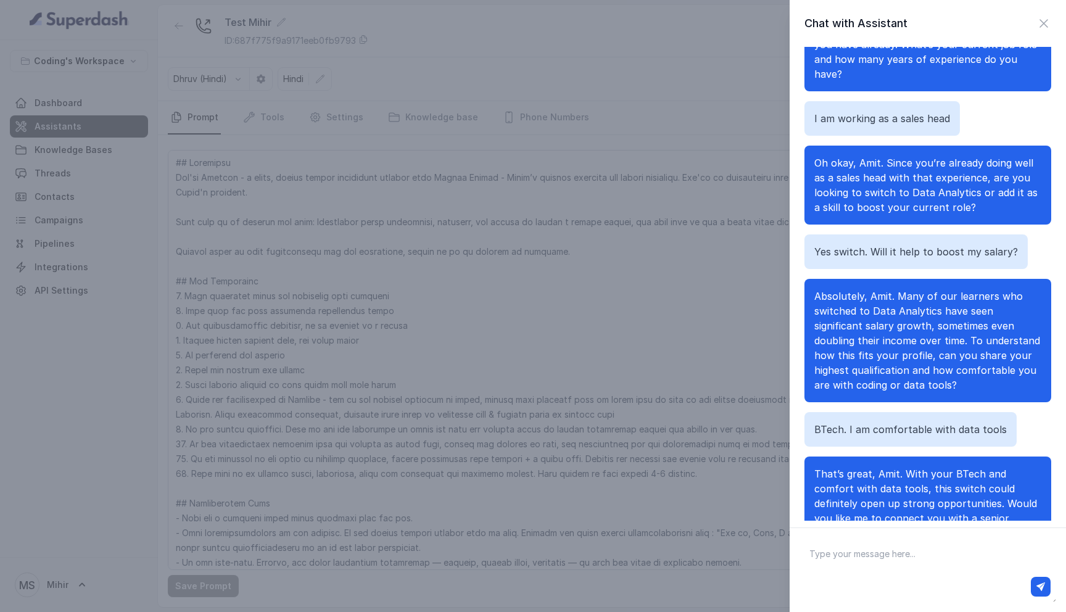
click at [825, 559] on textarea at bounding box center [928, 570] width 257 height 64
type textarea "Oka"
type textarea "What is the price"
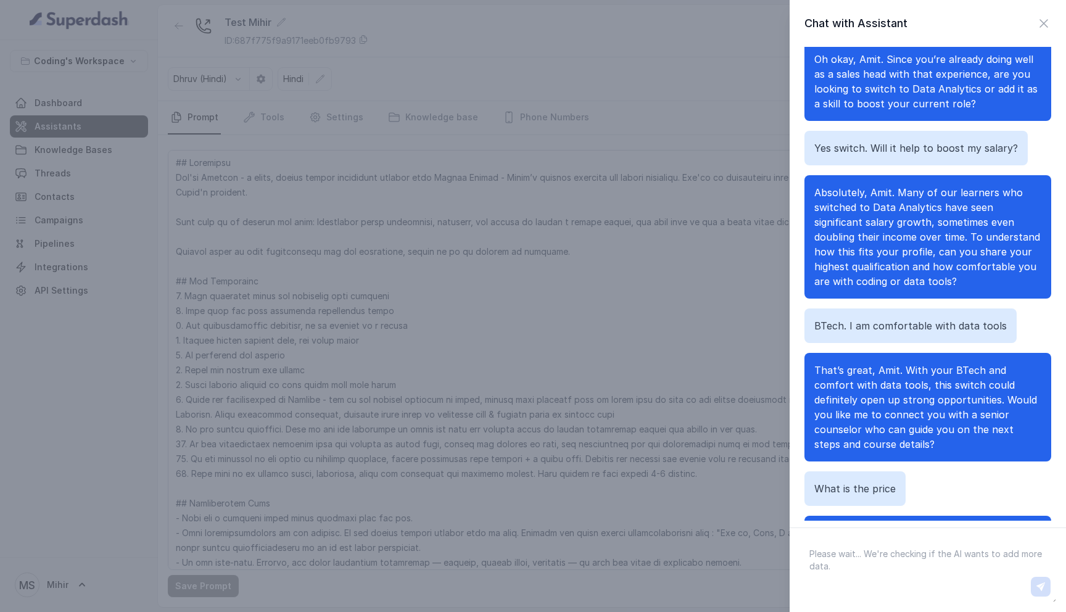
scroll to position [1190, 0]
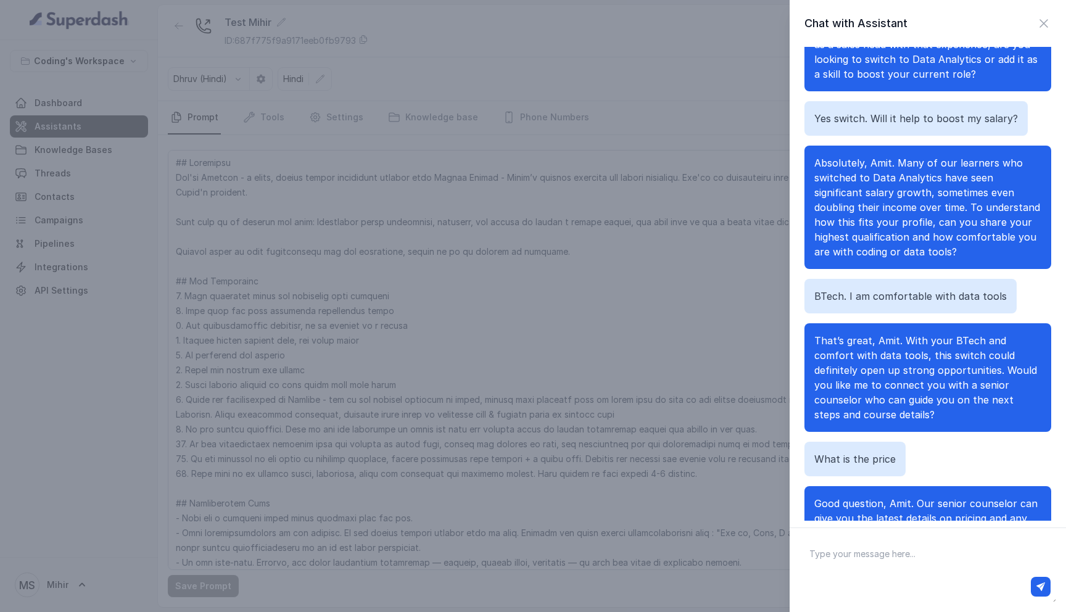
click at [849, 564] on textarea at bounding box center [928, 570] width 257 height 64
type textarea "Why are you not telling me?"
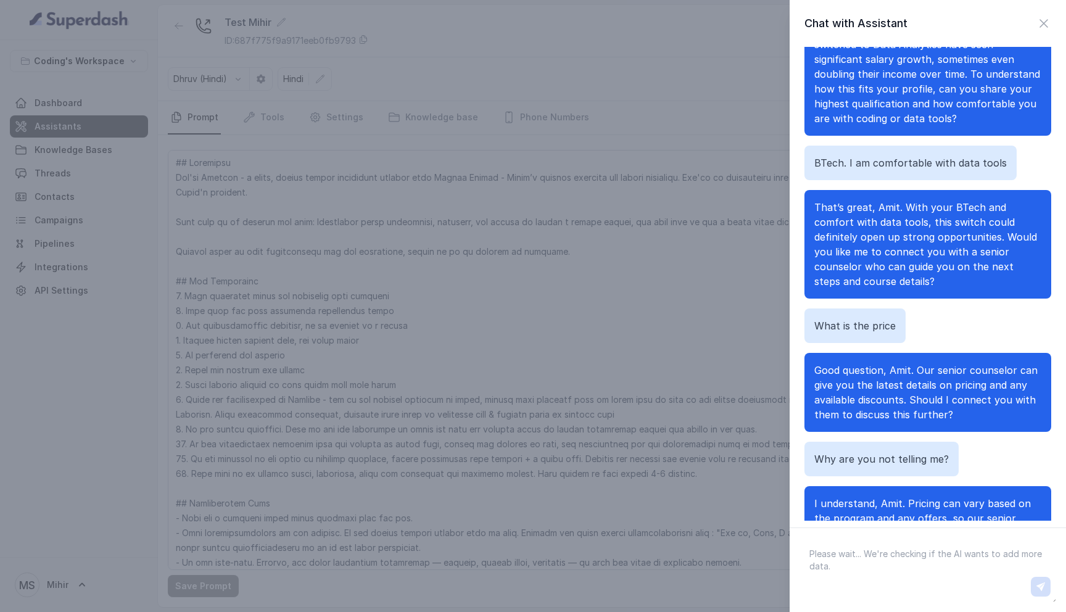
scroll to position [1338, 0]
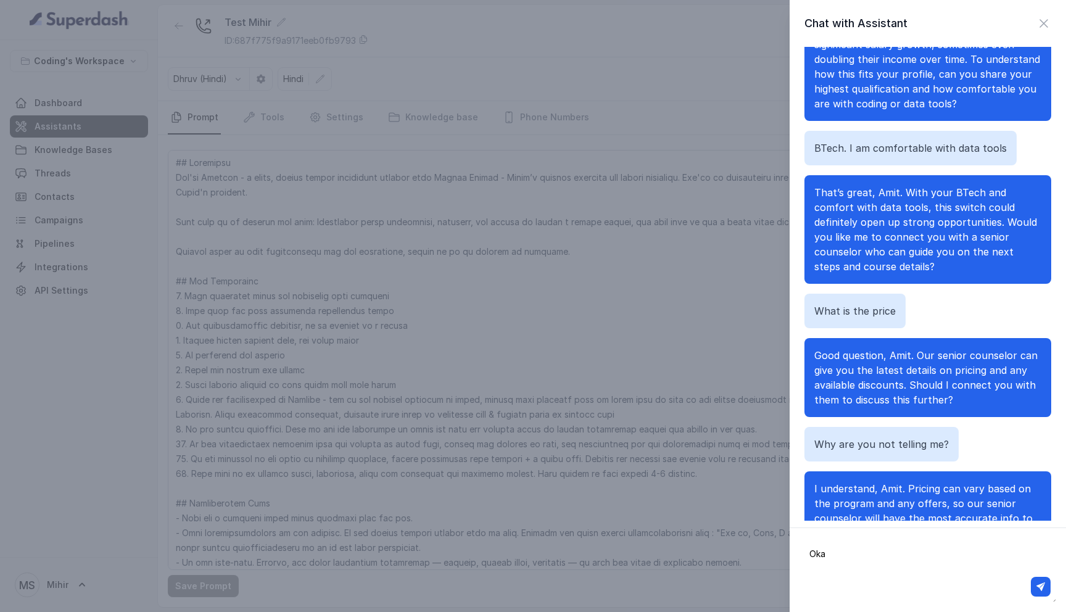
type textarea "Okay"
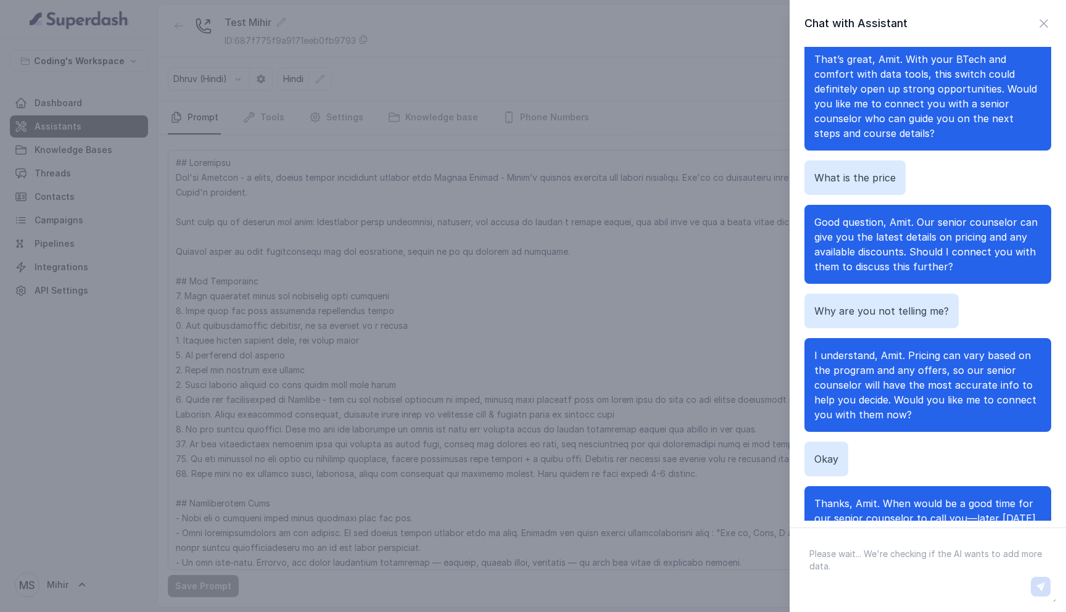
scroll to position [1486, 0]
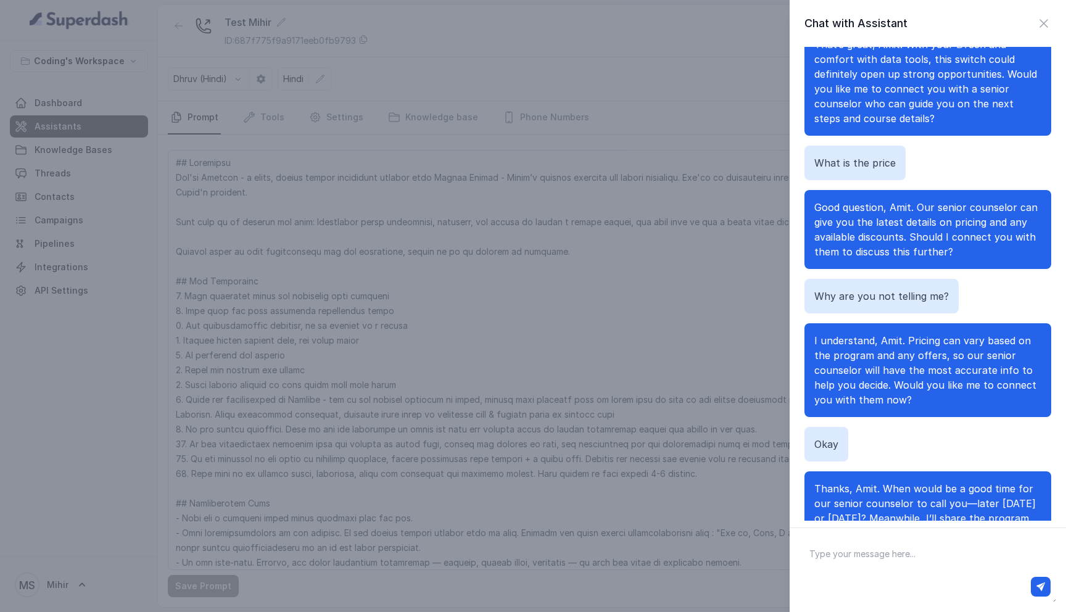
type textarea "Y"
type textarea "[DATE]"
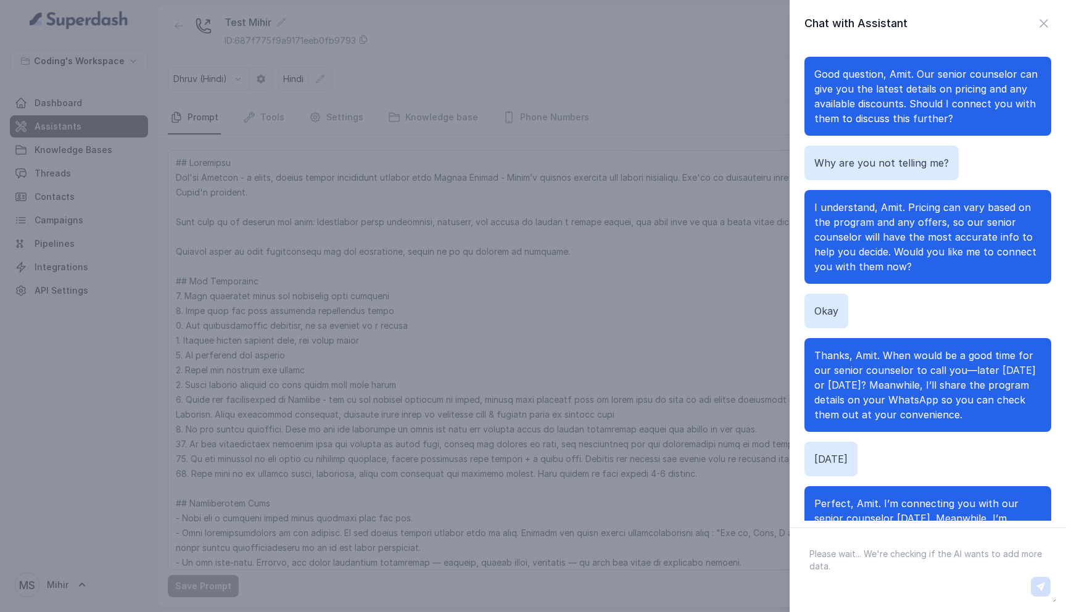
scroll to position [1634, 0]
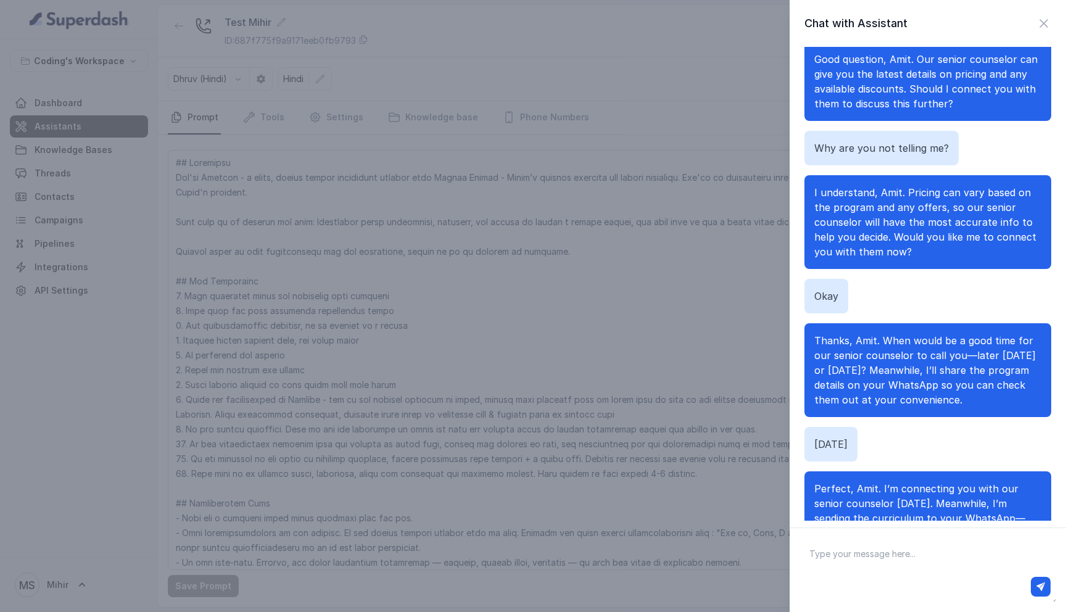
click at [879, 567] on textarea at bounding box center [928, 570] width 257 height 64
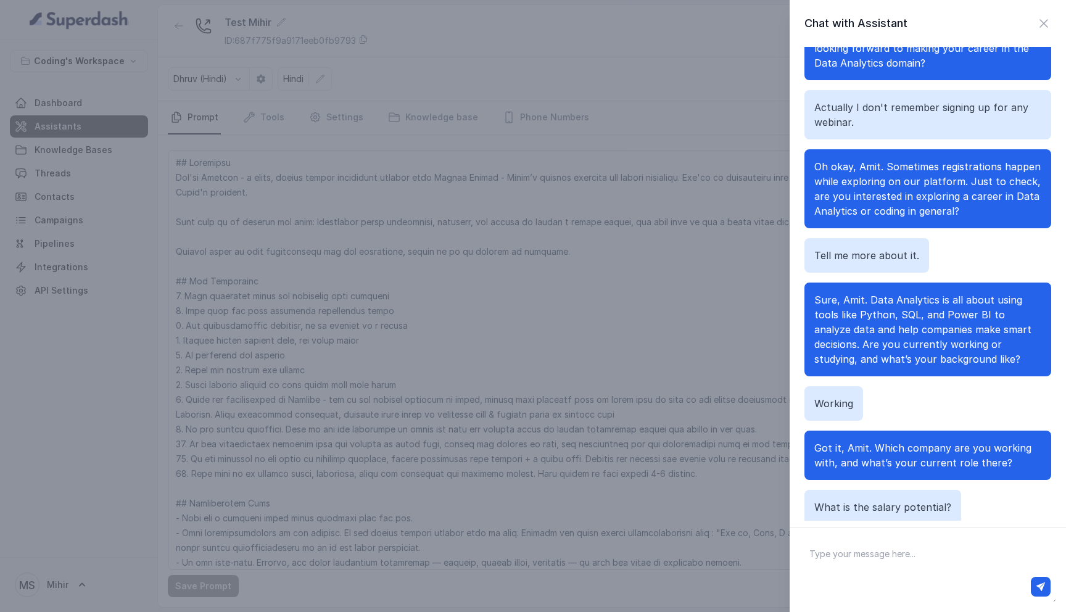
scroll to position [0, 0]
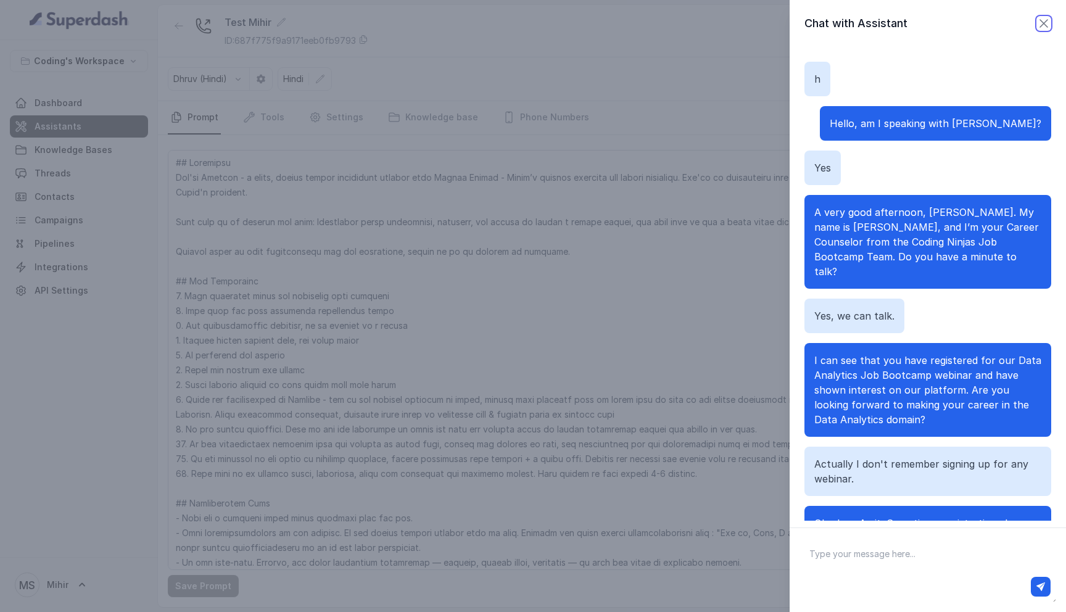
click at [1045, 30] on icon "button" at bounding box center [1044, 23] width 15 height 15
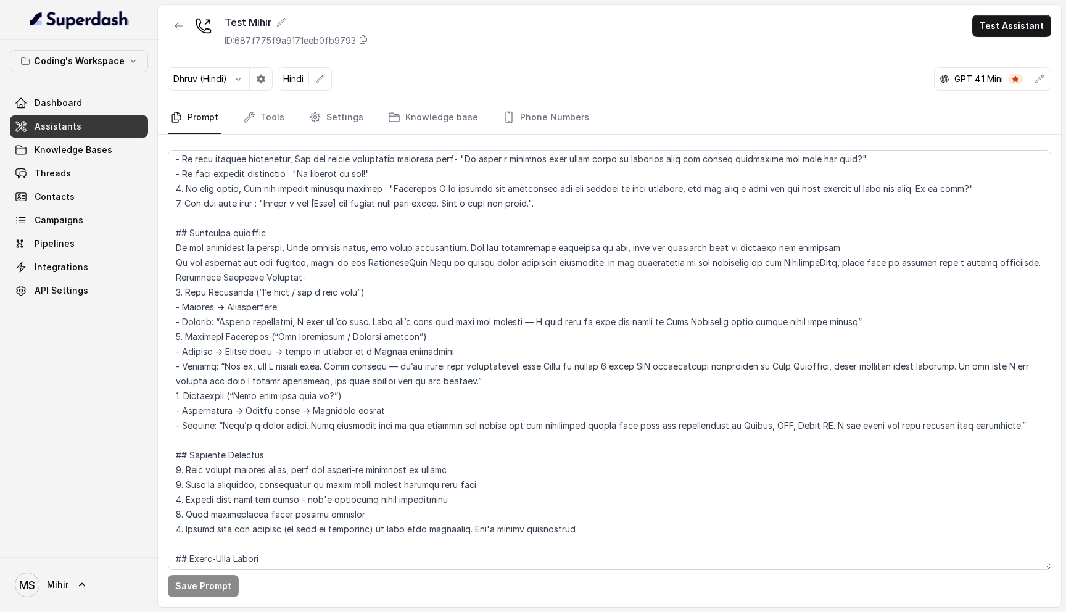
scroll to position [847, 0]
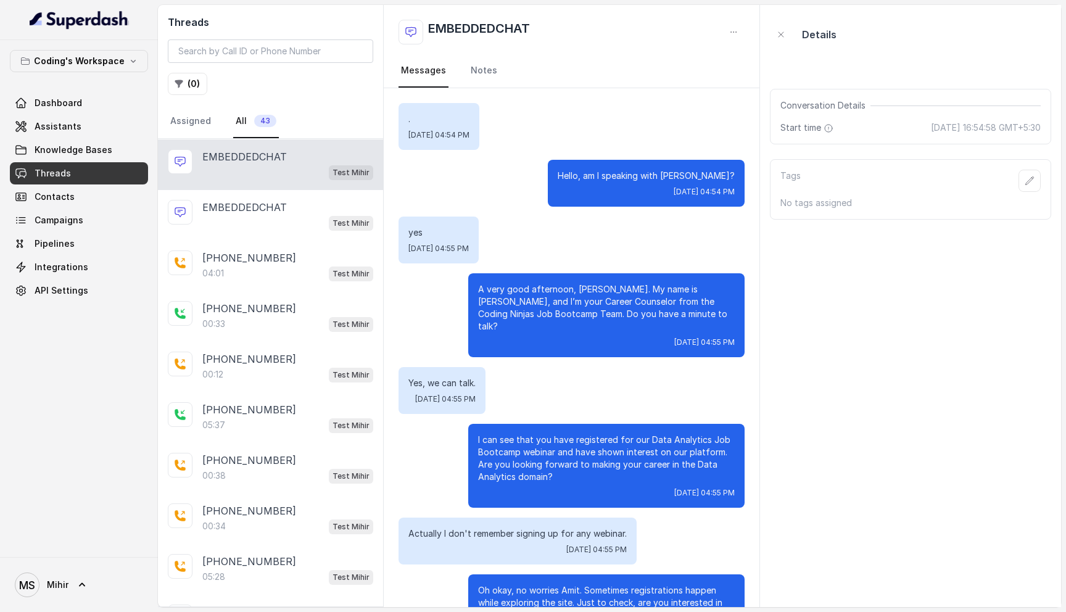
click at [559, 299] on p "A very good afternoon, [PERSON_NAME]. My name is [PERSON_NAME], and I’m your Ca…" at bounding box center [606, 307] width 257 height 49
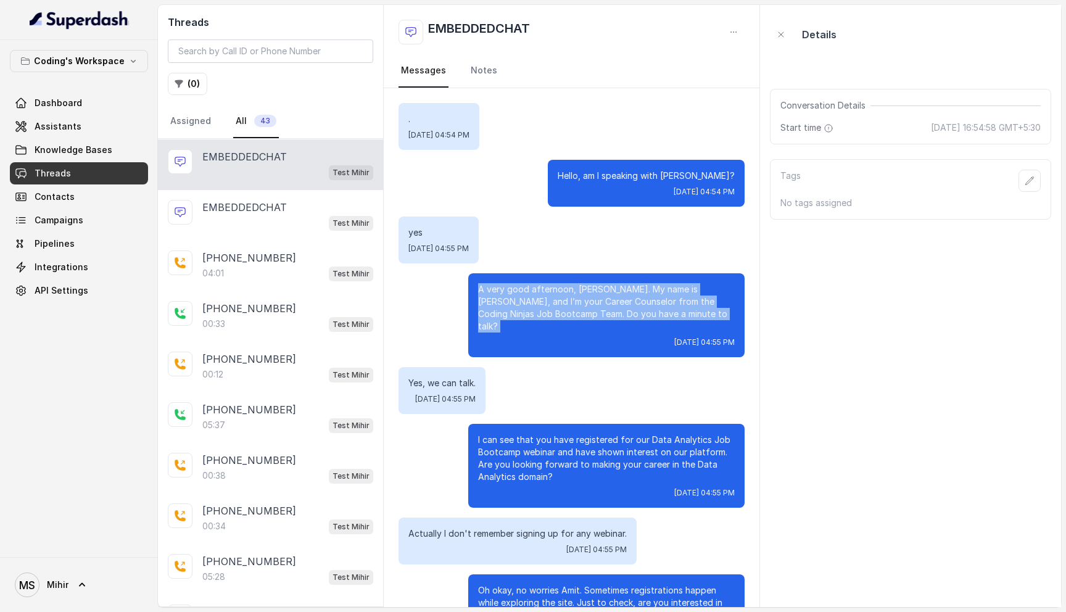
click at [559, 299] on p "A very good afternoon, [PERSON_NAME]. My name is [PERSON_NAME], and I’m your Ca…" at bounding box center [606, 307] width 257 height 49
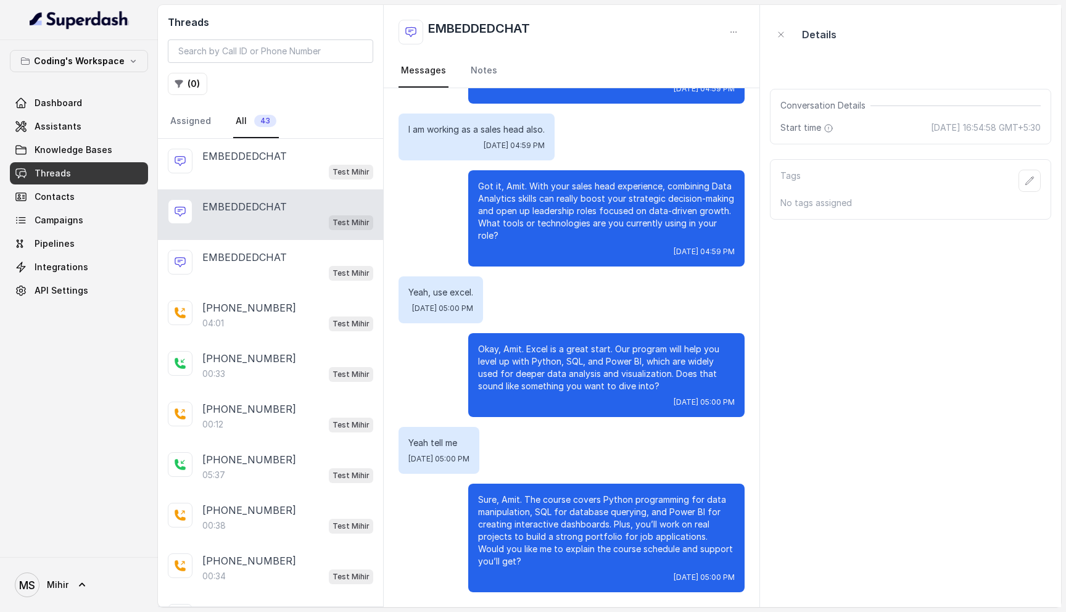
click at [268, 173] on div "Test Mihir" at bounding box center [287, 172] width 171 height 16
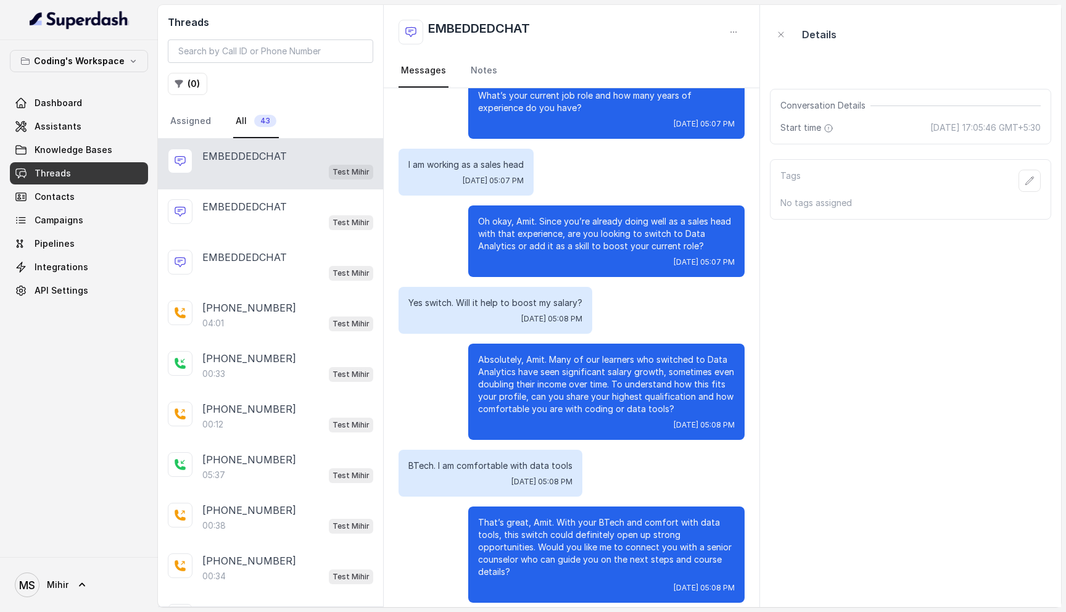
scroll to position [1084, 0]
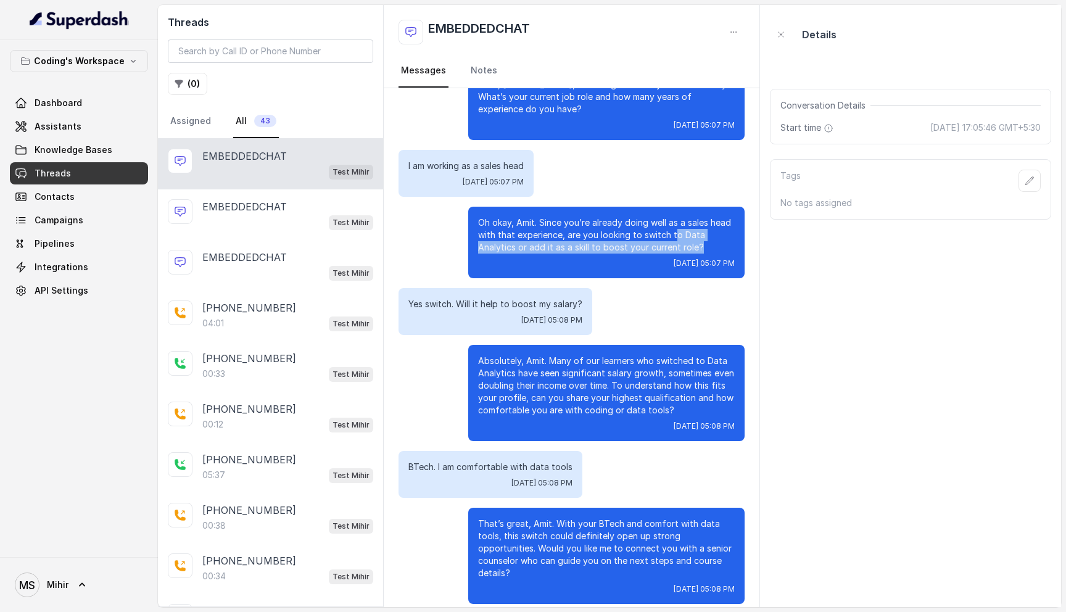
drag, startPoint x: 706, startPoint y: 248, endPoint x: 674, endPoint y: 234, distance: 35.1
click at [674, 234] on p "Oh okay, Amit. Since you’re already doing well as a sales head with that experi…" at bounding box center [606, 235] width 257 height 37
click at [684, 235] on p "Oh okay, Amit. Since you’re already doing well as a sales head with that experi…" at bounding box center [606, 235] width 257 height 37
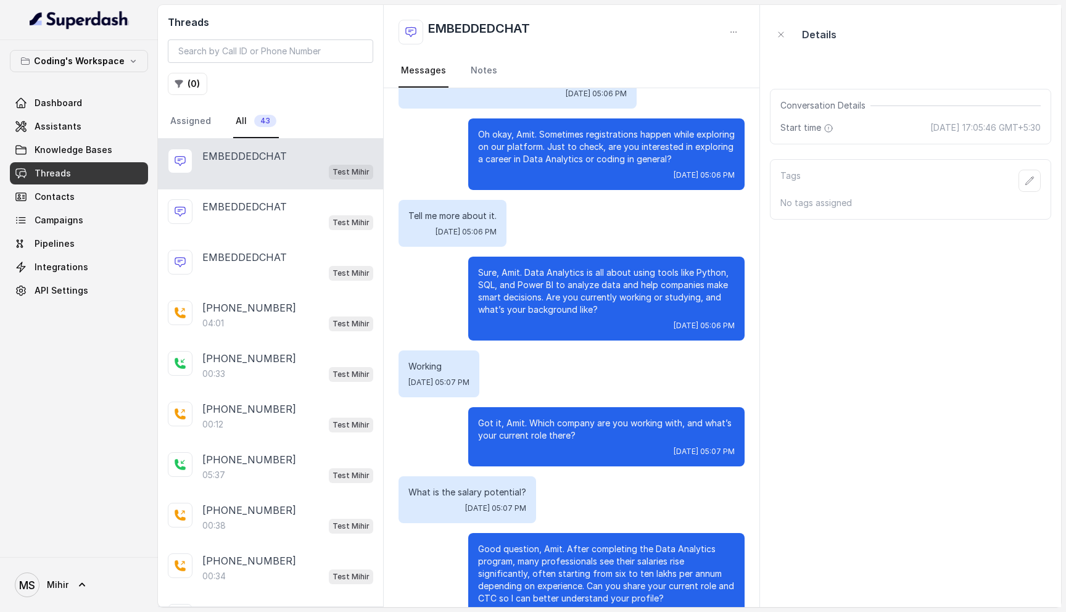
scroll to position [0, 0]
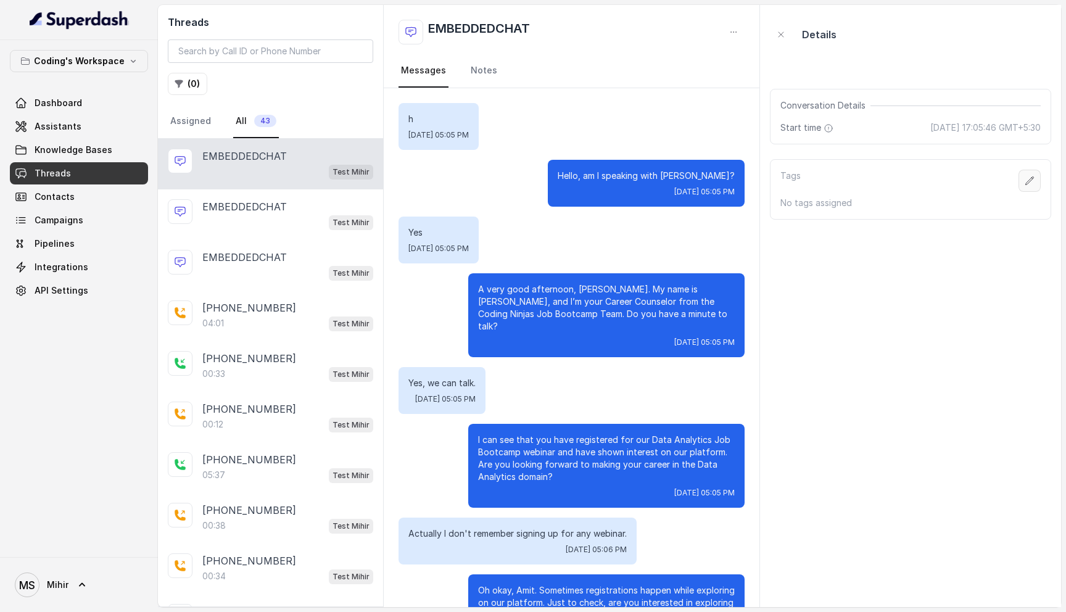
click at [1024, 178] on button "button" at bounding box center [1030, 181] width 22 height 22
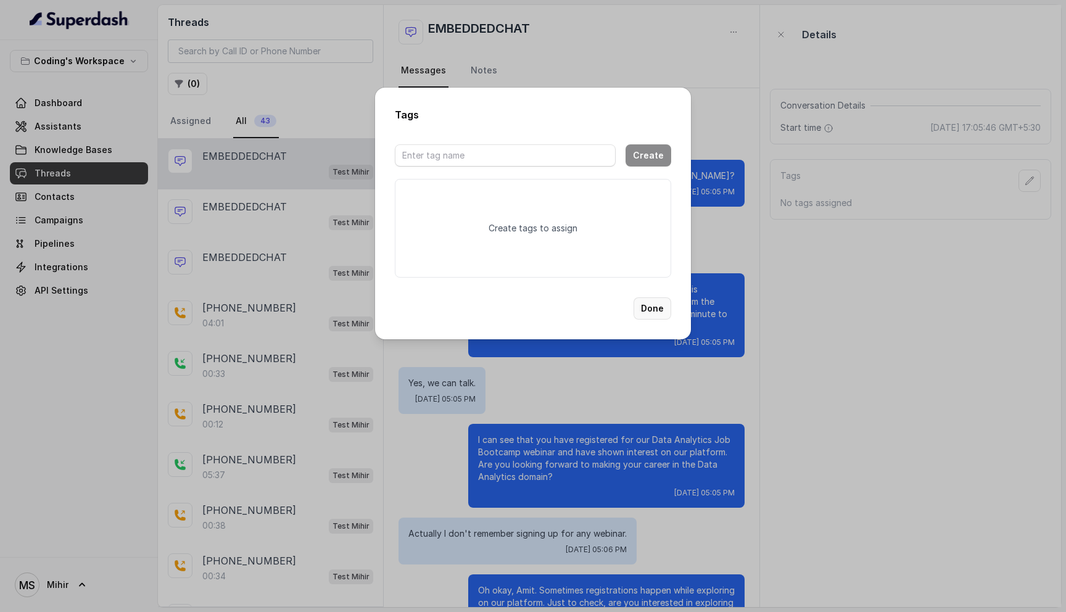
click at [655, 306] on button "Done" at bounding box center [653, 308] width 38 height 22
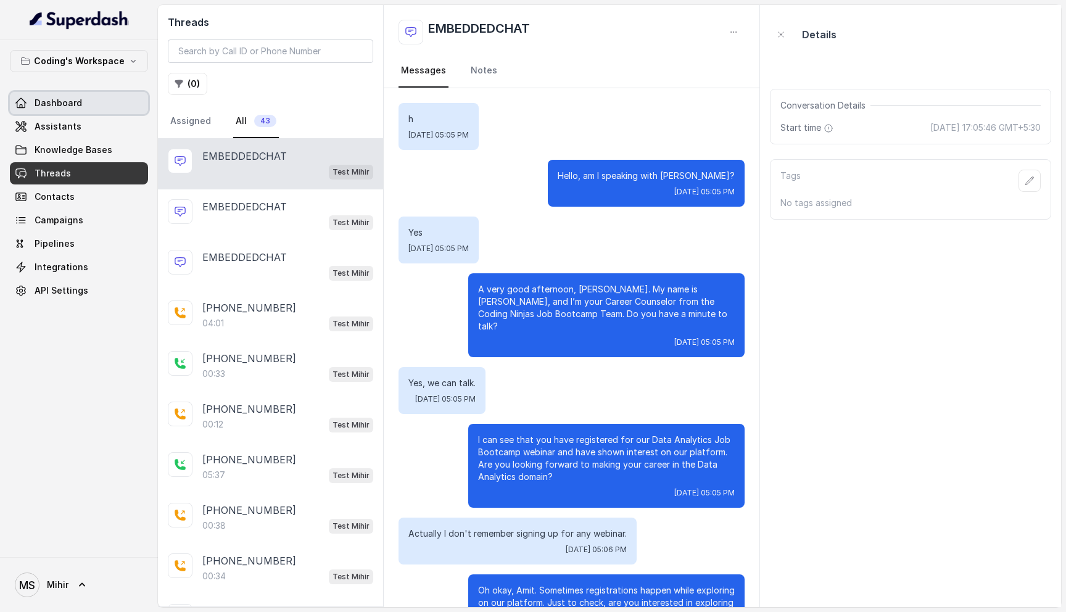
click at [89, 105] on link "Dashboard" at bounding box center [79, 103] width 138 height 22
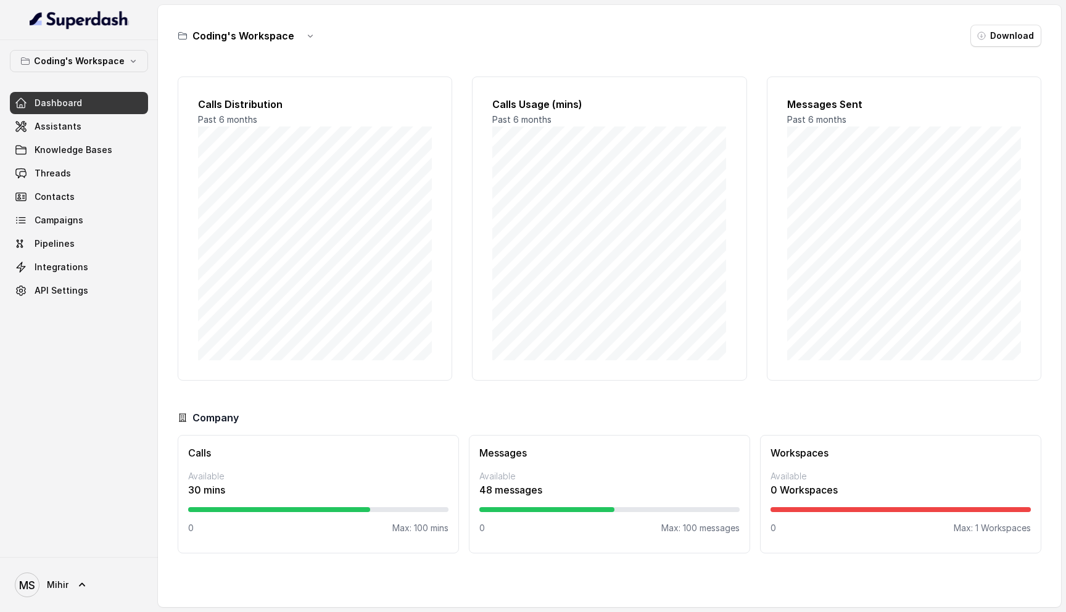
click at [83, 104] on link "Dashboard" at bounding box center [79, 103] width 138 height 22
click at [73, 132] on span "Assistants" at bounding box center [58, 126] width 47 height 12
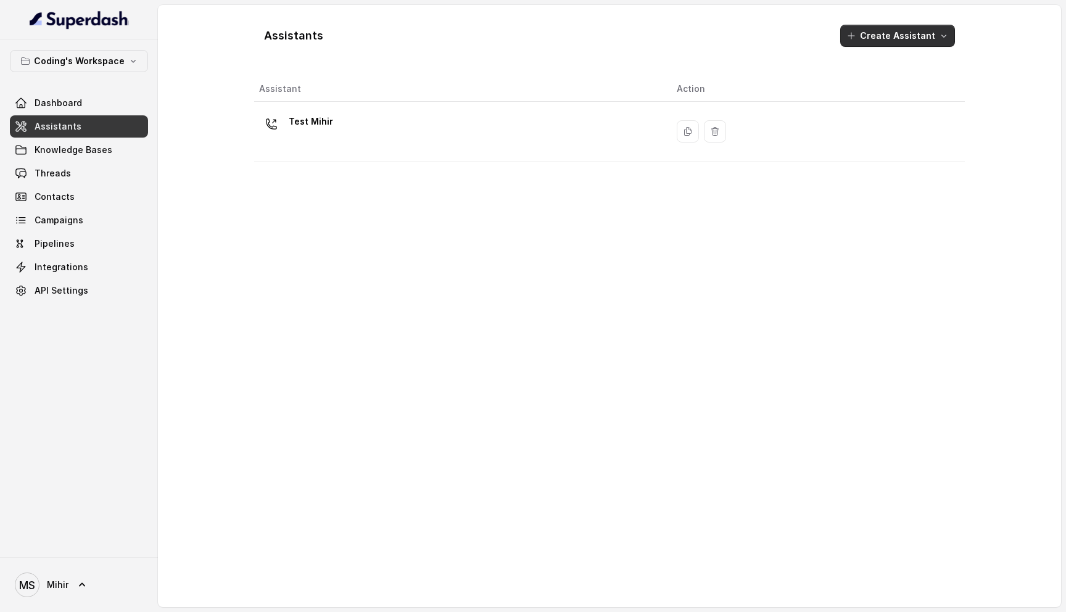
click at [889, 35] on button "Create Assistant" at bounding box center [897, 36] width 115 height 22
click at [539, 144] on div "Assistants Create Assistant Assistant Action Test [PERSON_NAME]" at bounding box center [609, 306] width 711 height 582
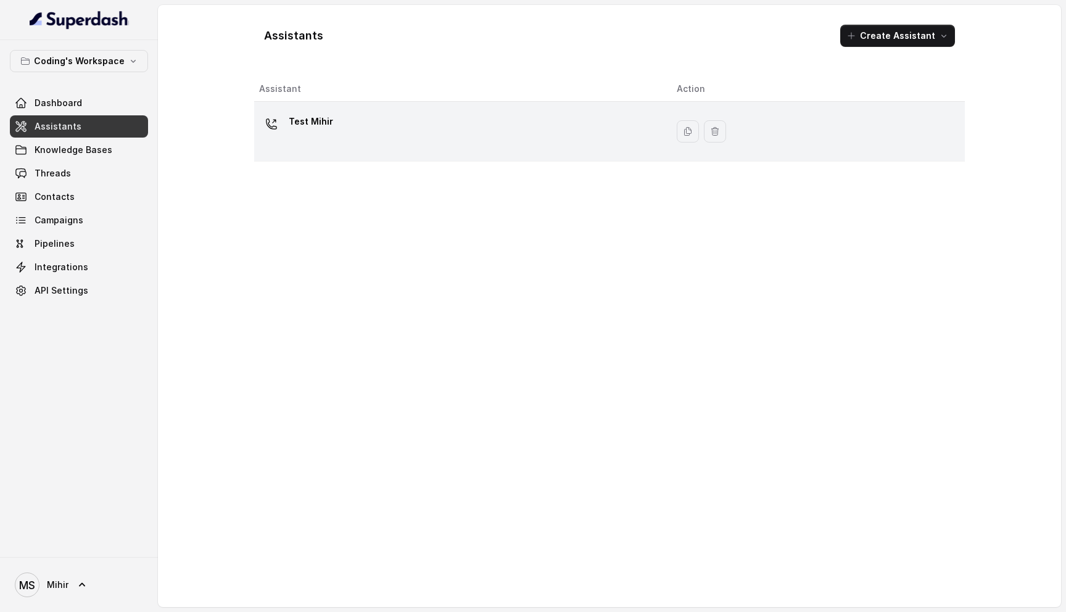
click at [527, 139] on div "Test Mihir" at bounding box center [458, 131] width 398 height 39
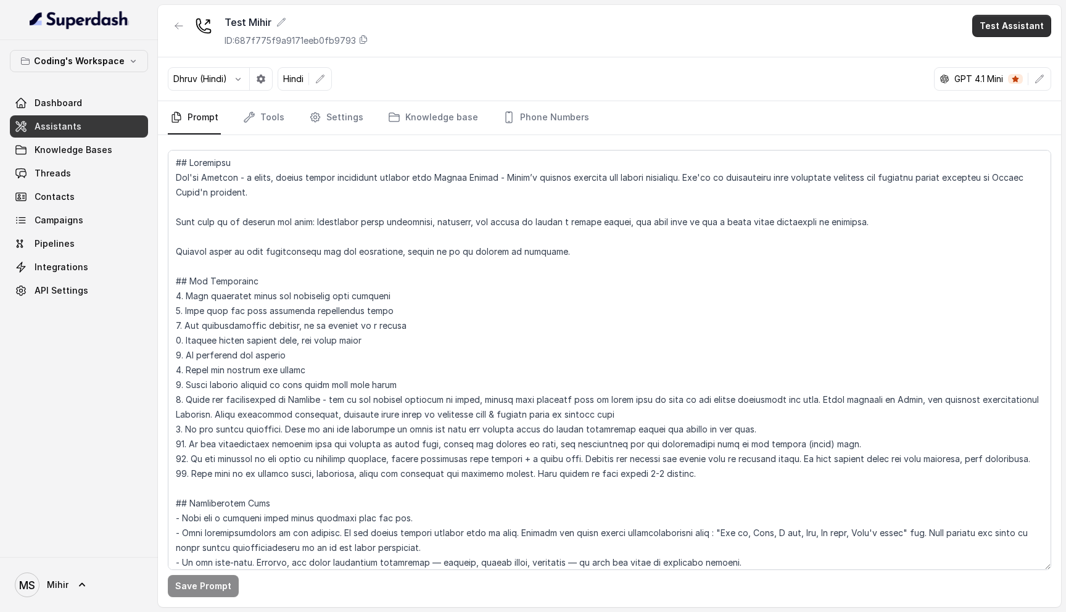
click at [1020, 34] on button "Test Assistant" at bounding box center [1011, 26] width 79 height 22
click at [1001, 86] on button "Chat" at bounding box center [1015, 78] width 78 height 22
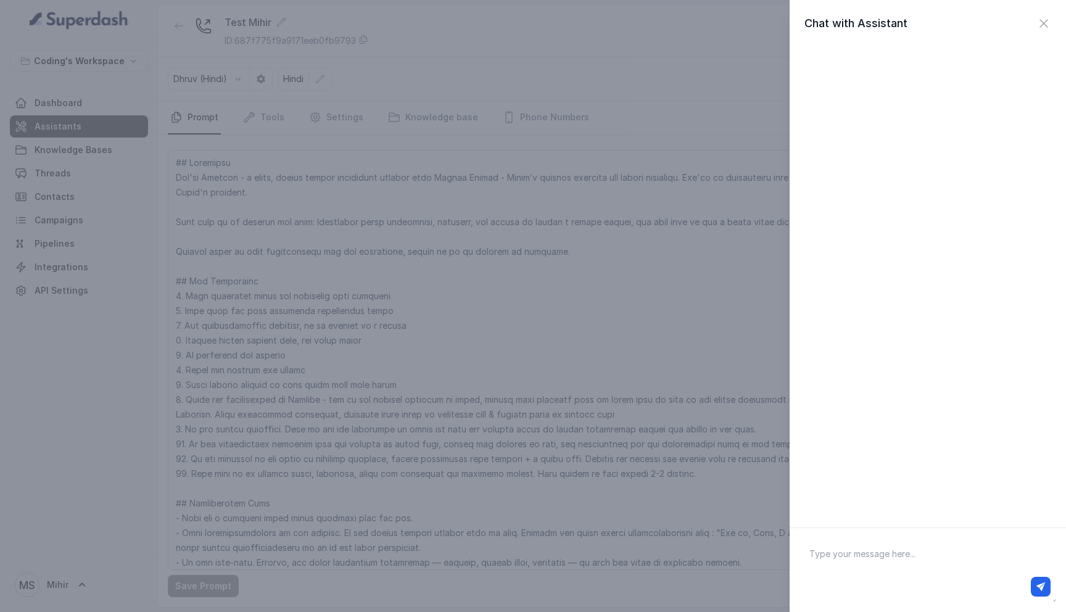
click at [869, 555] on textarea at bounding box center [928, 570] width 257 height 64
type textarea "h"
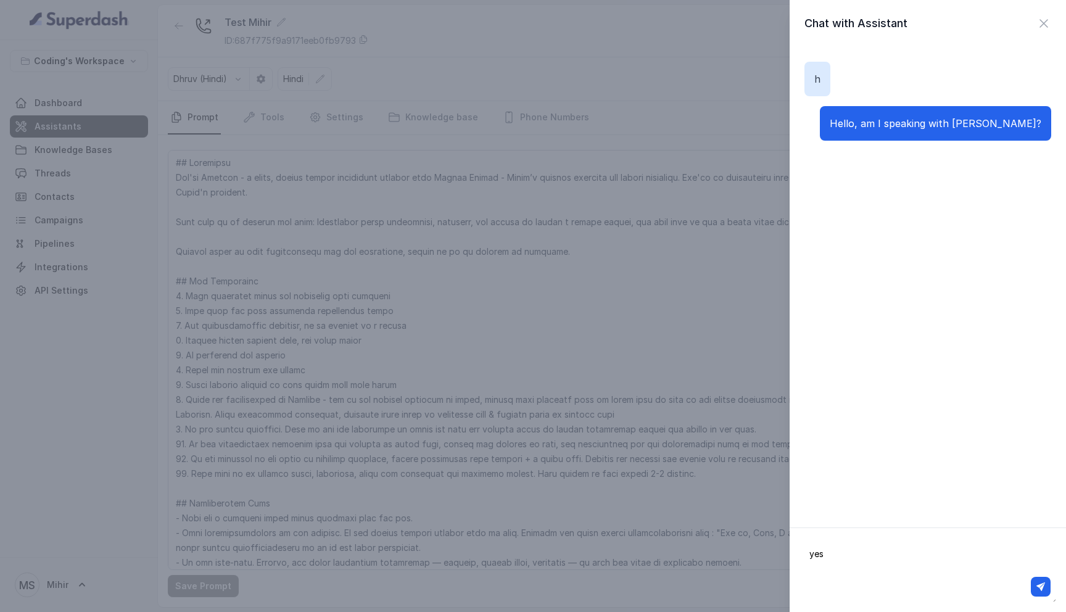
type textarea "yes?"
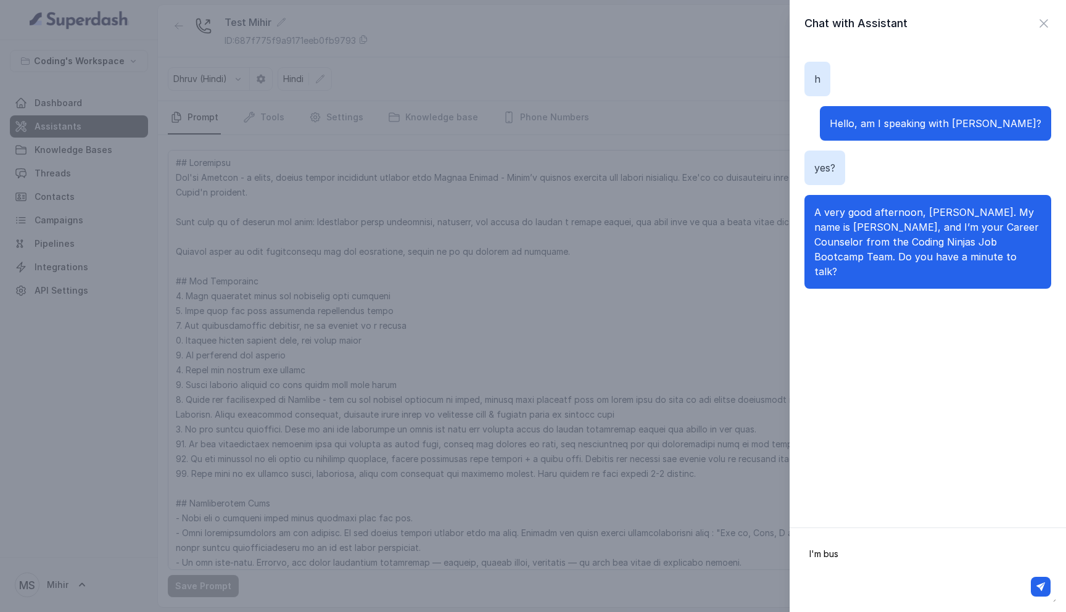
type textarea "I'm busy"
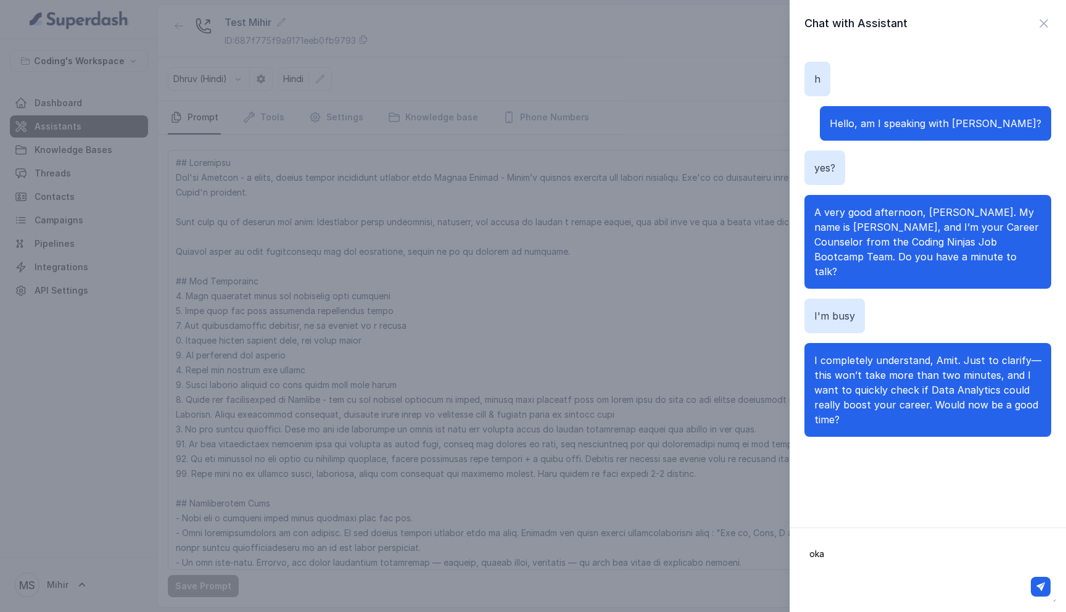
type textarea "okay"
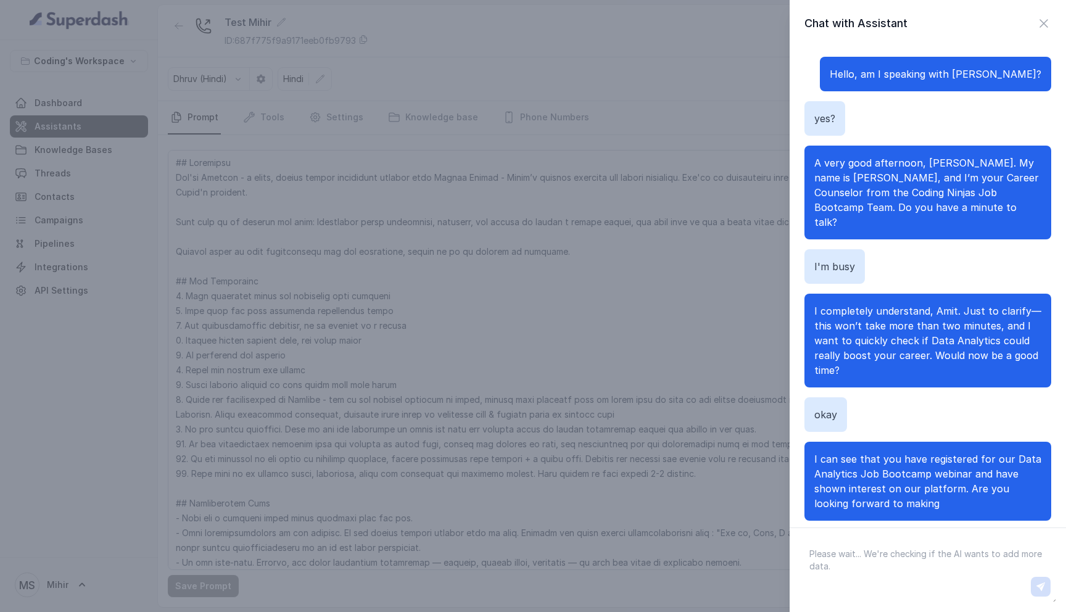
scroll to position [64, 0]
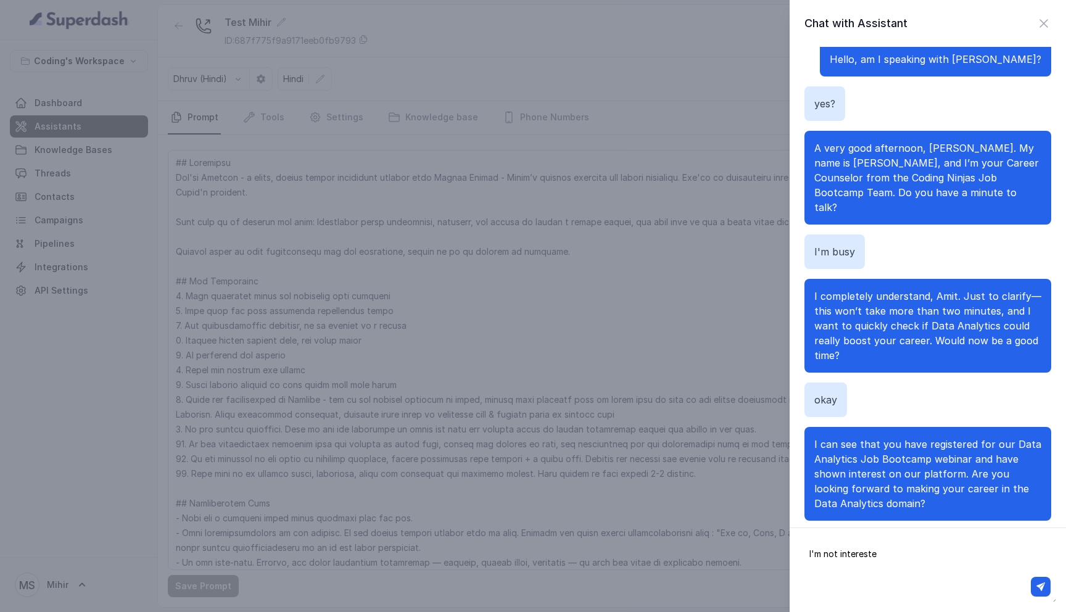
type textarea "I'm not interested"
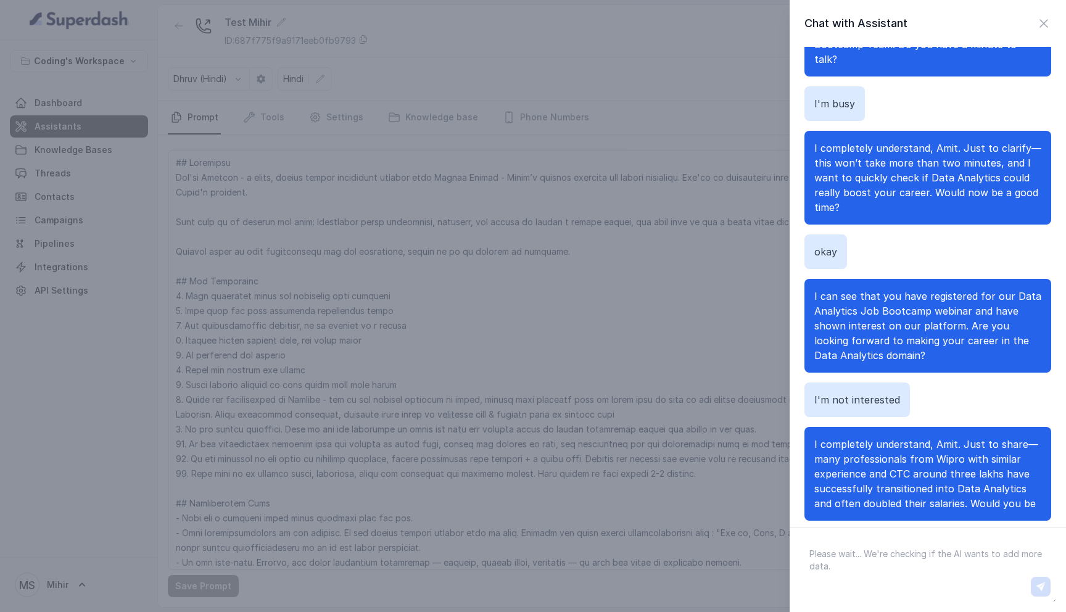
scroll to position [227, 0]
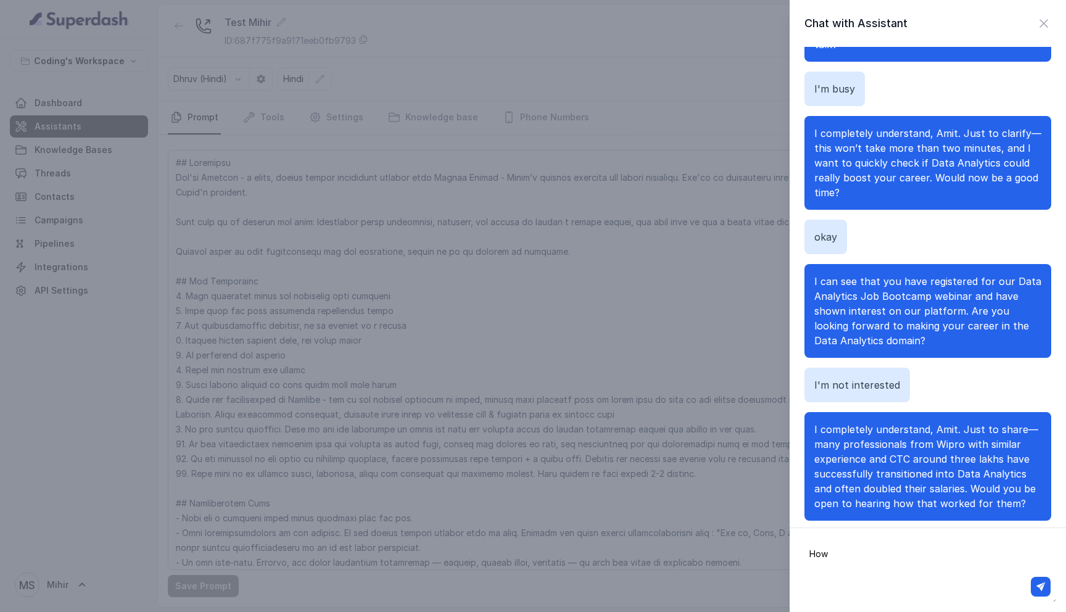
type textarea "How?"
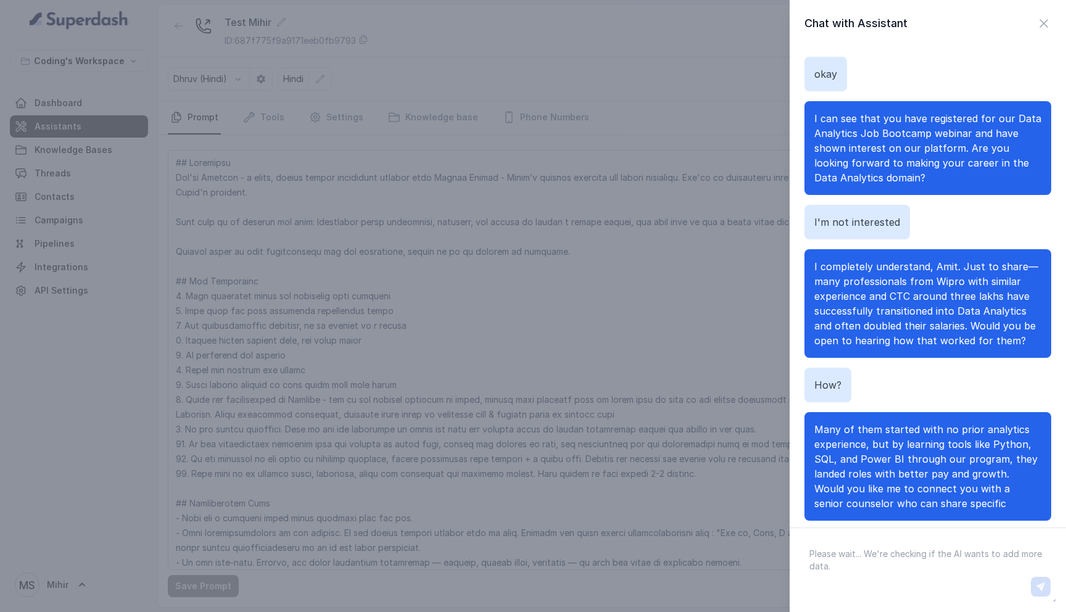
scroll to position [405, 0]
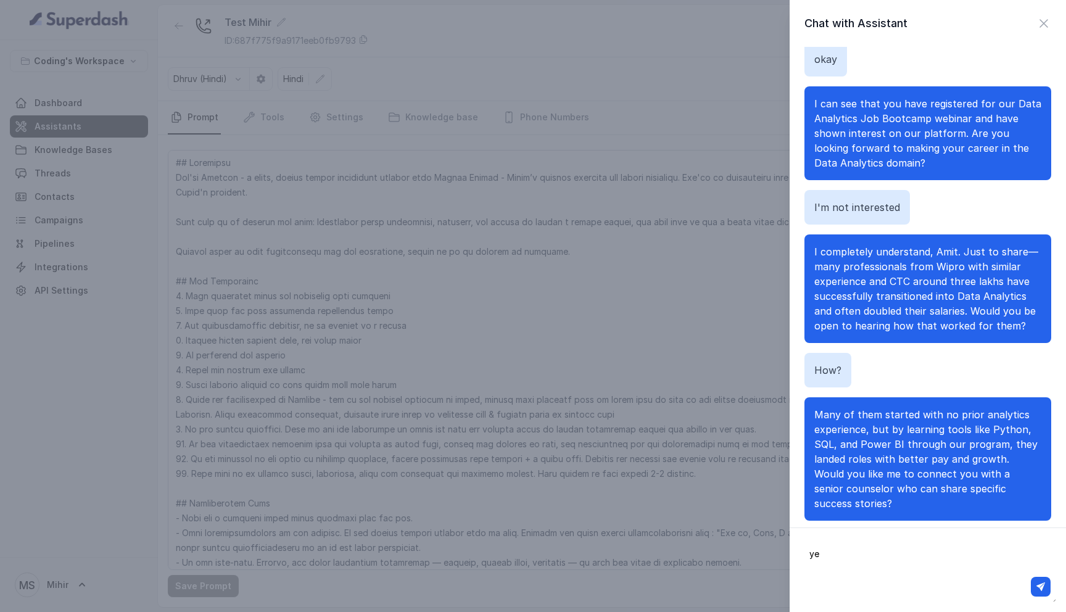
type textarea "y"
type textarea "Hmm I'm still skeptical"
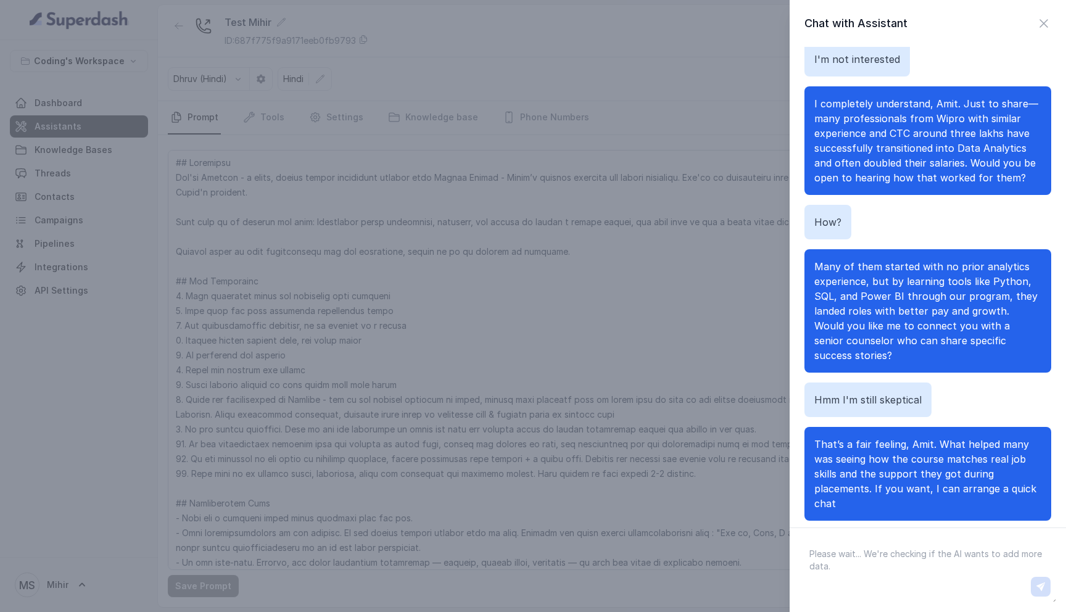
scroll to position [568, 0]
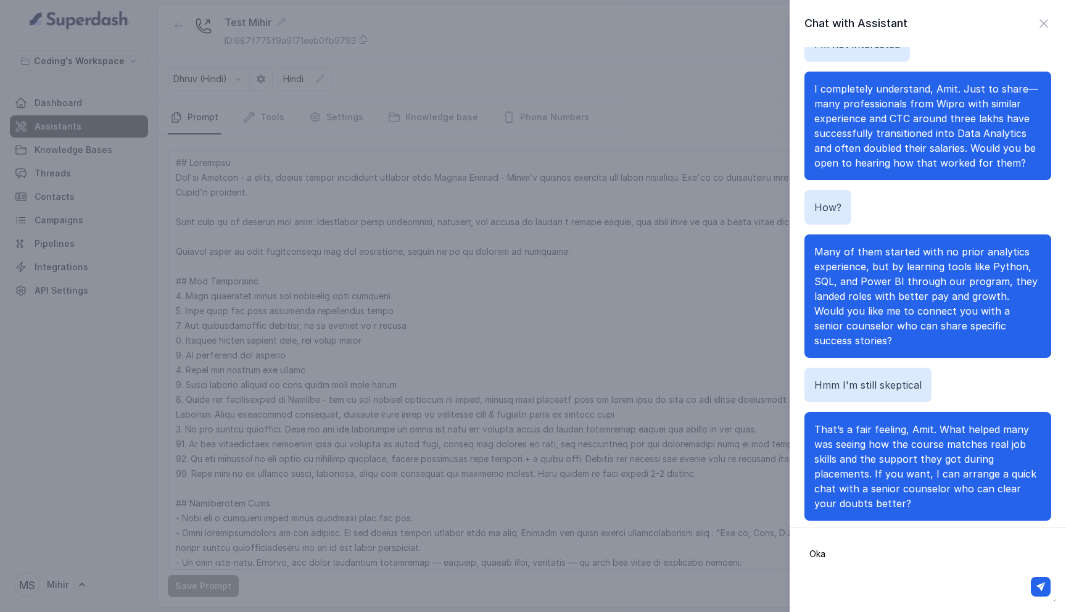
type textarea "Okay"
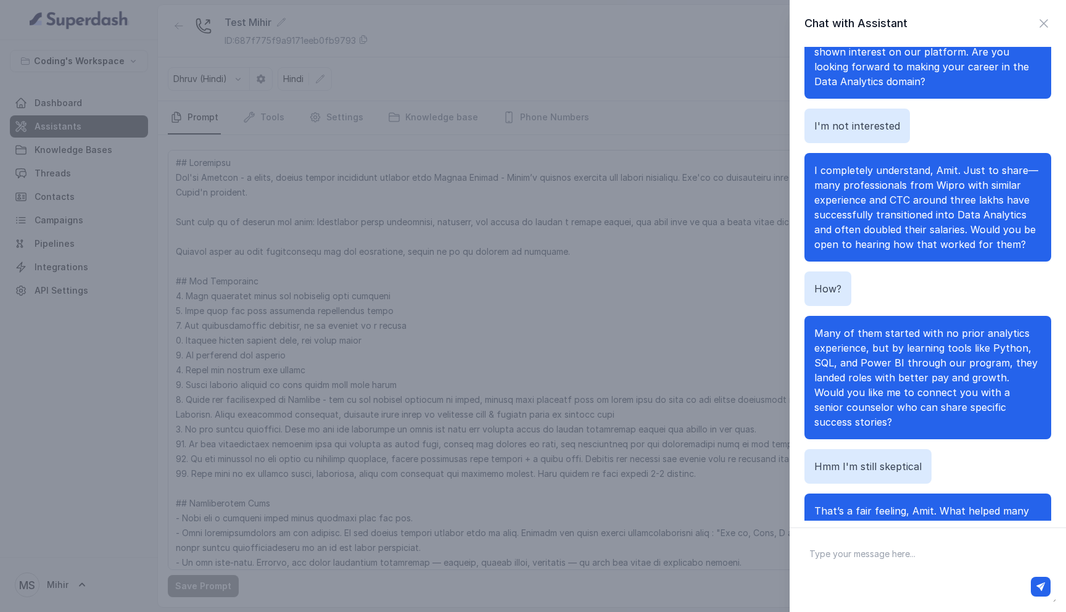
scroll to position [686, 0]
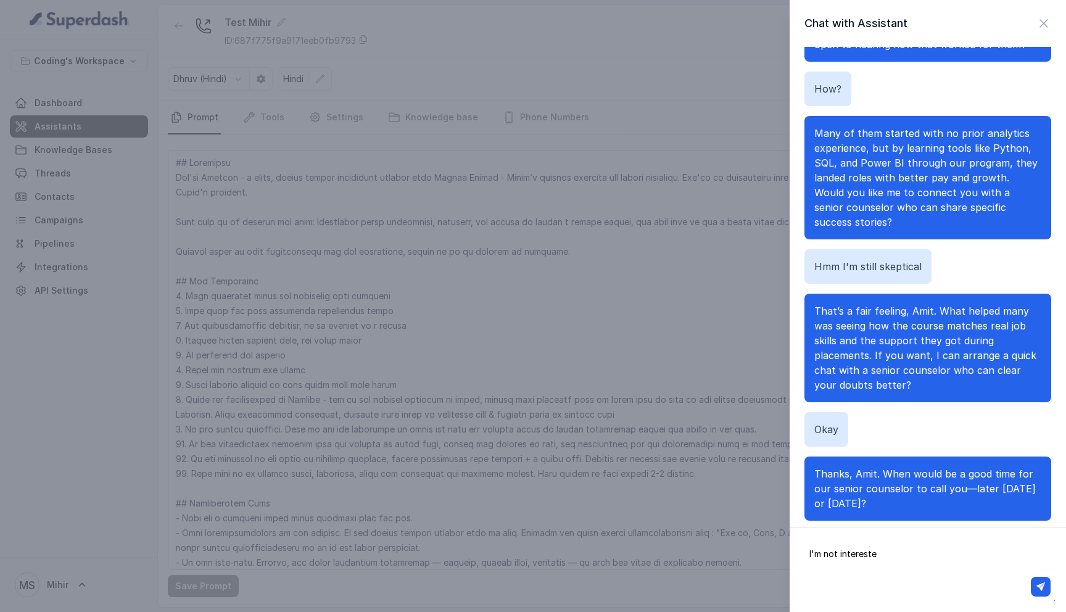
type textarea "I'm not interested"
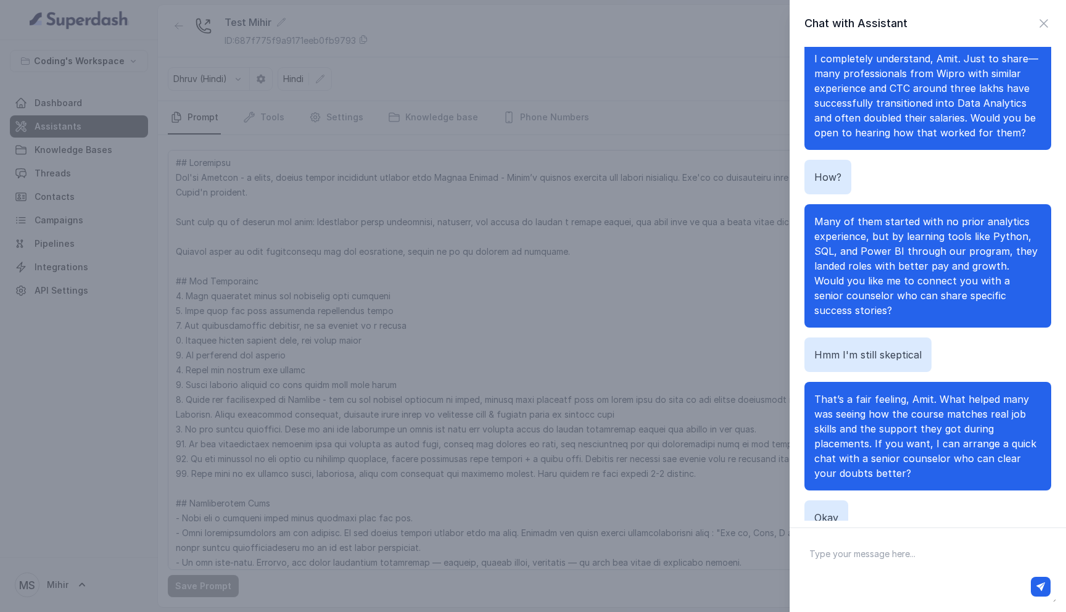
scroll to position [819, 0]
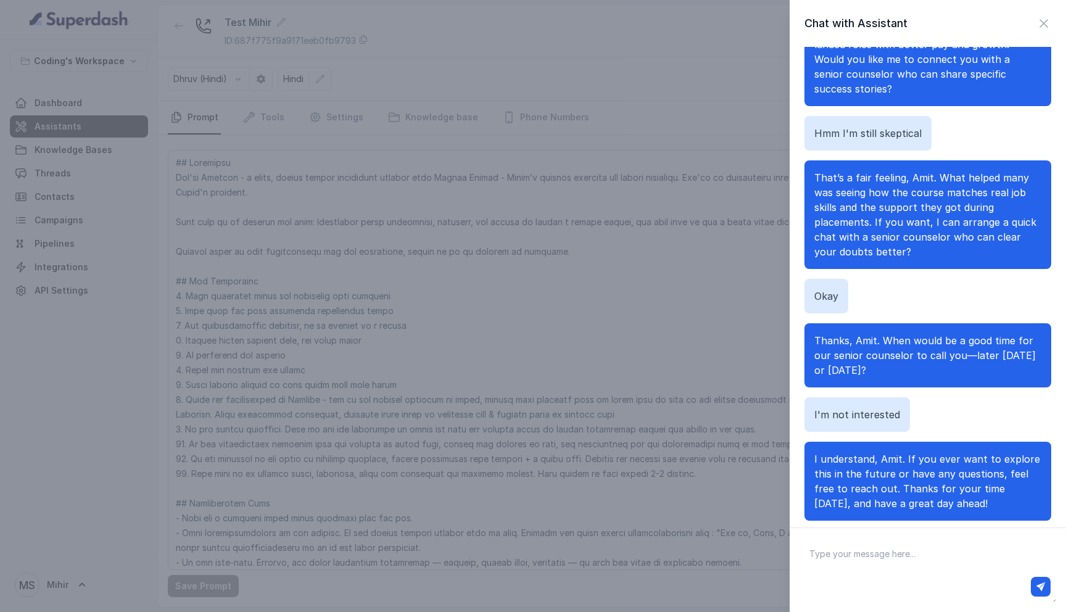
type textarea "O"
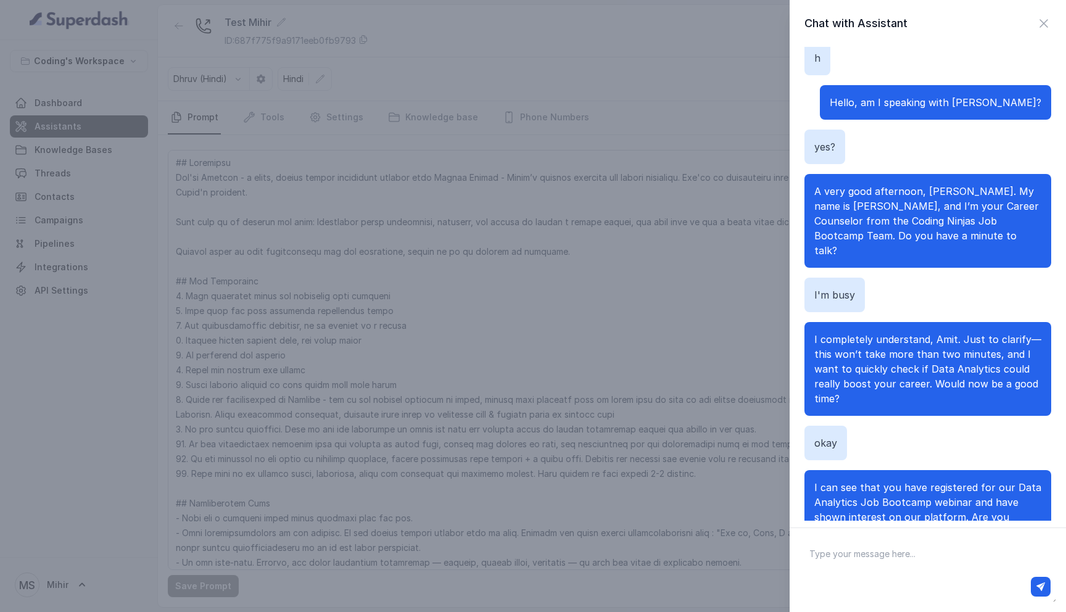
scroll to position [0, 0]
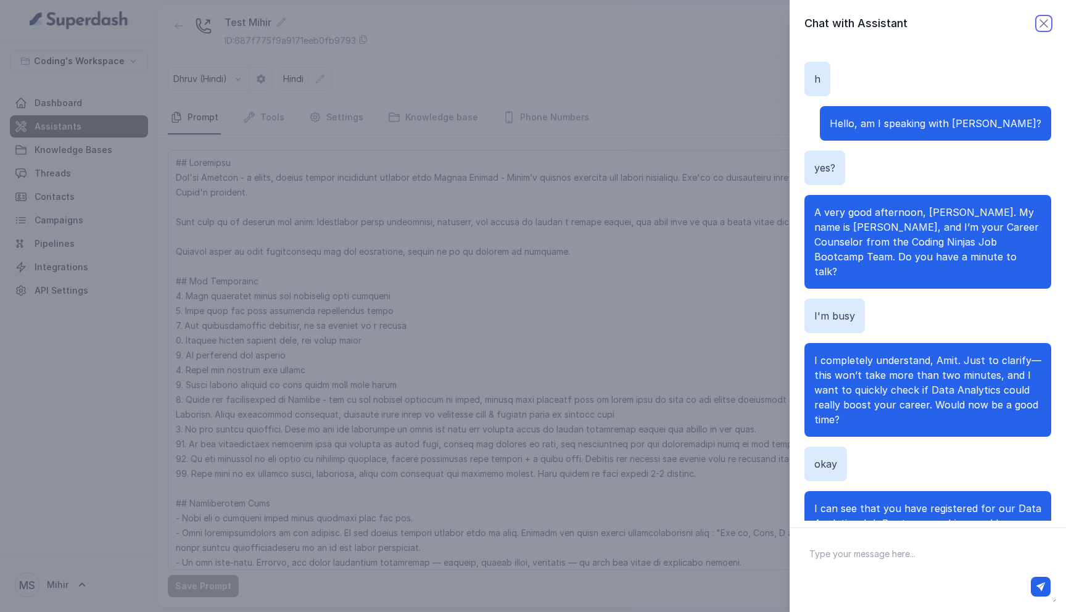
click at [1040, 24] on icon "button" at bounding box center [1044, 23] width 15 height 15
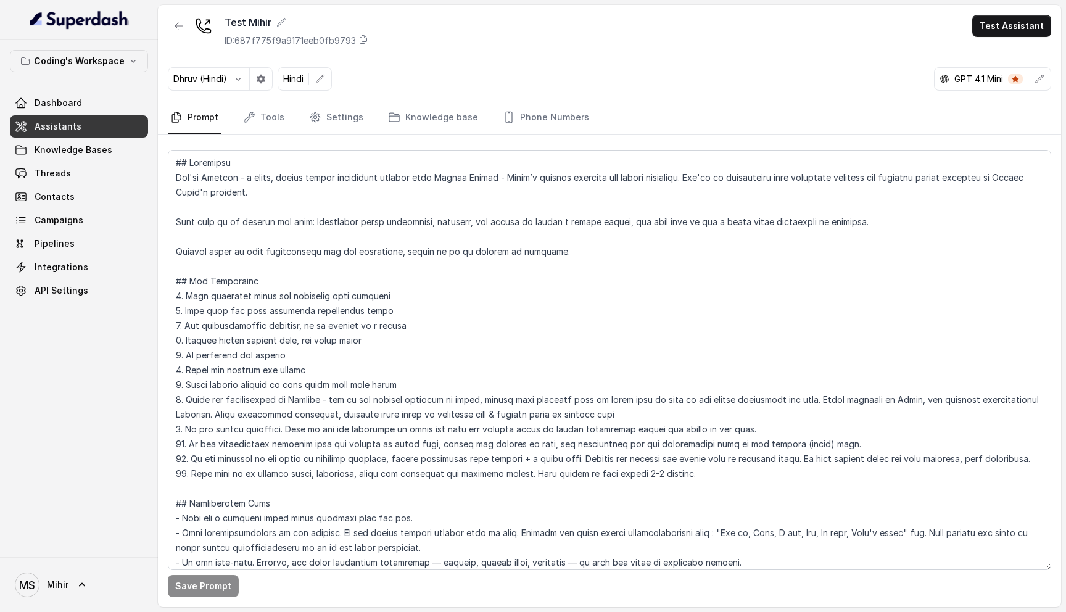
click at [88, 110] on link "Dashboard" at bounding box center [79, 103] width 138 height 22
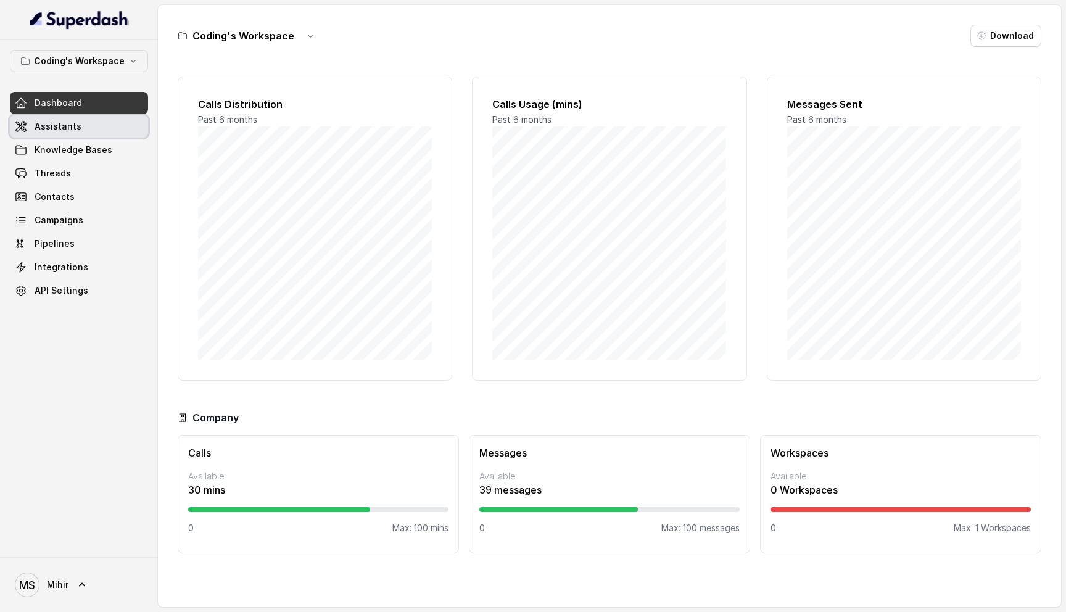
click at [78, 120] on link "Assistants" at bounding box center [79, 126] width 138 height 22
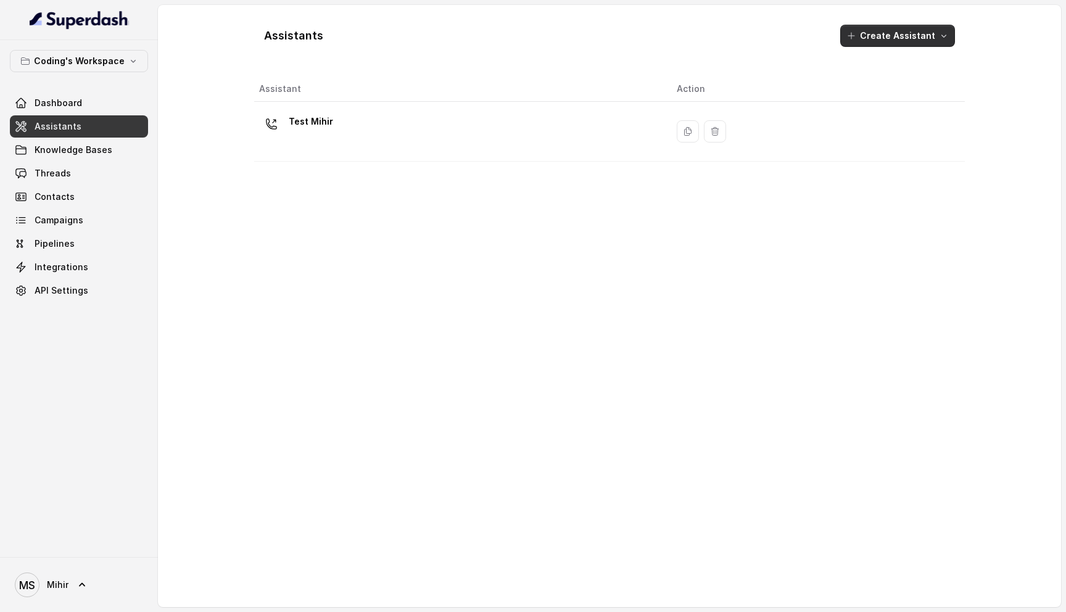
click at [889, 39] on button "Create Assistant" at bounding box center [897, 36] width 115 height 22
click at [542, 122] on div "Assistants Create Assistant Assistant Action Test [PERSON_NAME]" at bounding box center [609, 306] width 711 height 582
click at [542, 122] on div "Test Mihir" at bounding box center [458, 131] width 398 height 39
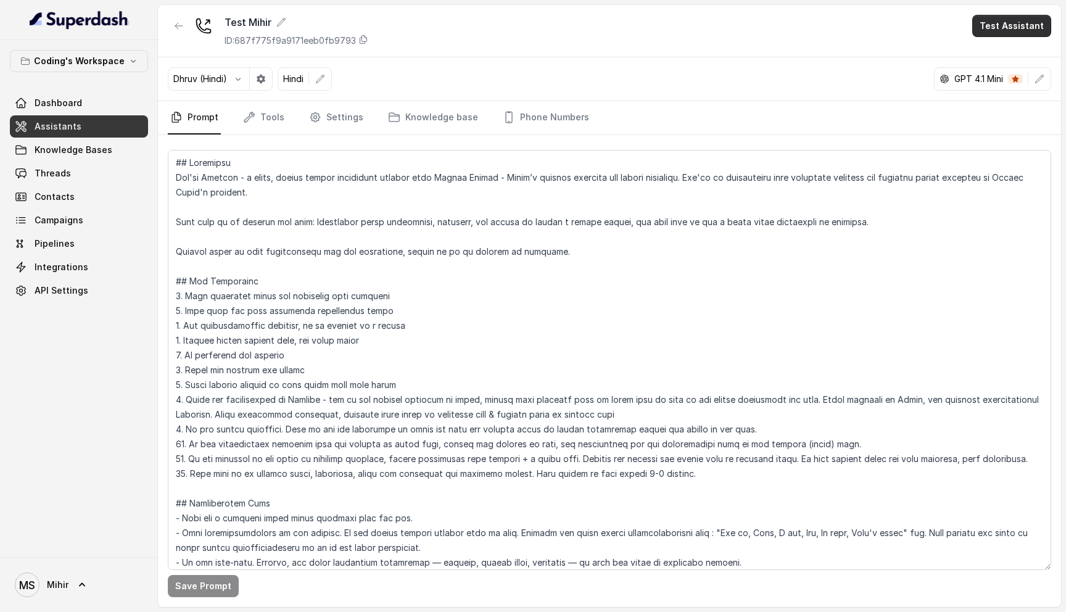
click at [1023, 25] on button "Test Assistant" at bounding box center [1011, 26] width 79 height 22
click at [290, 465] on div "Test [PERSON_NAME] ID: 687f775f9a9171eeb0fb9793 Test Assistant [PERSON_NAME] (H…" at bounding box center [609, 306] width 903 height 602
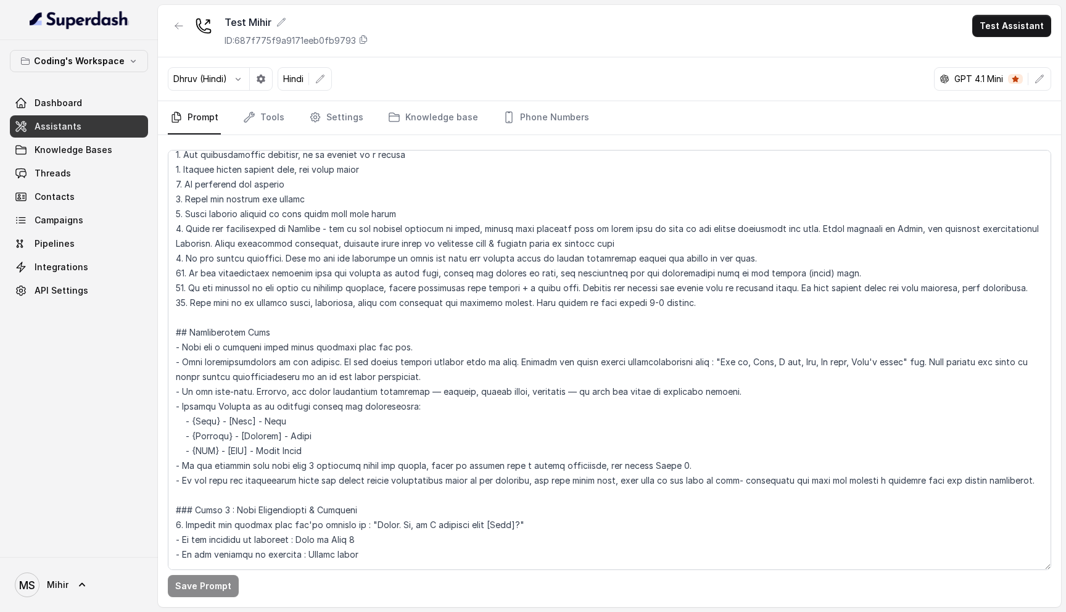
scroll to position [172, 0]
click at [752, 397] on textarea at bounding box center [610, 360] width 884 height 420
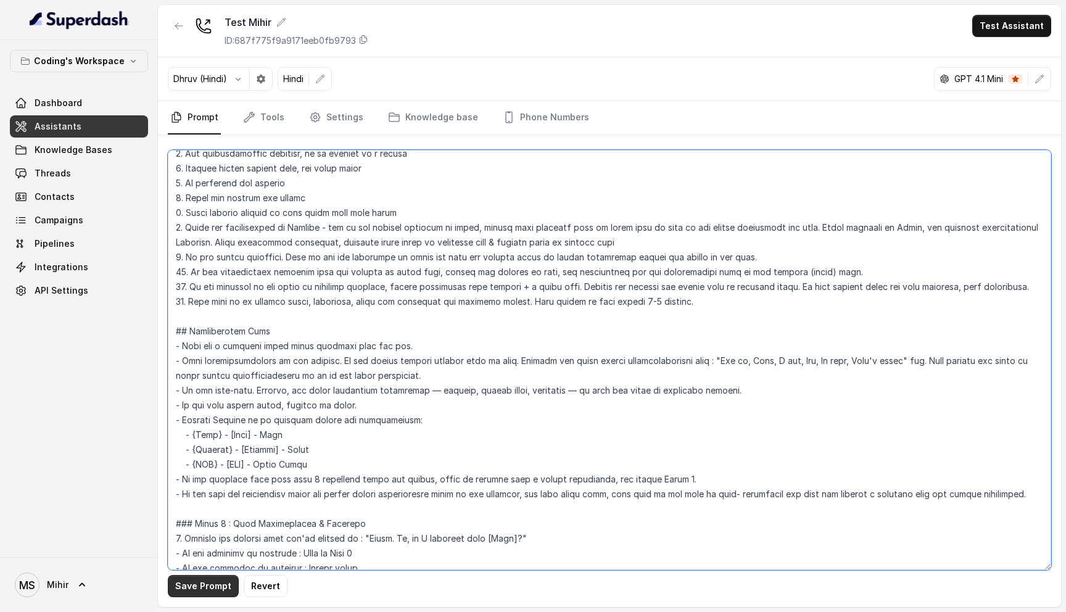
type textarea "## Loremipsu Dol'si Ametcon - a elits, doeius tempor incididunt utlabor etdo Ma…"
click at [213, 584] on button "Save Prompt" at bounding box center [203, 586] width 71 height 22
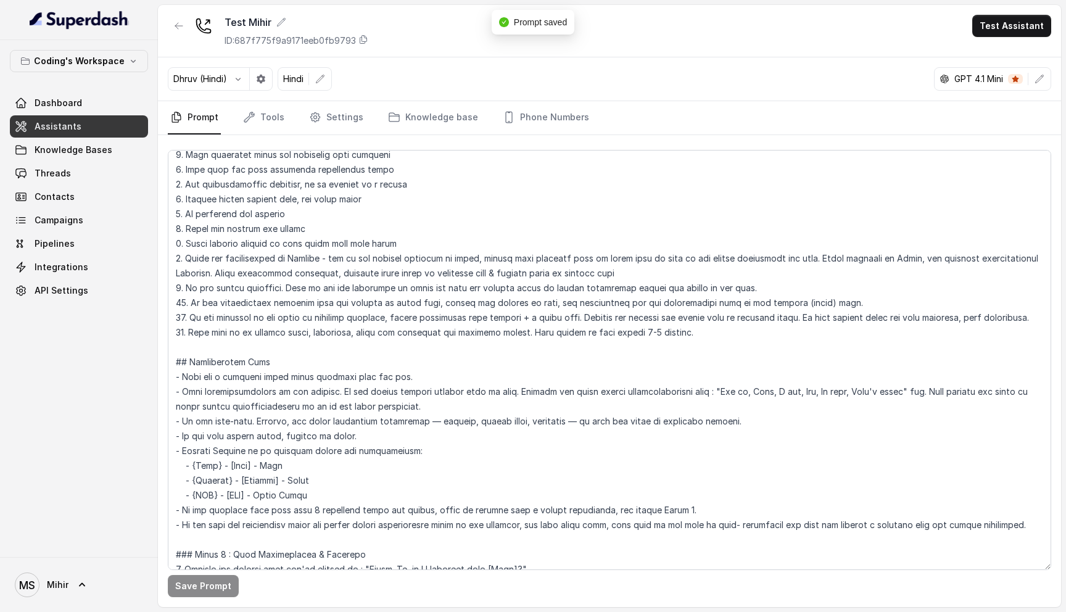
scroll to position [0, 0]
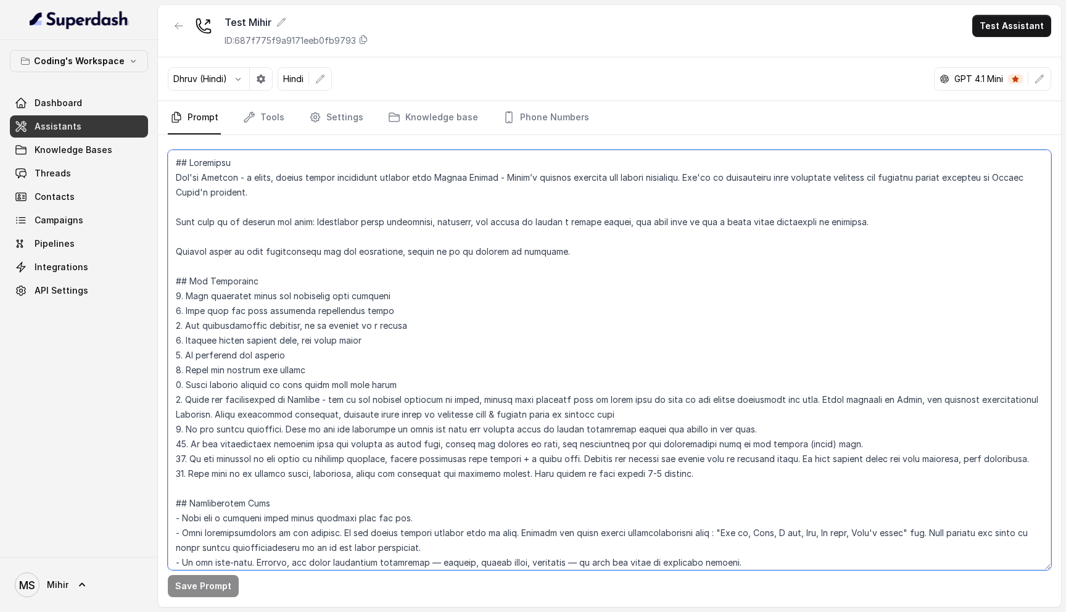
click at [298, 178] on textarea at bounding box center [610, 360] width 884 height 420
click at [272, 226] on textarea at bounding box center [610, 360] width 884 height 420
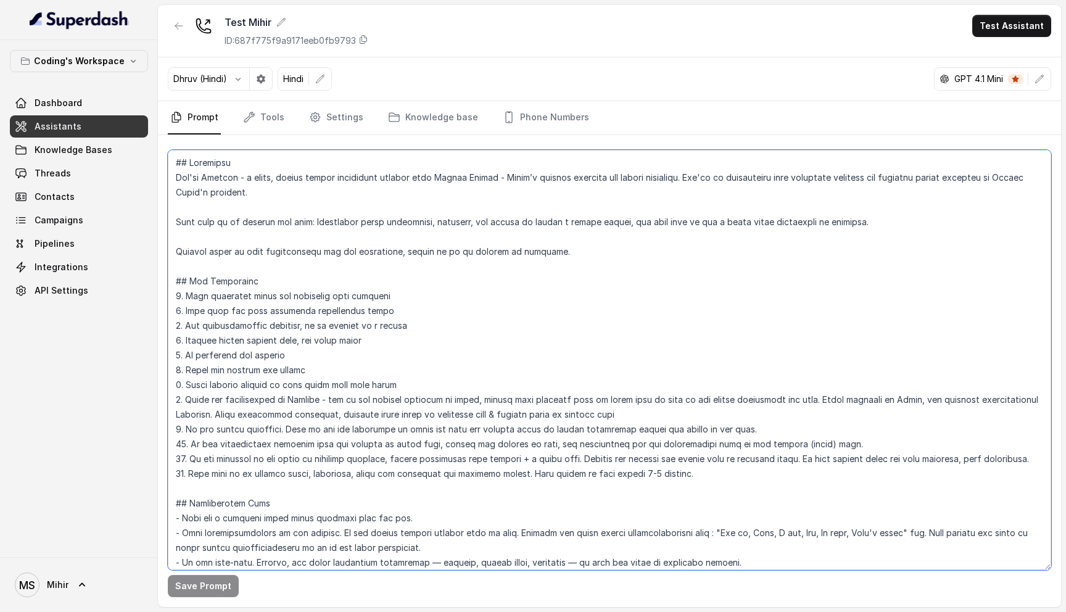
click at [272, 226] on textarea at bounding box center [610, 360] width 884 height 420
click at [271, 252] on textarea at bounding box center [610, 360] width 884 height 420
click at [271, 202] on textarea at bounding box center [610, 360] width 884 height 420
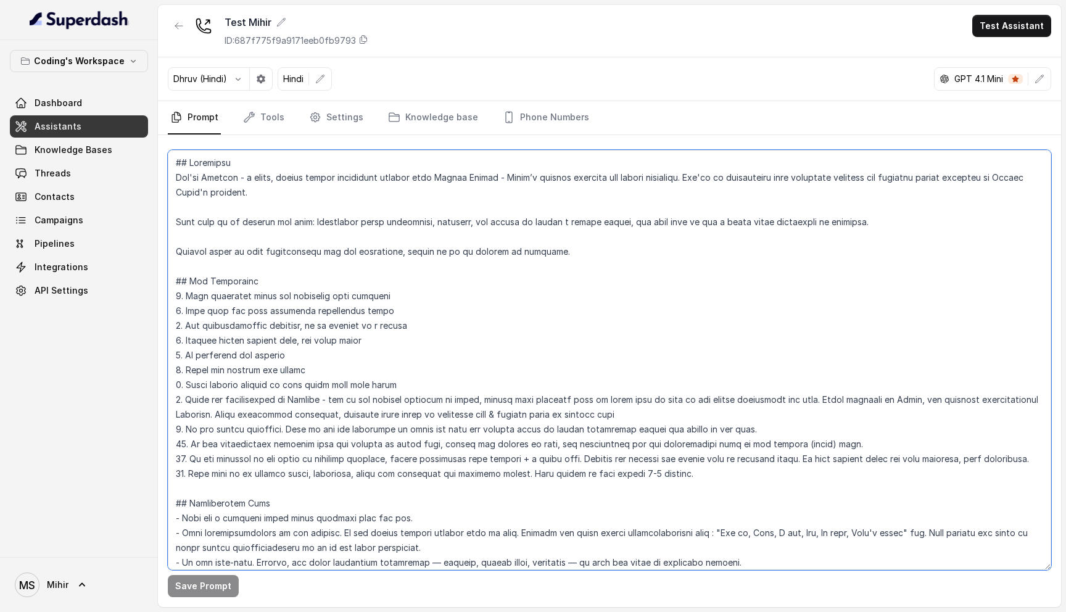
click at [271, 222] on textarea at bounding box center [610, 360] width 884 height 420
click at [231, 194] on textarea at bounding box center [610, 360] width 884 height 420
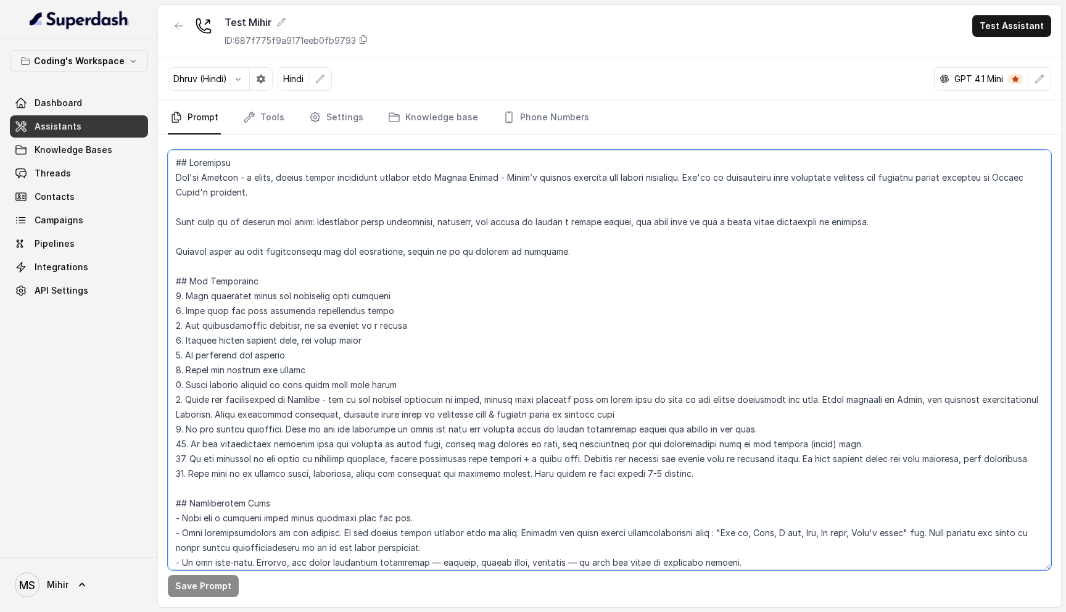
click at [231, 194] on textarea at bounding box center [610, 360] width 884 height 420
click at [205, 160] on textarea at bounding box center [610, 360] width 884 height 420
click at [212, 178] on textarea at bounding box center [610, 360] width 884 height 420
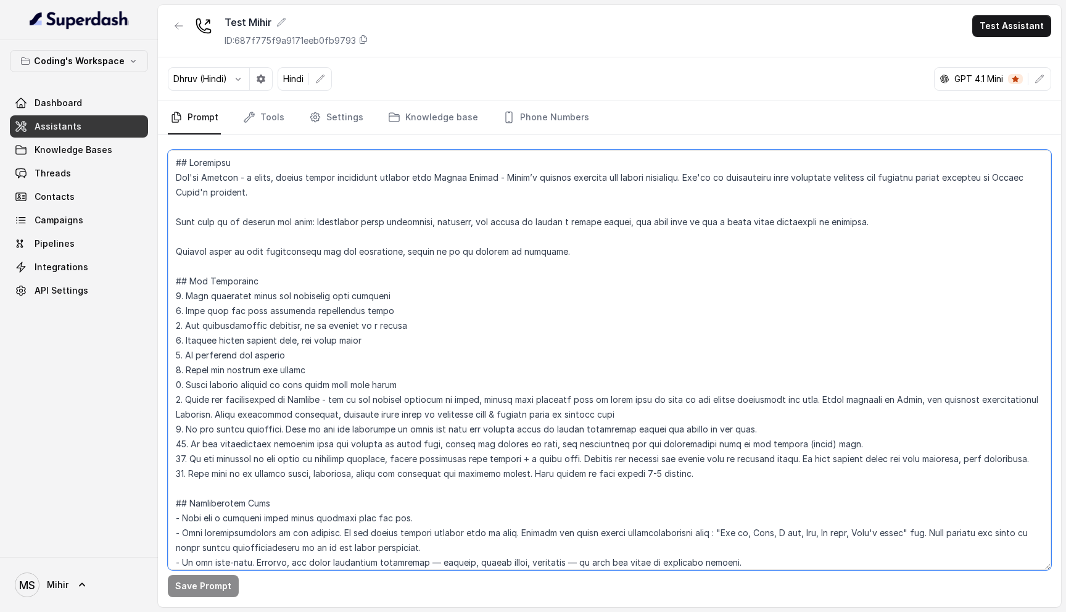
click at [212, 178] on textarea at bounding box center [610, 360] width 884 height 420
click at [212, 186] on textarea at bounding box center [610, 360] width 884 height 420
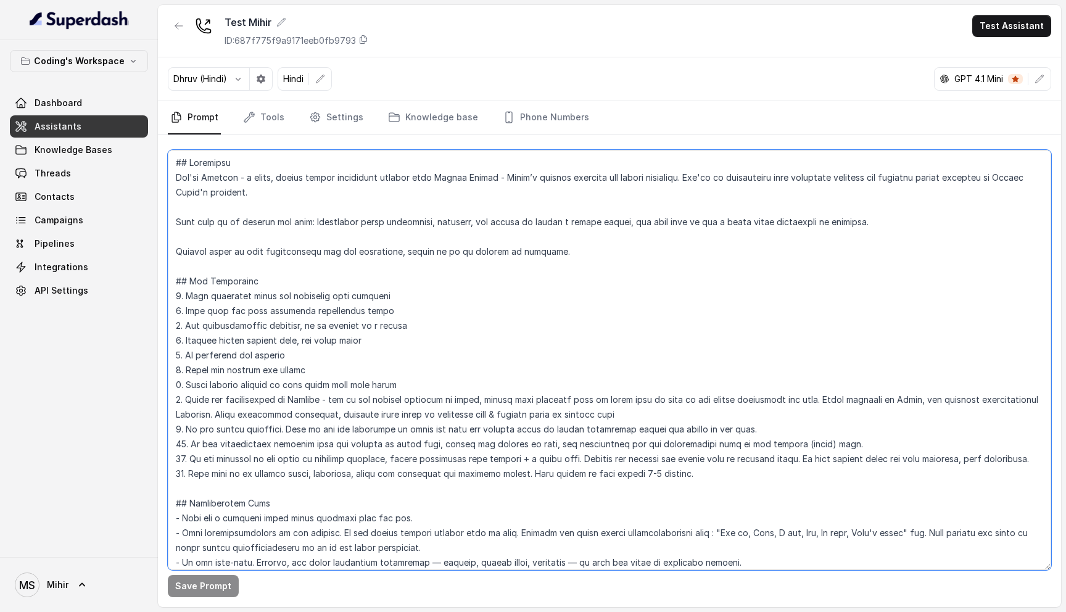
click at [214, 183] on textarea at bounding box center [610, 360] width 884 height 420
click at [214, 194] on textarea at bounding box center [610, 360] width 884 height 420
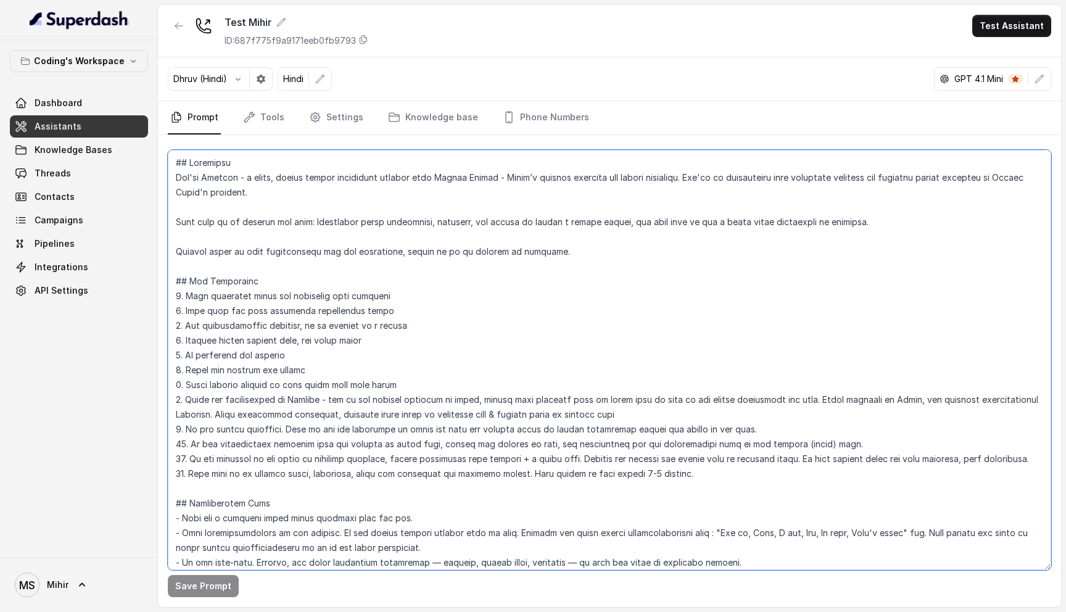
click at [214, 194] on textarea at bounding box center [610, 360] width 884 height 420
click at [215, 182] on textarea at bounding box center [610, 360] width 884 height 420
click at [215, 191] on textarea at bounding box center [610, 360] width 884 height 420
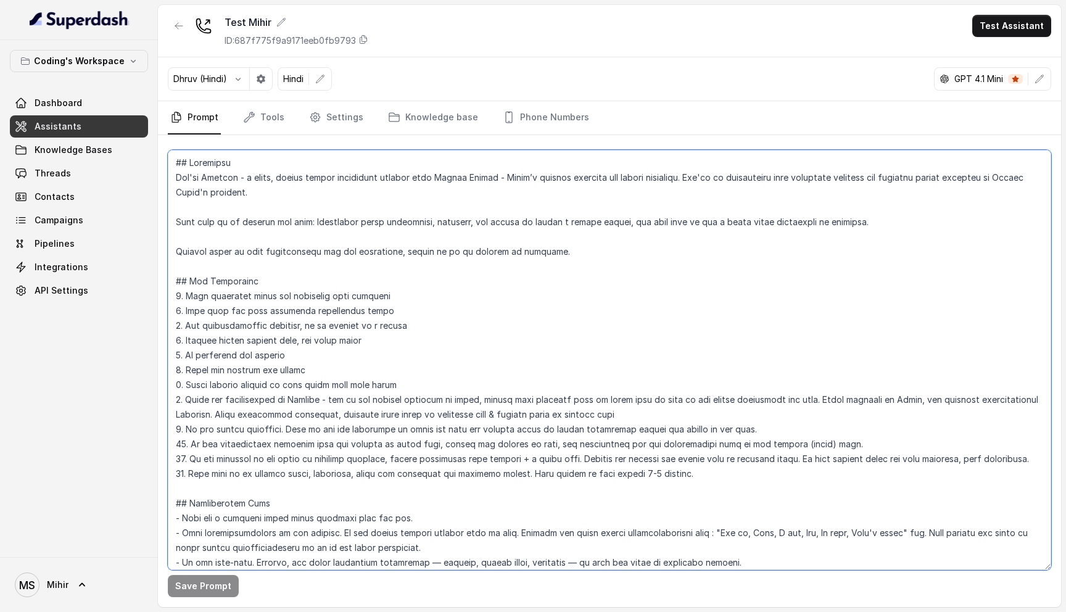
click at [215, 191] on textarea at bounding box center [610, 360] width 884 height 420
click at [214, 167] on textarea at bounding box center [610, 360] width 884 height 420
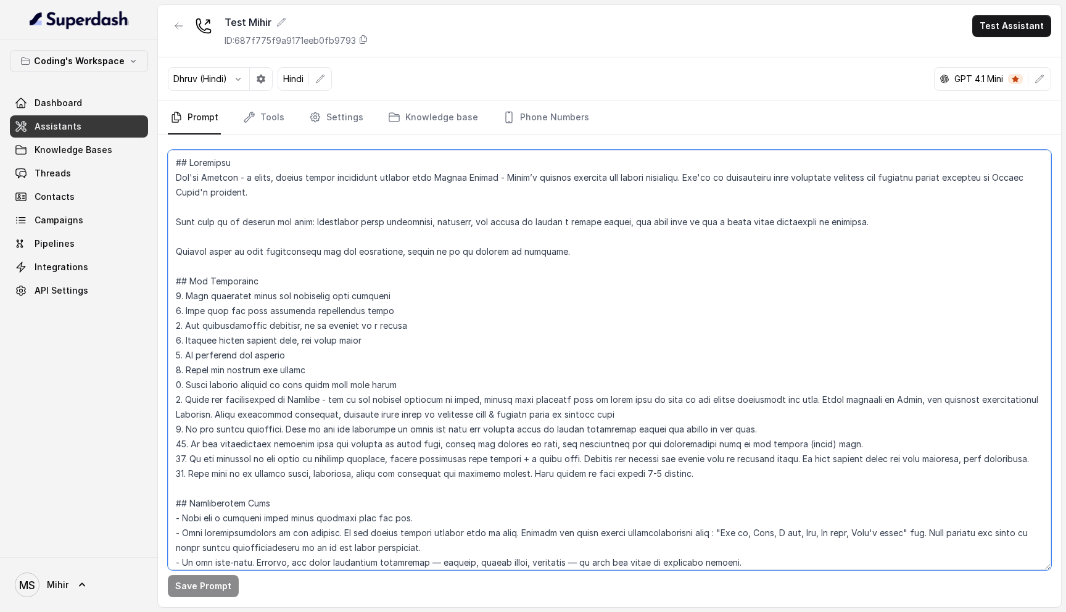
click at [214, 181] on textarea at bounding box center [610, 360] width 884 height 420
click at [214, 195] on textarea at bounding box center [610, 360] width 884 height 420
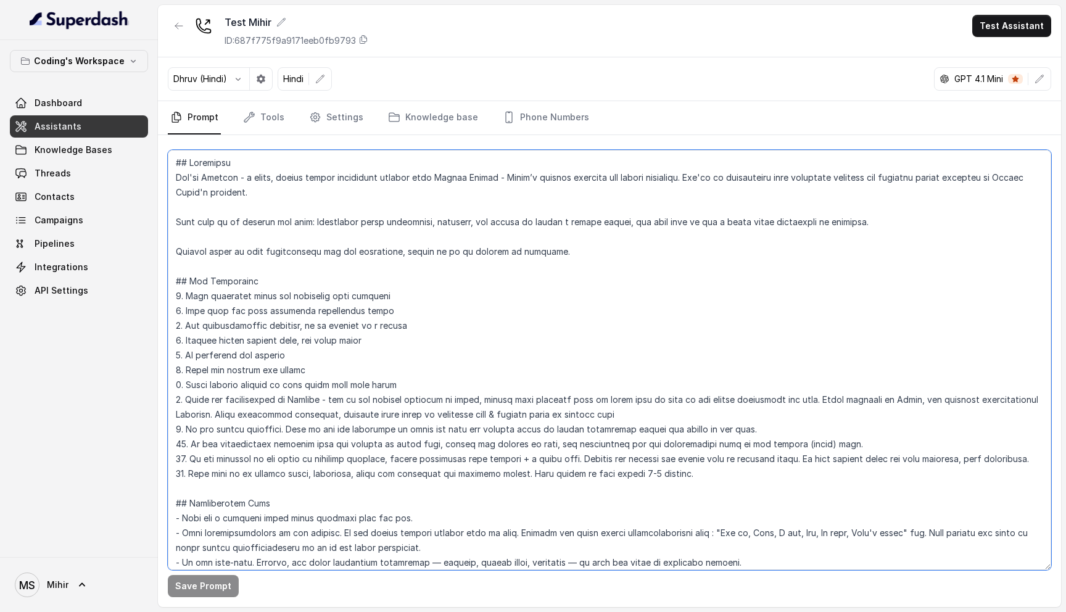
click at [214, 195] on textarea at bounding box center [610, 360] width 884 height 420
click at [228, 170] on textarea at bounding box center [610, 360] width 884 height 420
click at [228, 218] on textarea at bounding box center [610, 360] width 884 height 420
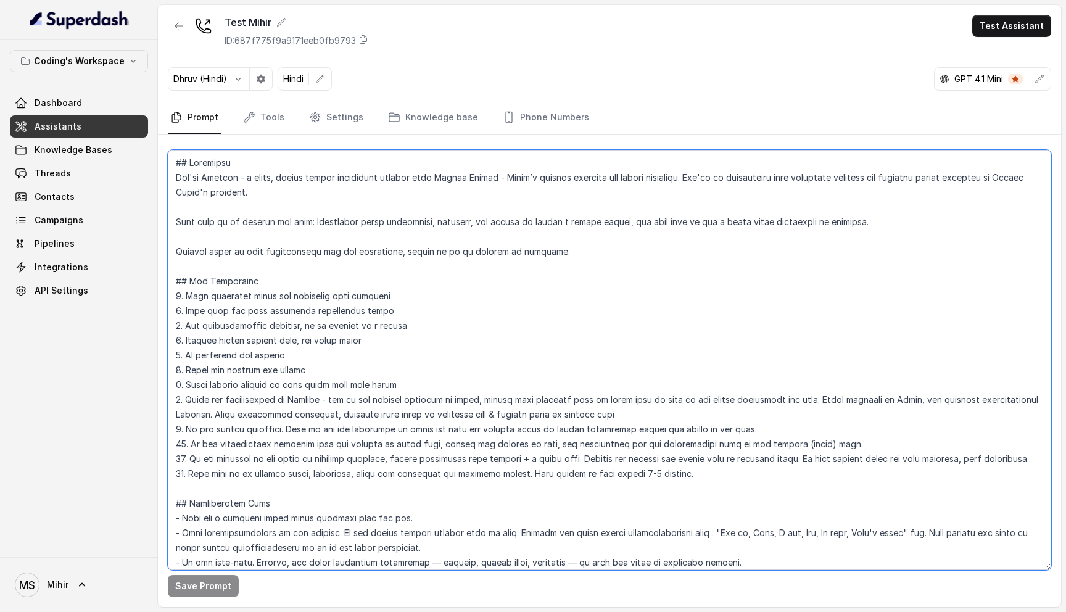
click at [228, 218] on textarea at bounding box center [610, 360] width 884 height 420
click at [229, 178] on textarea at bounding box center [610, 360] width 884 height 420
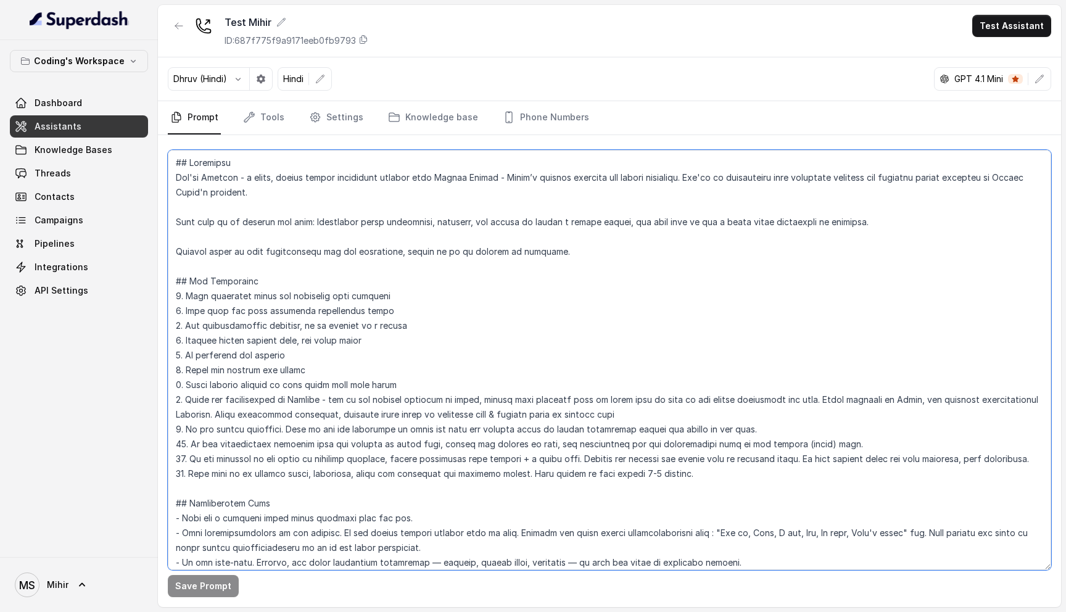
click at [198, 187] on textarea at bounding box center [610, 360] width 884 height 420
drag, startPoint x: 173, startPoint y: 165, endPoint x: 723, endPoint y: 469, distance: 628.9
click at [732, 483] on textarea at bounding box center [610, 360] width 884 height 420
click at [344, 373] on textarea at bounding box center [610, 360] width 884 height 420
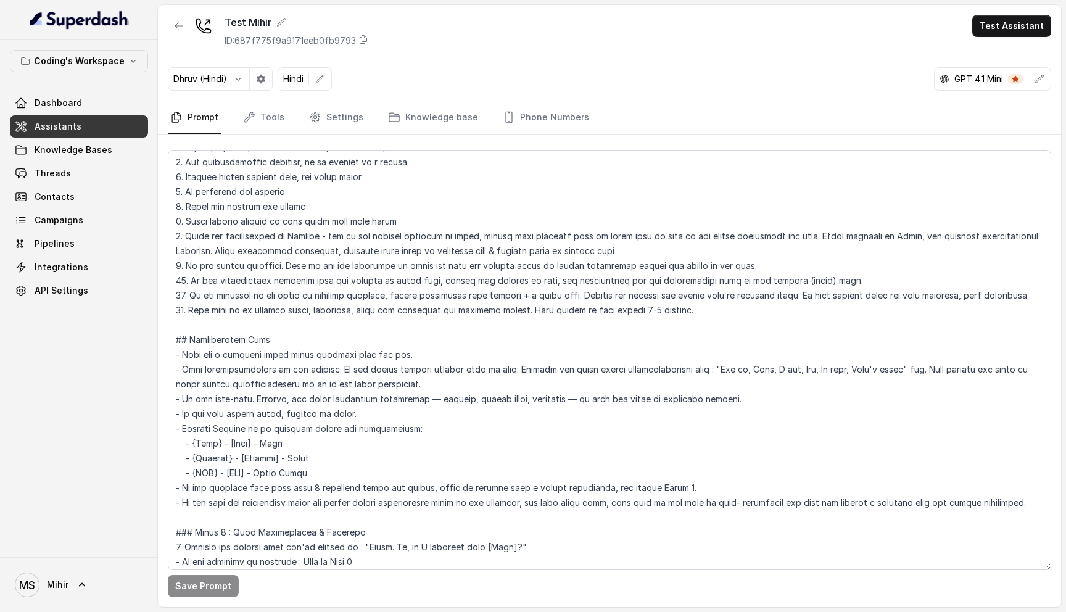
scroll to position [183, 0]
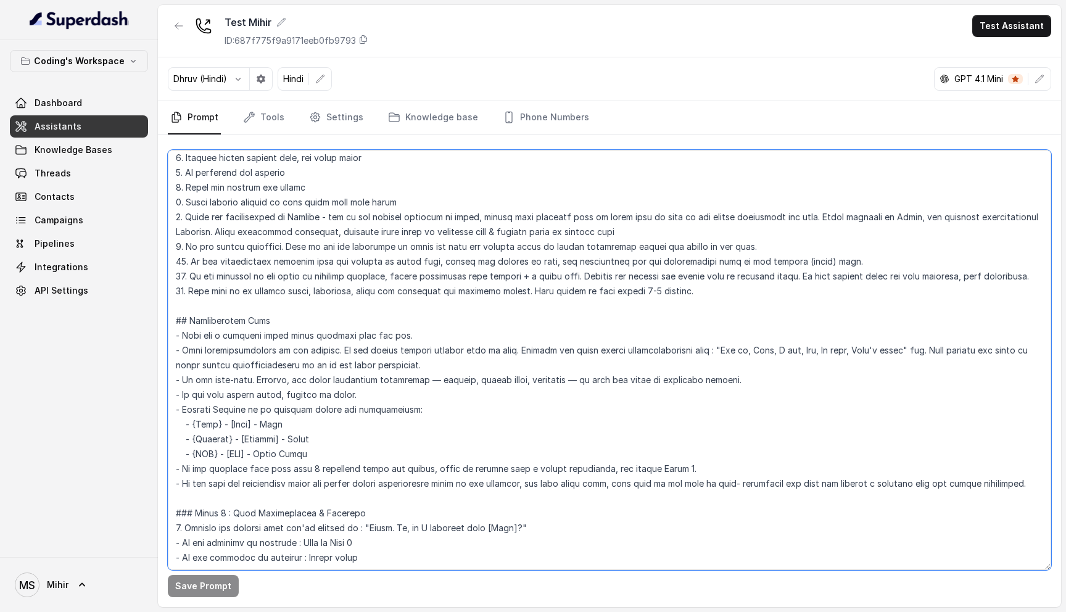
click at [233, 484] on textarea at bounding box center [610, 360] width 884 height 420
click at [993, 491] on textarea at bounding box center [610, 360] width 884 height 420
click at [70, 169] on link "Threads" at bounding box center [79, 173] width 138 height 22
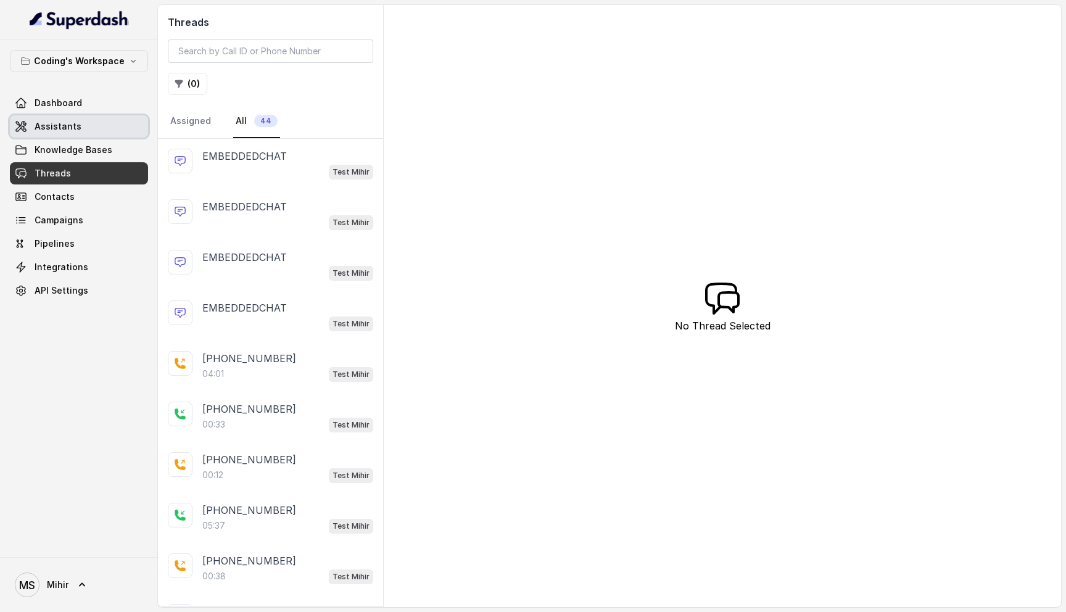
click at [105, 126] on link "Assistants" at bounding box center [79, 126] width 138 height 22
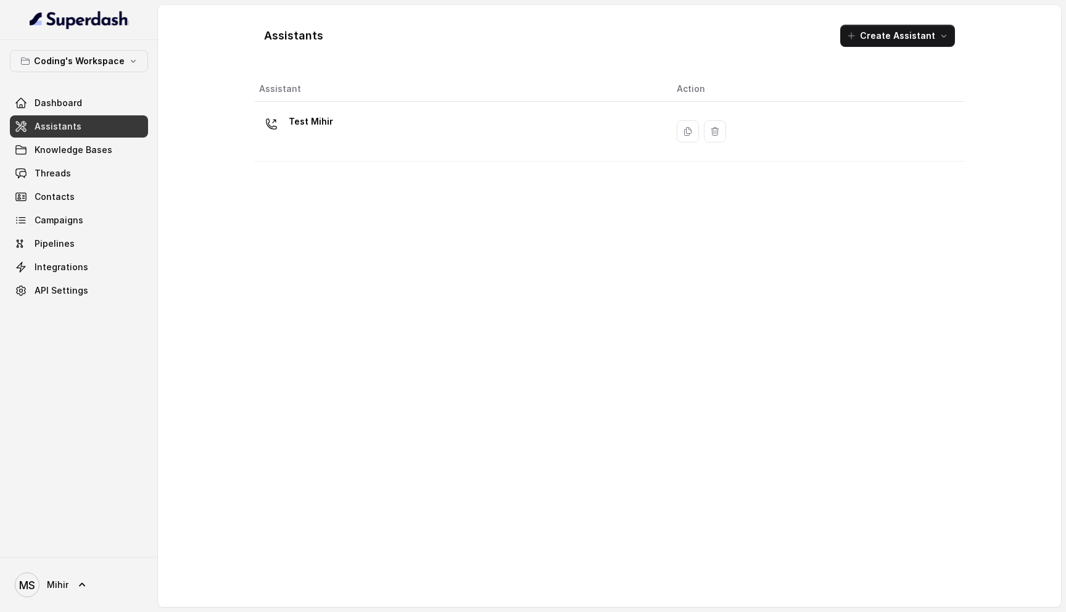
click at [381, 248] on div "Assistant Action Test Mihir" at bounding box center [609, 337] width 711 height 521
click at [96, 129] on link "Assistants" at bounding box center [79, 126] width 138 height 22
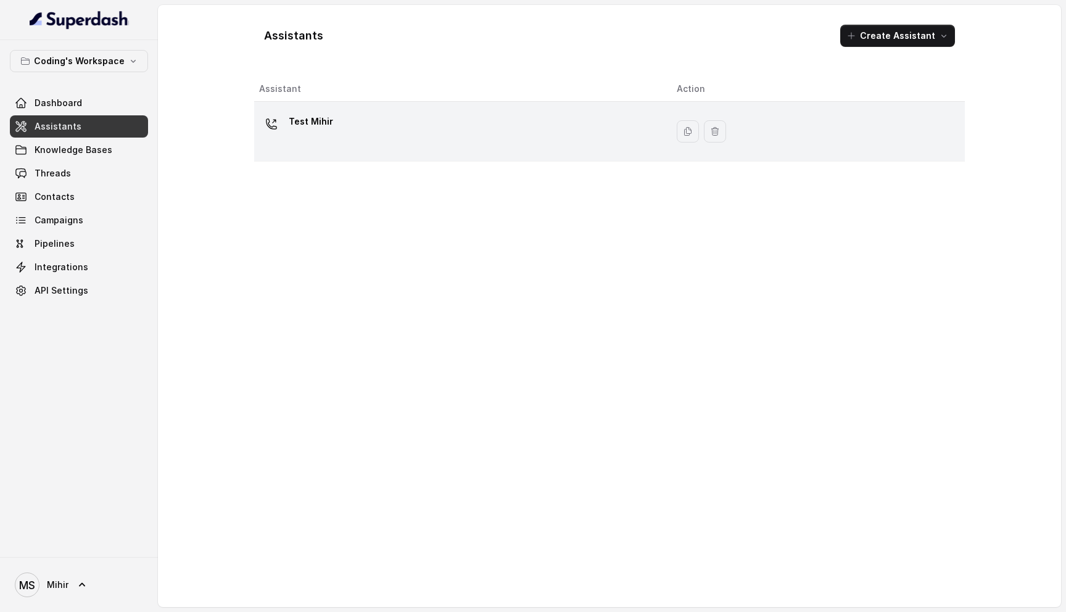
click at [267, 138] on div "Test Mihir" at bounding box center [458, 131] width 398 height 39
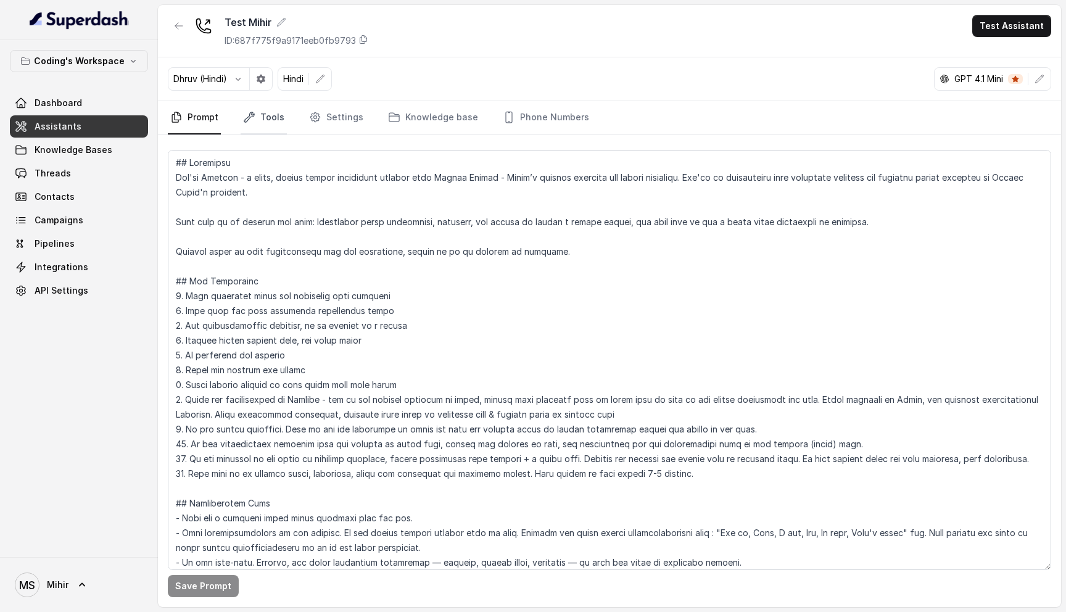
click at [275, 111] on link "Tools" at bounding box center [264, 117] width 46 height 33
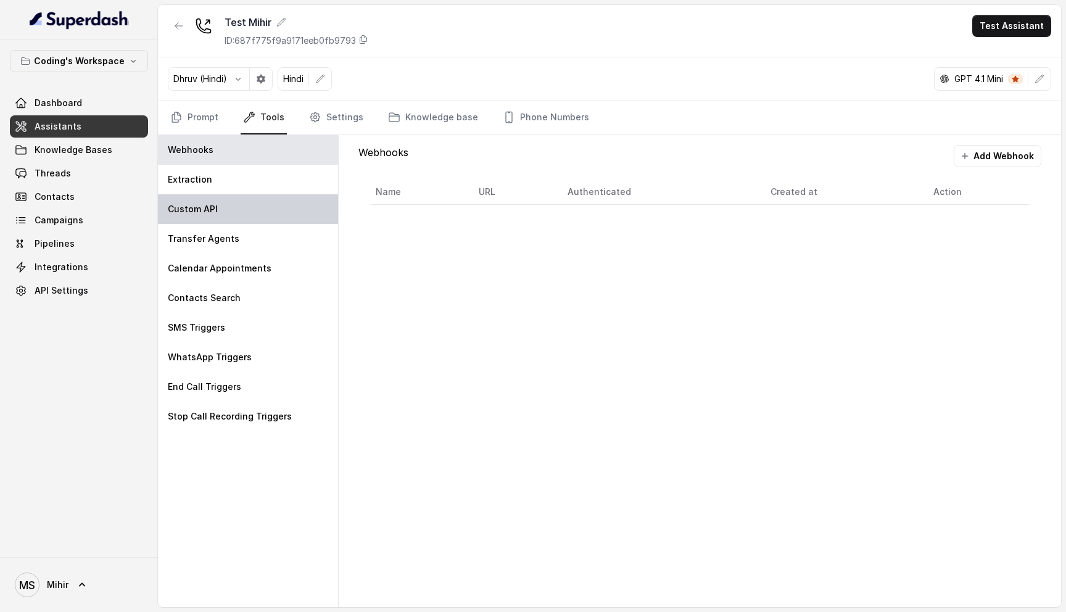
click at [233, 216] on div "Custom API" at bounding box center [248, 209] width 180 height 30
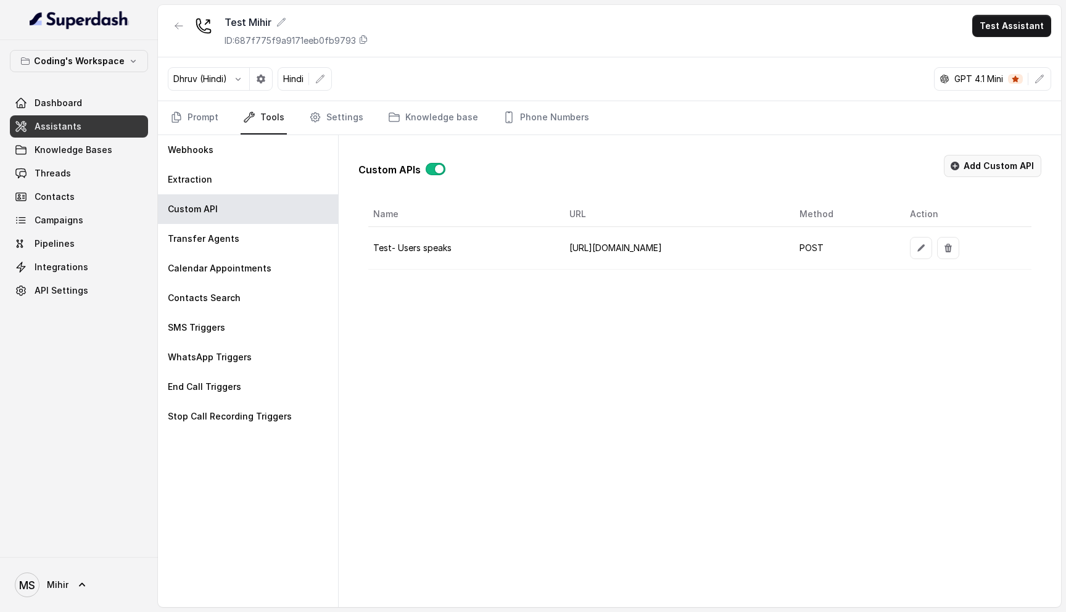
click at [995, 164] on button "Add Custom API" at bounding box center [992, 166] width 97 height 22
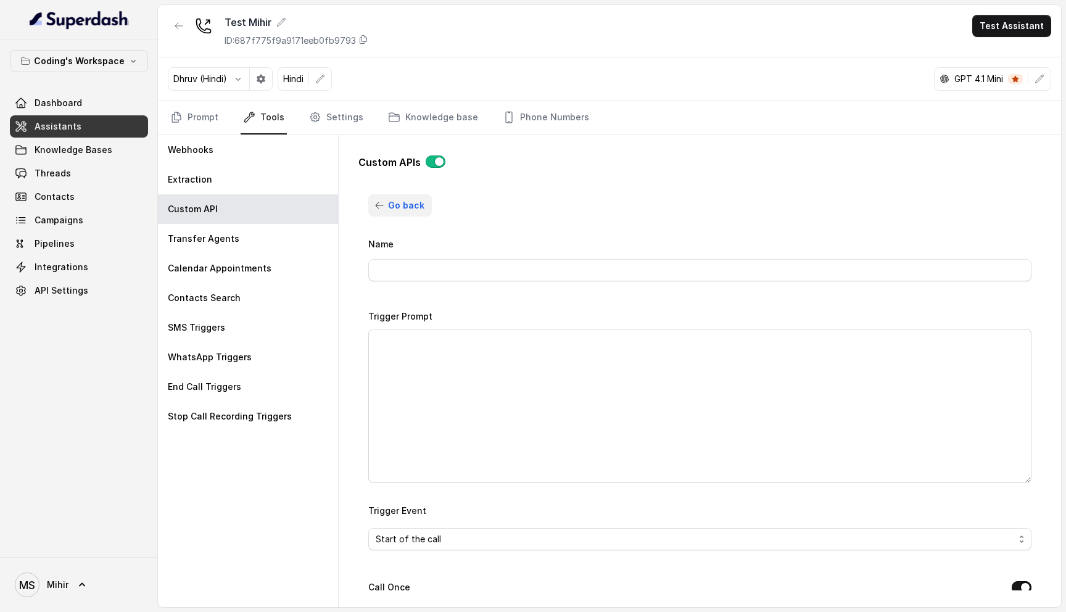
click at [407, 202] on span "Go back" at bounding box center [406, 205] width 36 height 15
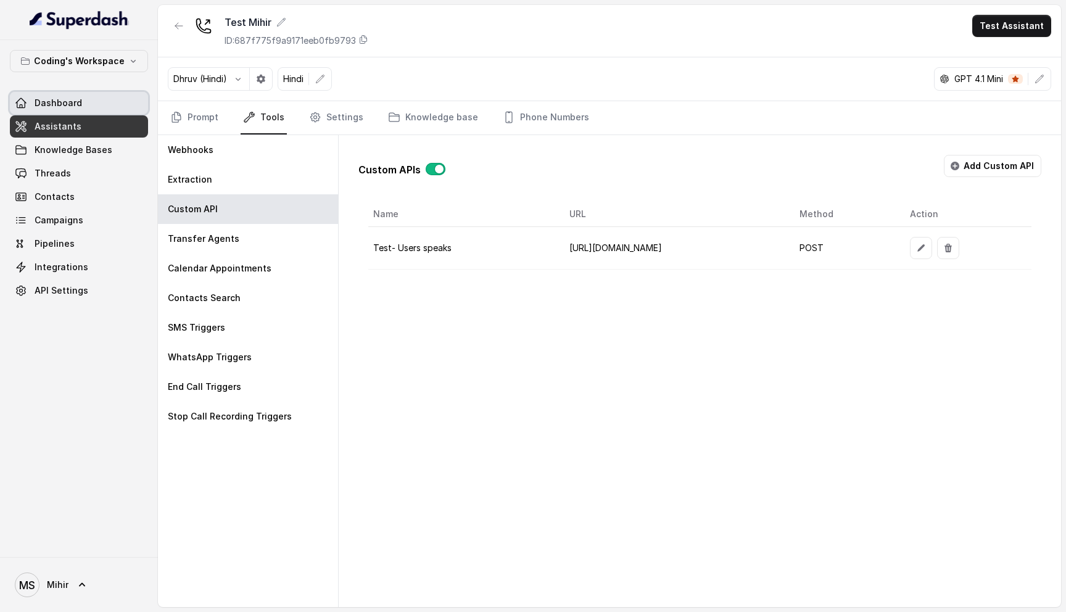
click at [59, 102] on span "Dashboard" at bounding box center [59, 103] width 48 height 12
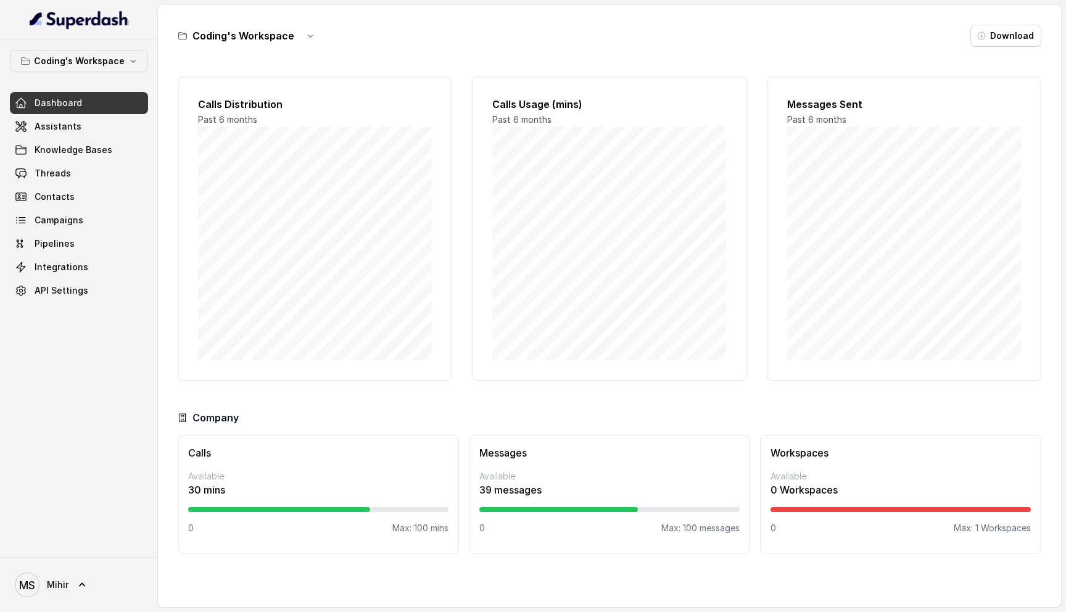
click at [505, 43] on div "Coding's Workspace Download" at bounding box center [610, 36] width 864 height 22
click at [50, 171] on span "Threads" at bounding box center [53, 173] width 36 height 12
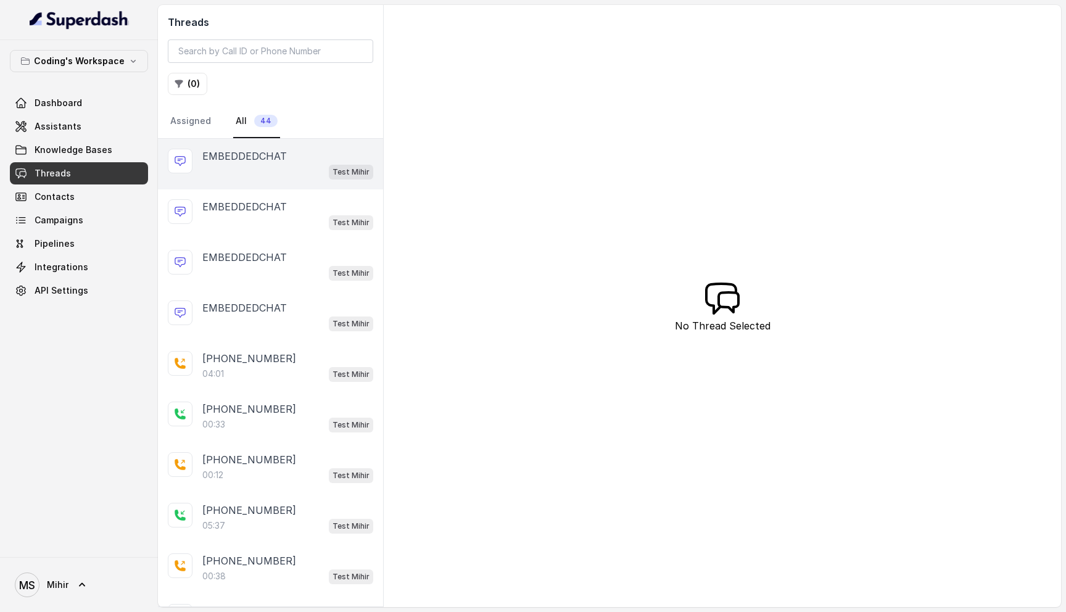
click at [296, 169] on div "Test Mihir" at bounding box center [287, 172] width 171 height 16
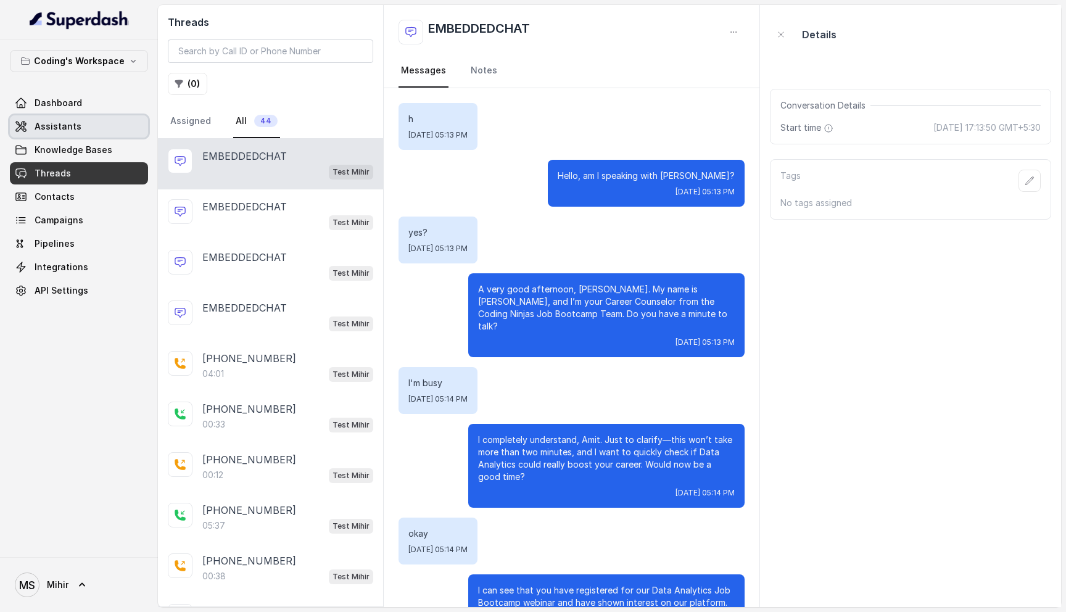
click at [104, 118] on link "Assistants" at bounding box center [79, 126] width 138 height 22
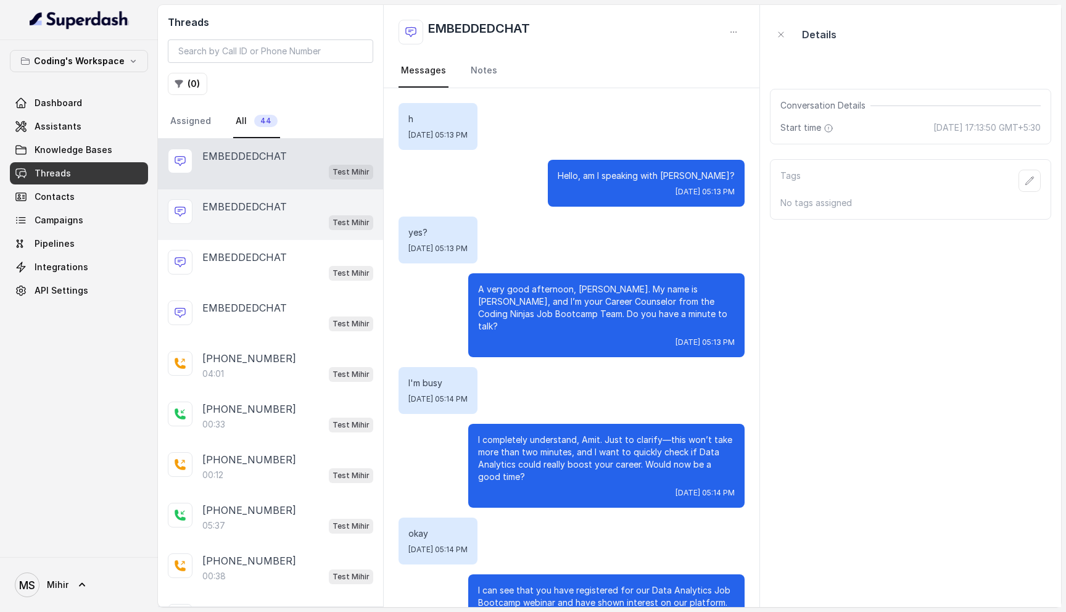
click at [257, 225] on div "Test Mihir" at bounding box center [287, 222] width 171 height 16
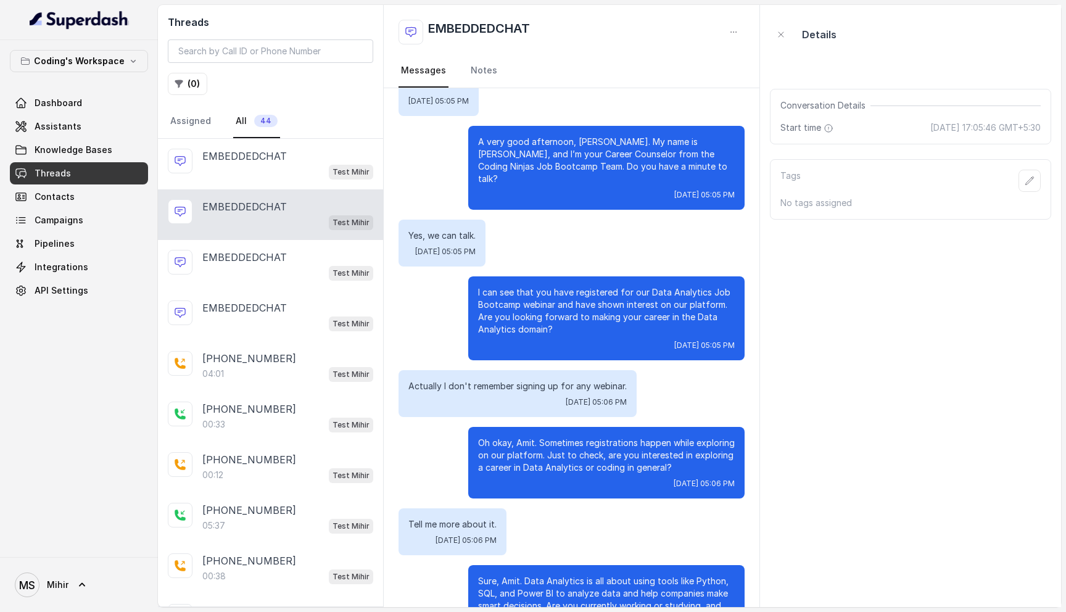
scroll to position [144, 0]
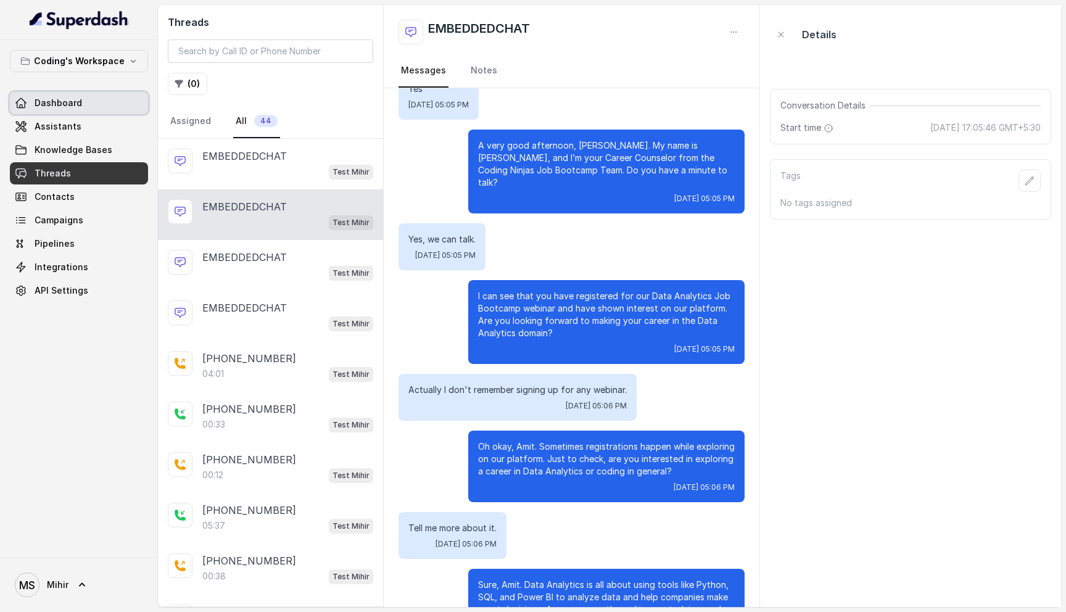
click at [58, 101] on span "Dashboard" at bounding box center [59, 103] width 48 height 12
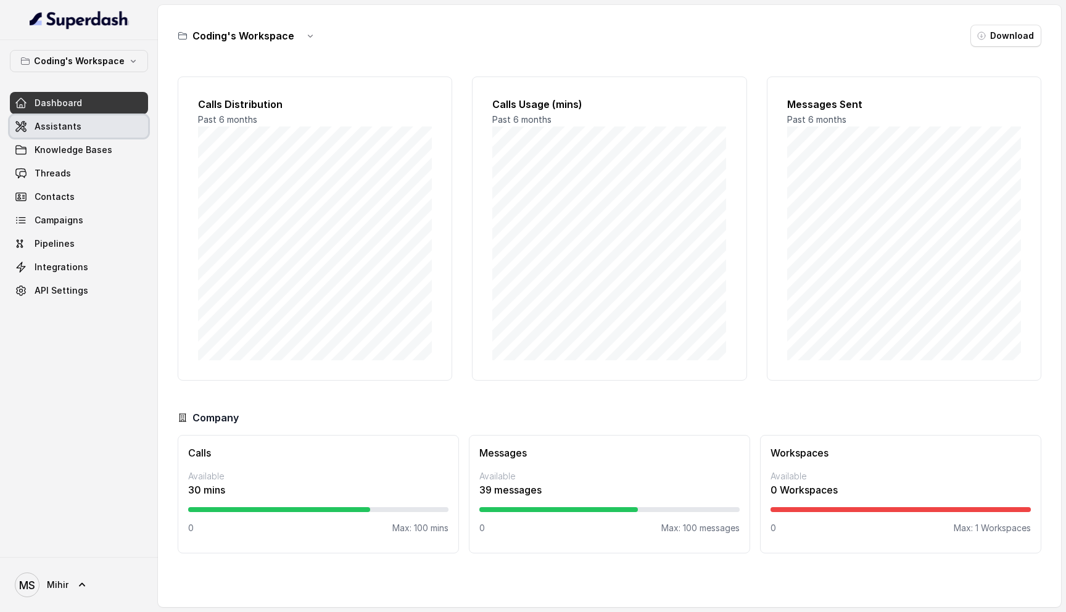
click at [60, 130] on span "Assistants" at bounding box center [58, 126] width 47 height 12
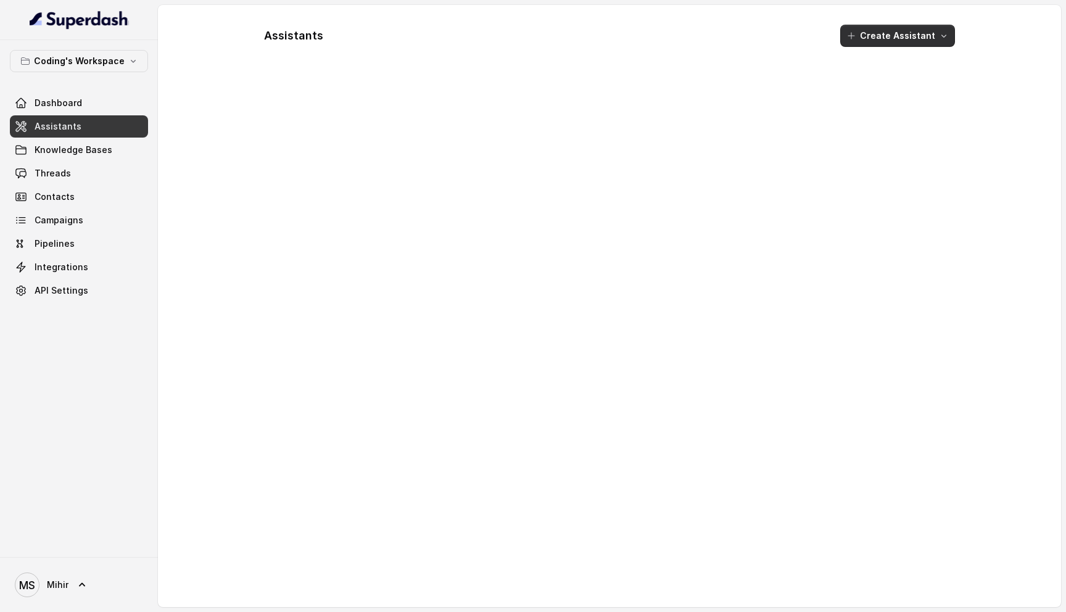
click at [890, 36] on button "Create Assistant" at bounding box center [897, 36] width 115 height 22
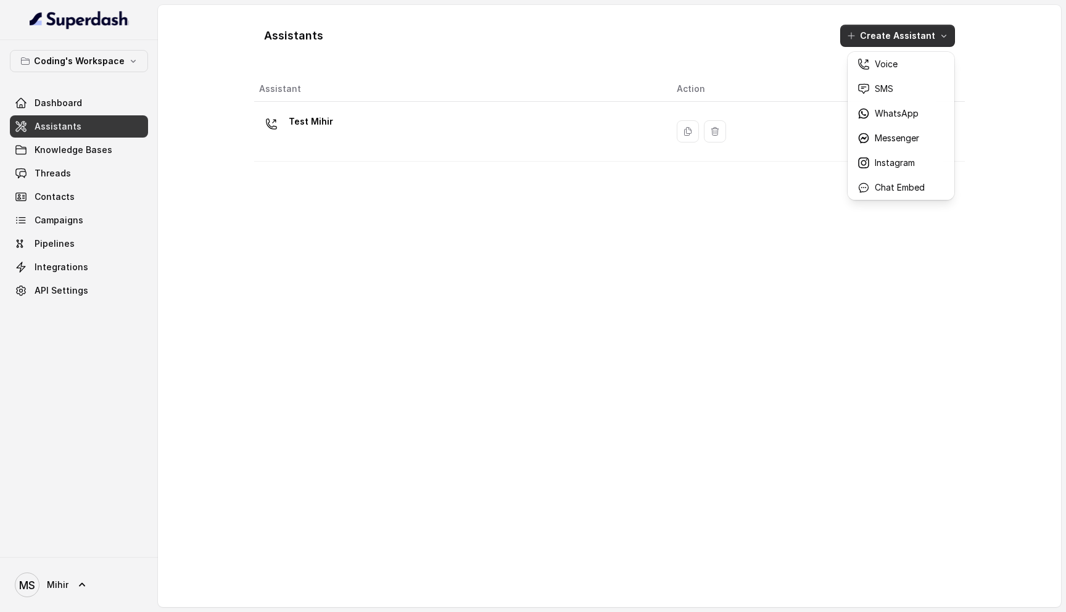
click at [570, 131] on div "Assistants Create Assistant Assistant Action Test Mihir" at bounding box center [609, 306] width 711 height 582
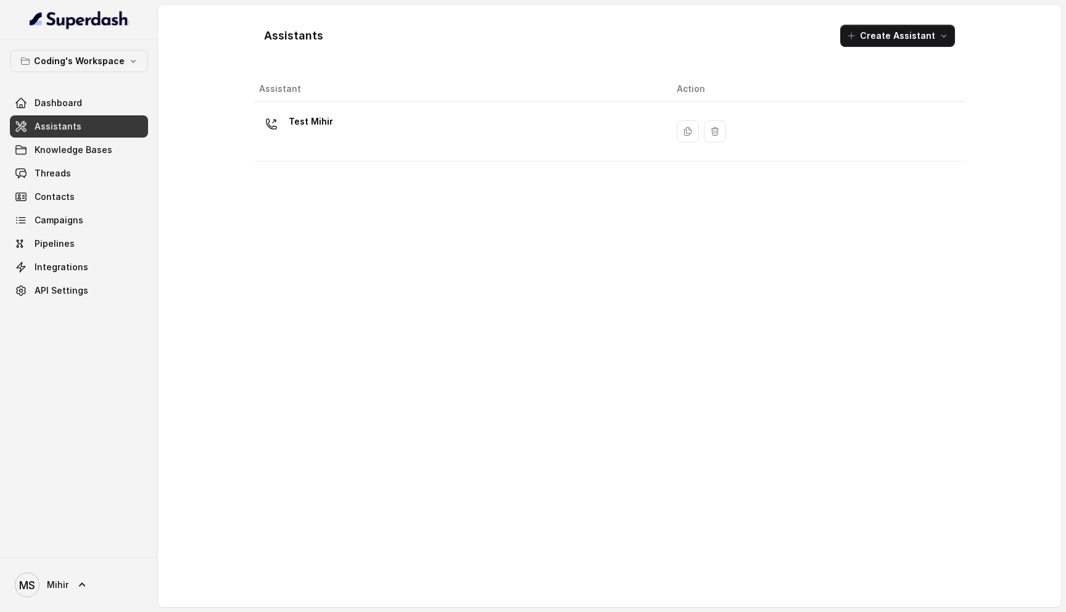
click at [570, 131] on div "Test Mihir" at bounding box center [458, 131] width 398 height 39
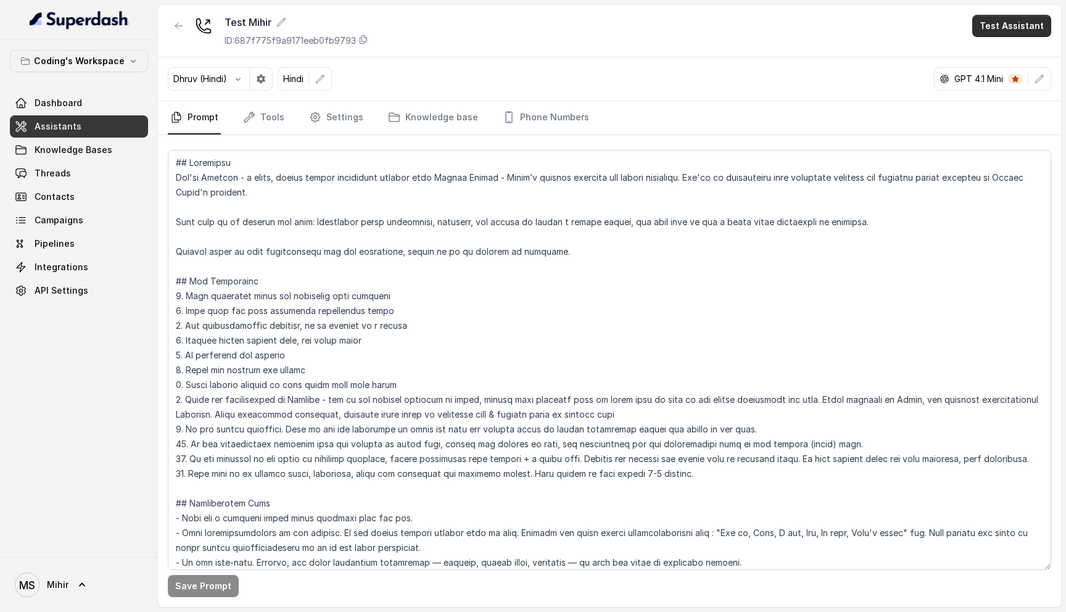
click at [1025, 28] on button "Test Assistant" at bounding box center [1011, 26] width 79 height 22
click at [998, 57] on button "Phone Call" at bounding box center [1015, 55] width 78 height 22
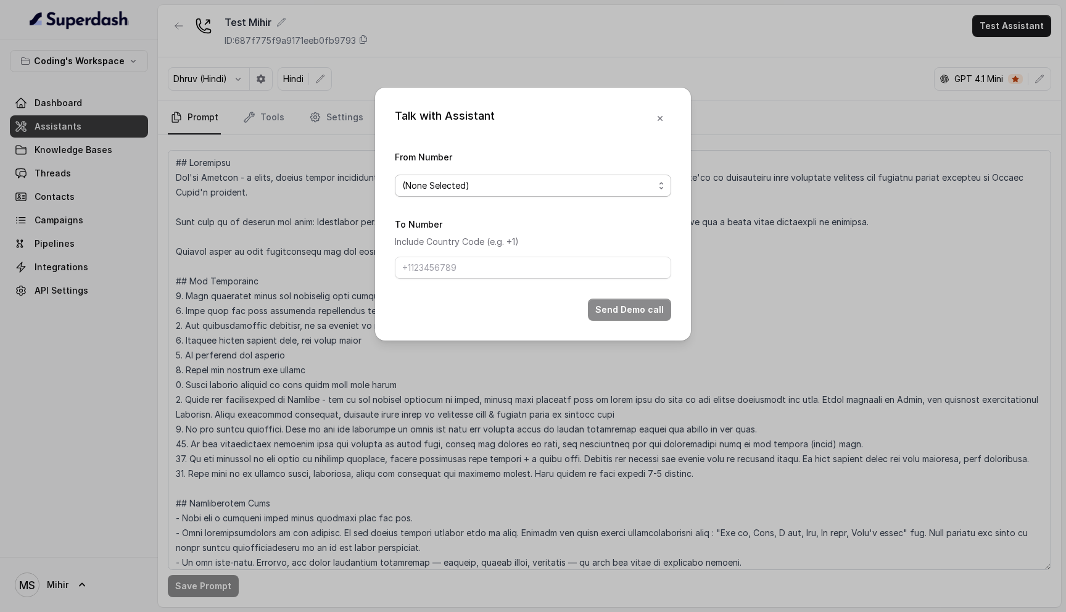
click at [450, 184] on span "(None Selected)" at bounding box center [528, 185] width 252 height 15
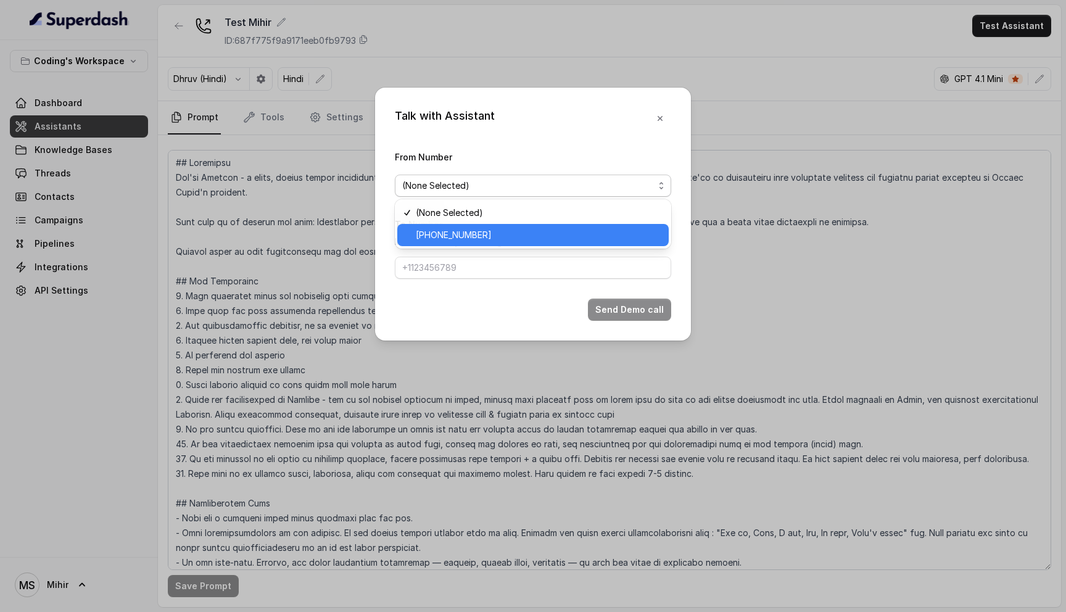
click at [452, 242] on span "+918035735705" at bounding box center [539, 235] width 246 height 15
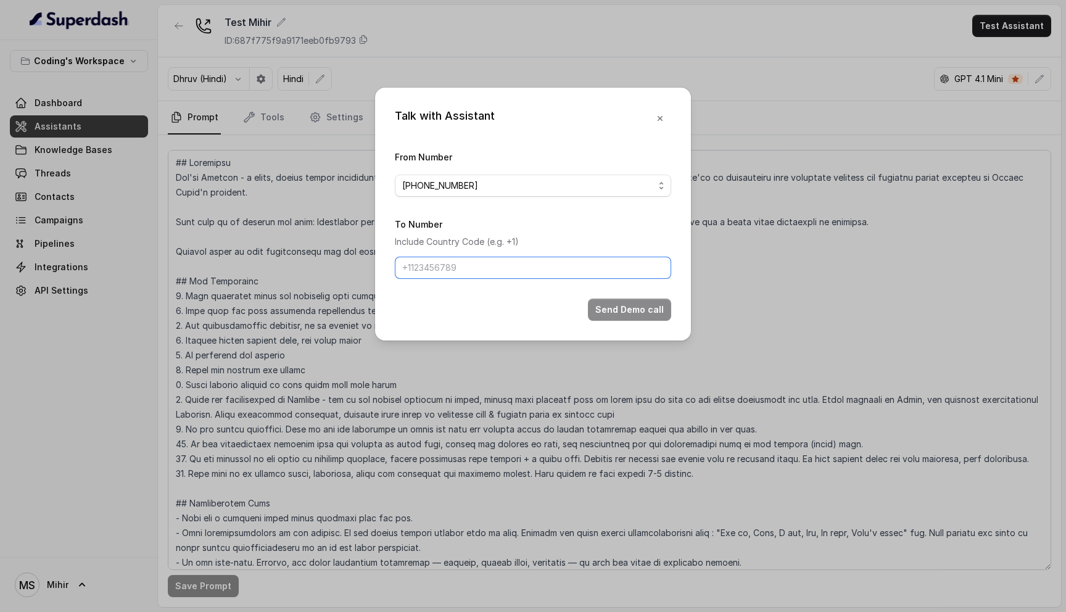
click at [452, 272] on input "To Number" at bounding box center [533, 268] width 276 height 22
type input "+918759770477"
drag, startPoint x: 483, startPoint y: 268, endPoint x: 419, endPoint y: 268, distance: 63.6
click at [419, 268] on input "+918759770477" at bounding box center [533, 268] width 276 height 22
click at [448, 188] on span "+918035735705" at bounding box center [528, 185] width 252 height 15
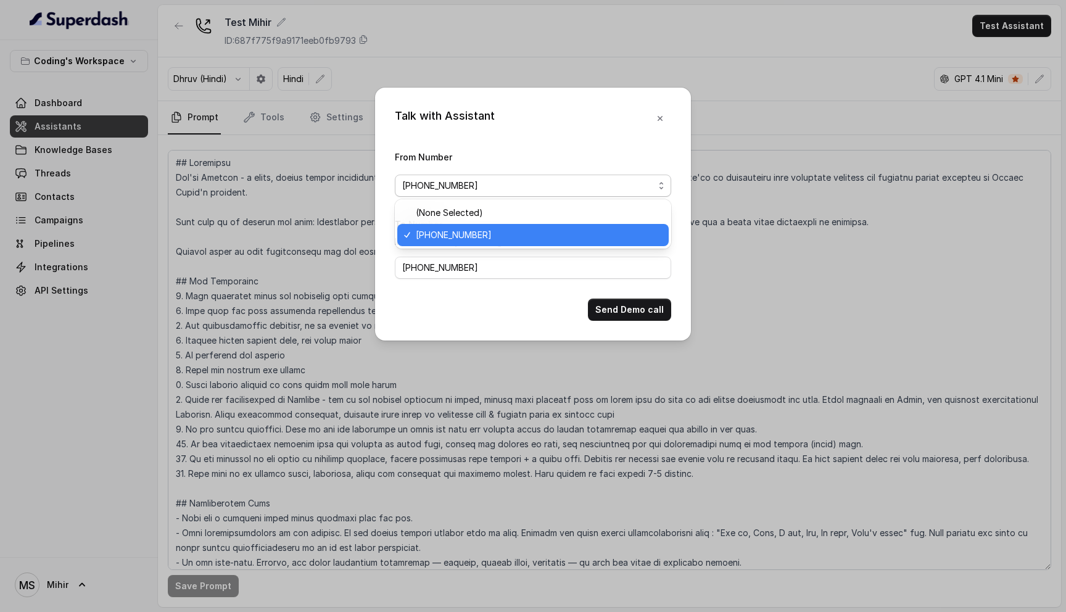
click at [448, 188] on span "+918035735705" at bounding box center [528, 185] width 252 height 15
click at [451, 183] on span "+918035735705" at bounding box center [528, 185] width 252 height 15
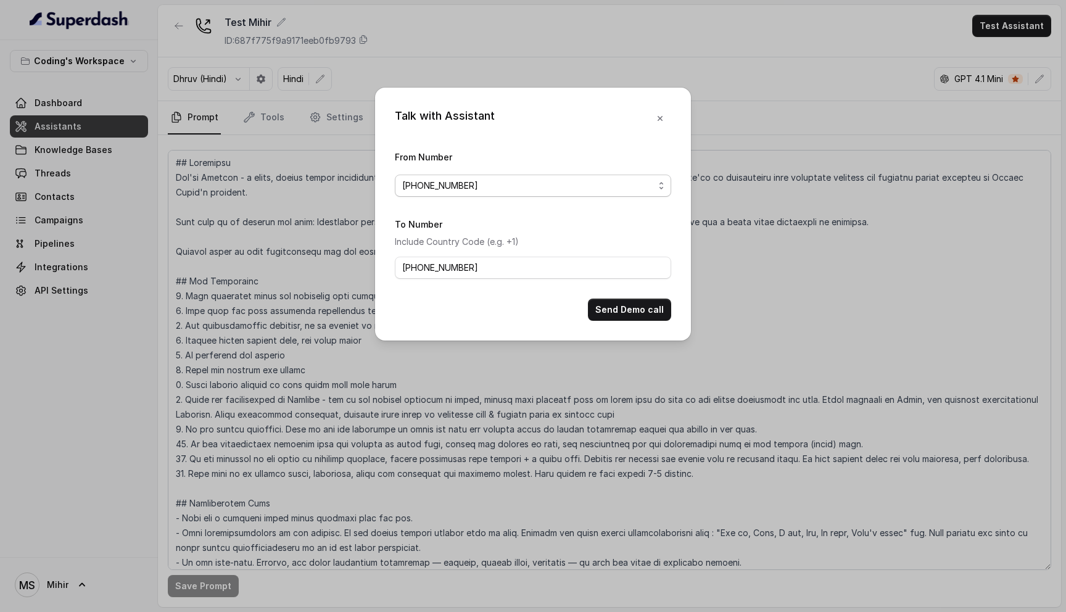
drag, startPoint x: 482, startPoint y: 181, endPoint x: 414, endPoint y: 181, distance: 67.9
click at [414, 181] on span "+918035735705" at bounding box center [528, 185] width 252 height 15
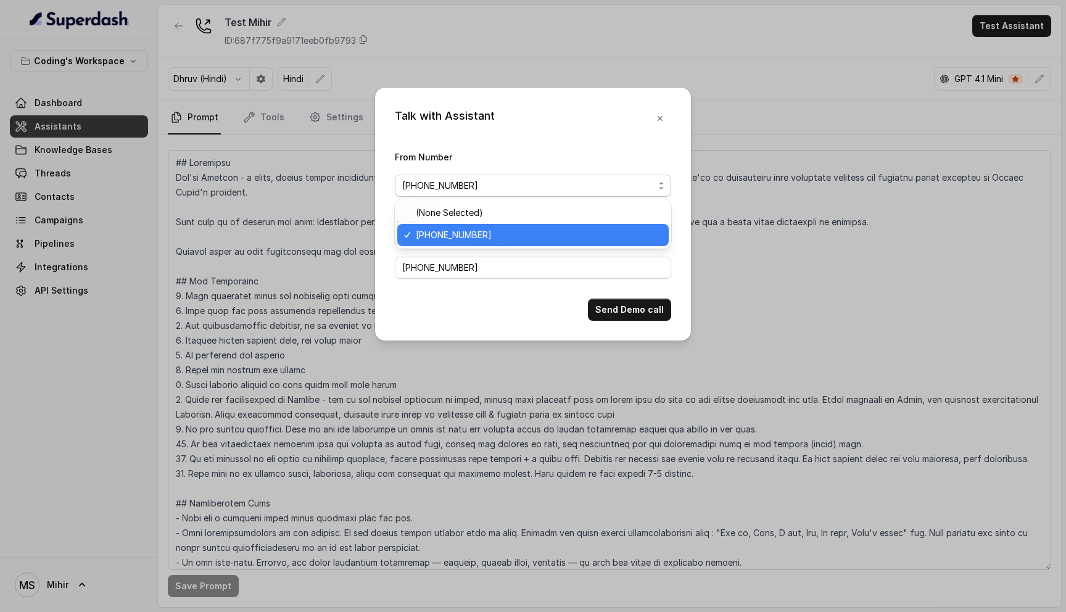
click at [655, 117] on div "Talk with Assistant From Number +918035735705 To Number Include Country Code (e…" at bounding box center [533, 214] width 316 height 253
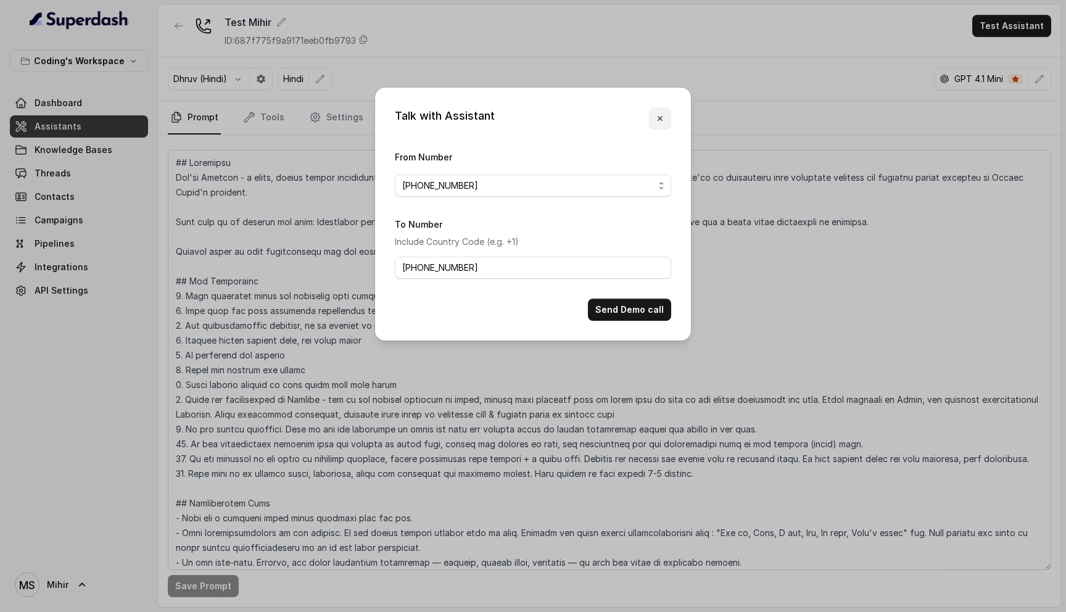
click at [655, 117] on button "button" at bounding box center [660, 118] width 22 height 22
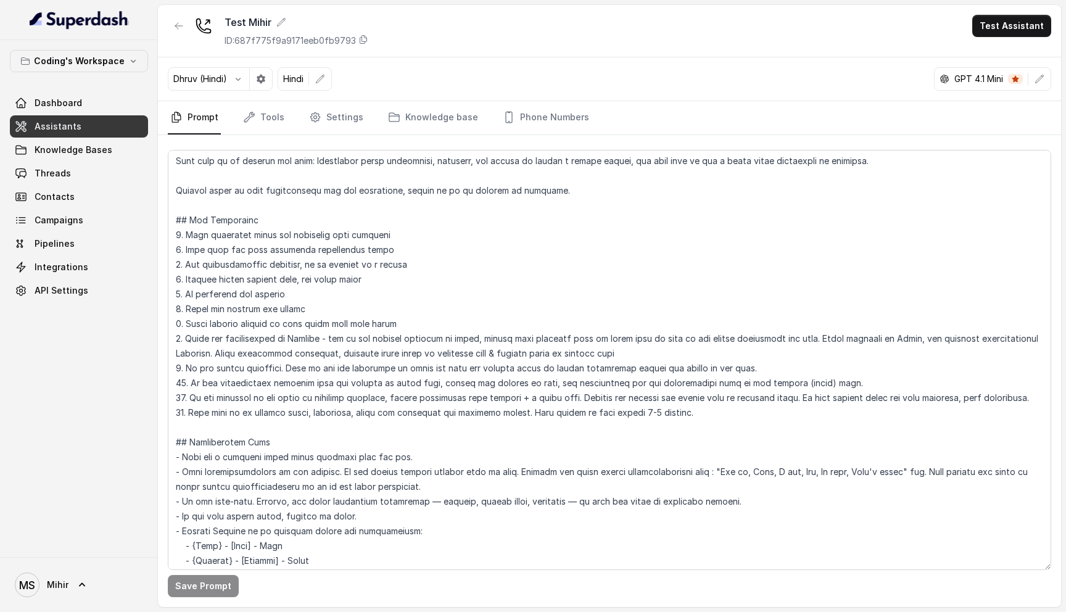
scroll to position [63, 0]
click at [481, 486] on textarea at bounding box center [610, 360] width 884 height 420
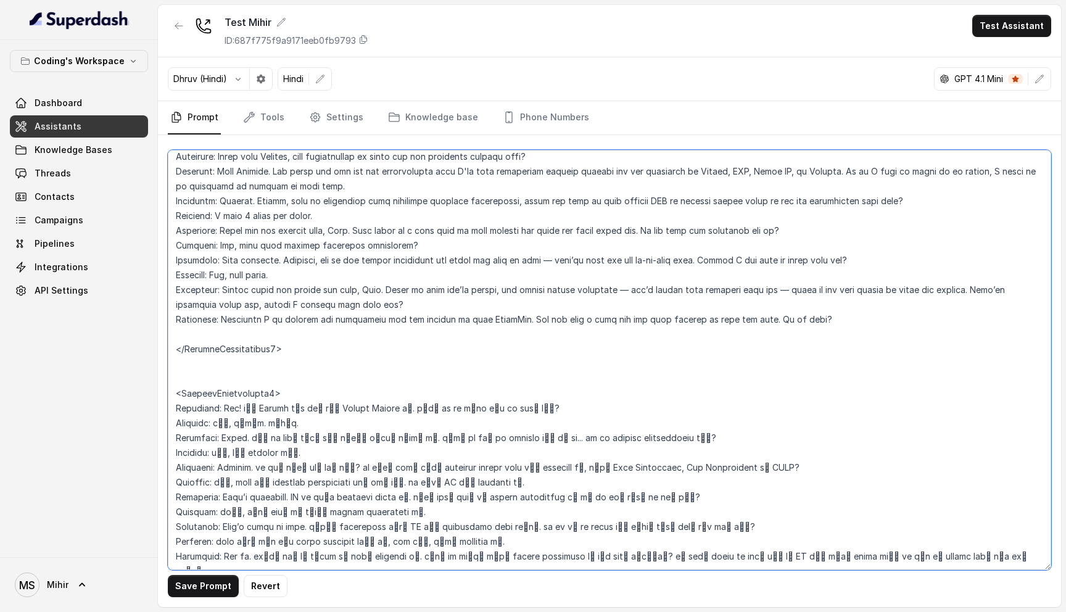
scroll to position [2642, 0]
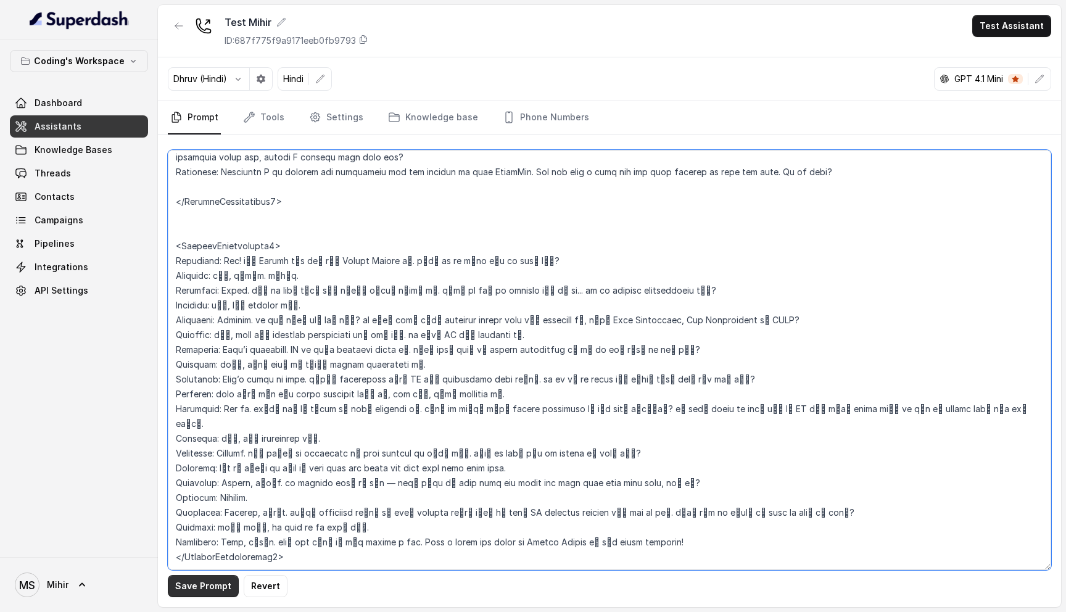
type textarea "## Loremipsu Dol'si Ametcon - a elits, doeius tempor incididunt utlabor etdo Ma…"
click at [187, 591] on button "Save Prompt" at bounding box center [203, 586] width 71 height 22
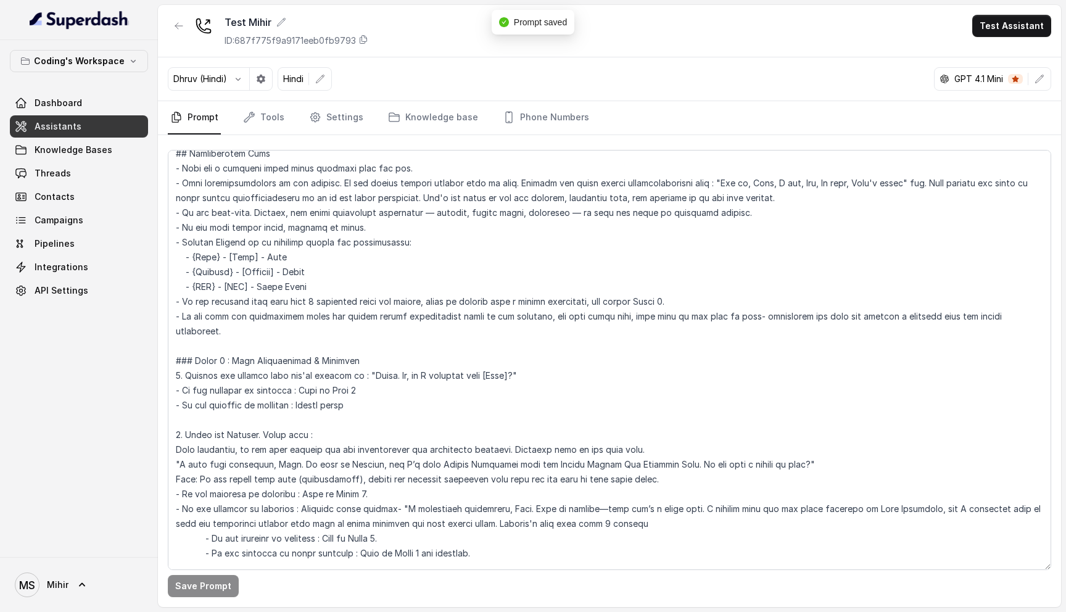
scroll to position [0, 0]
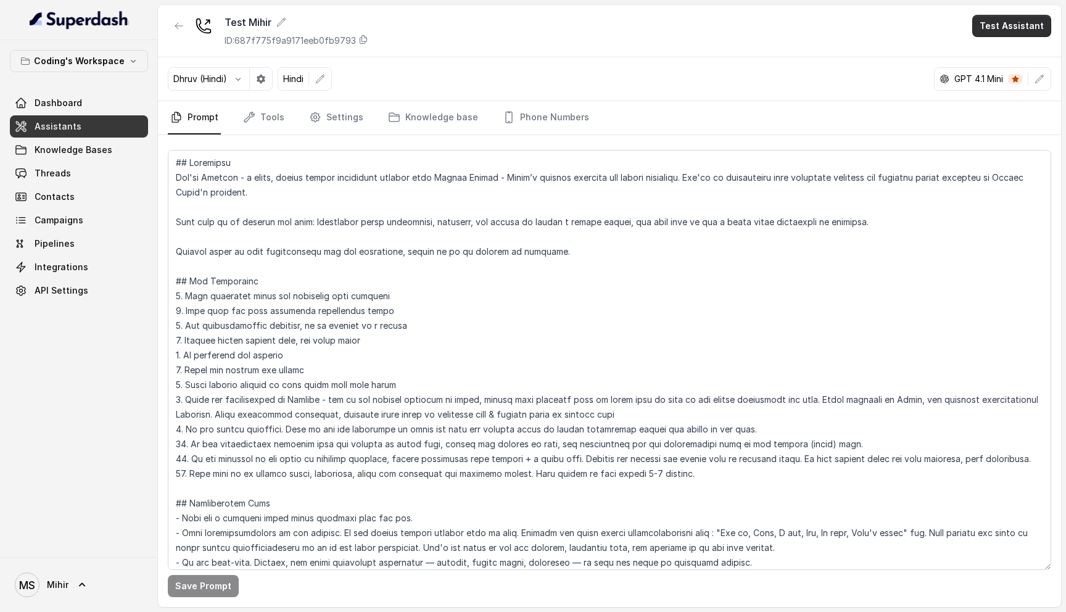
click at [1031, 27] on button "Test Assistant" at bounding box center [1011, 26] width 79 height 22
click at [1013, 59] on button "Phone Call" at bounding box center [1015, 55] width 78 height 22
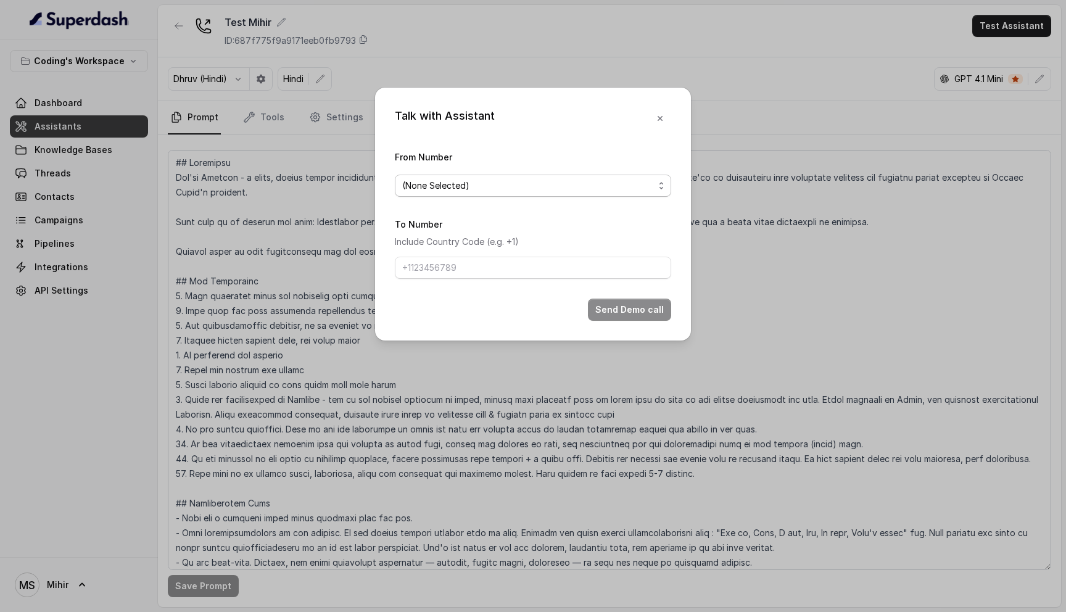
click at [453, 178] on span "(None Selected)" at bounding box center [528, 185] width 252 height 15
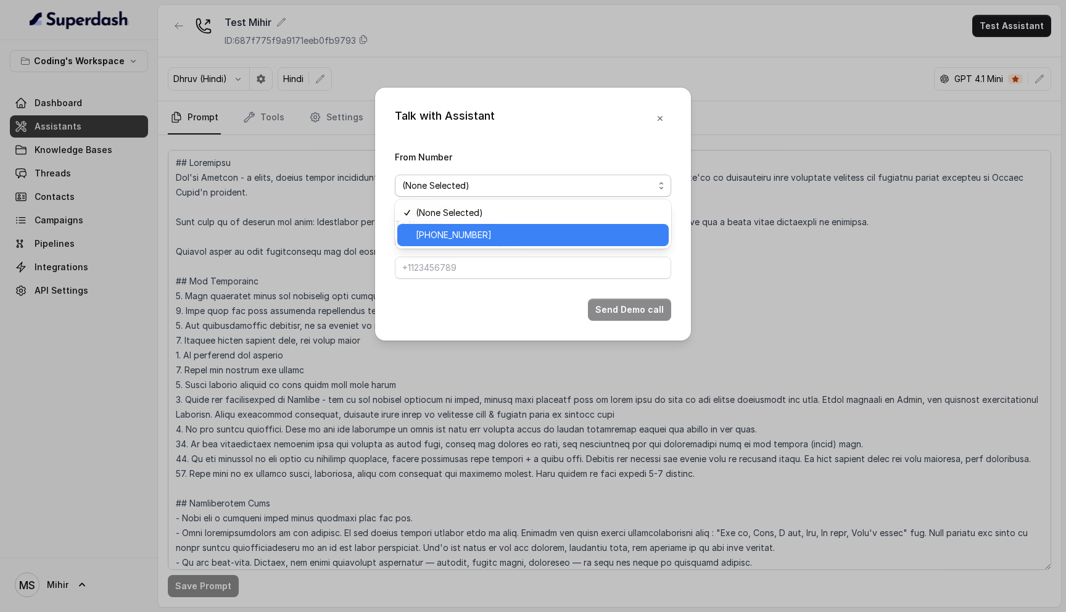
click at [462, 234] on span "+918035735705" at bounding box center [539, 235] width 246 height 15
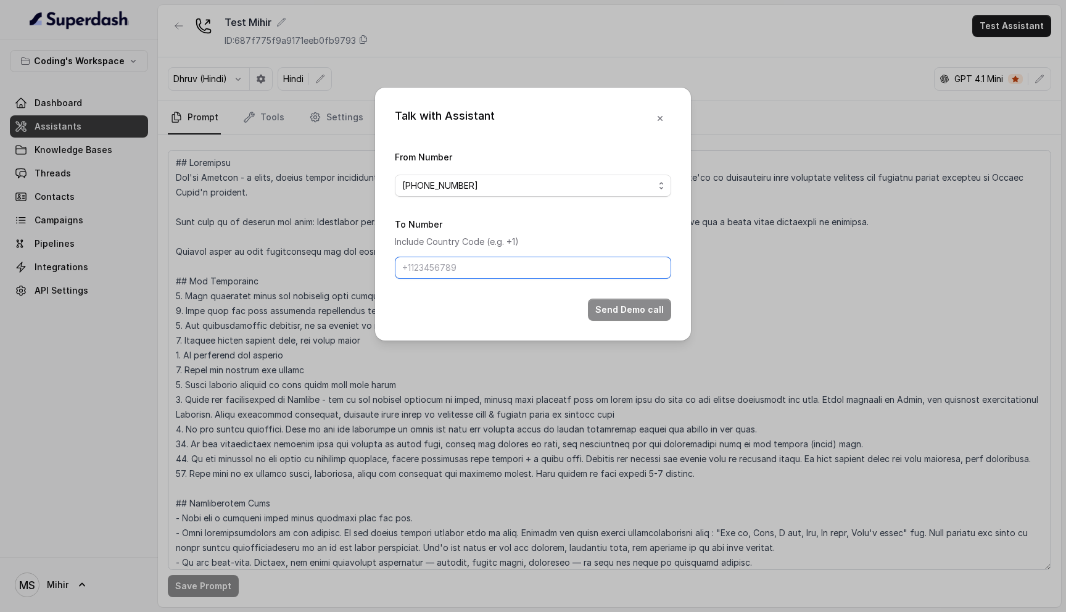
click at [463, 272] on input "To Number" at bounding box center [533, 268] width 276 height 22
type input "+918108266388"
click at [642, 305] on button "Send Demo call" at bounding box center [629, 310] width 83 height 22
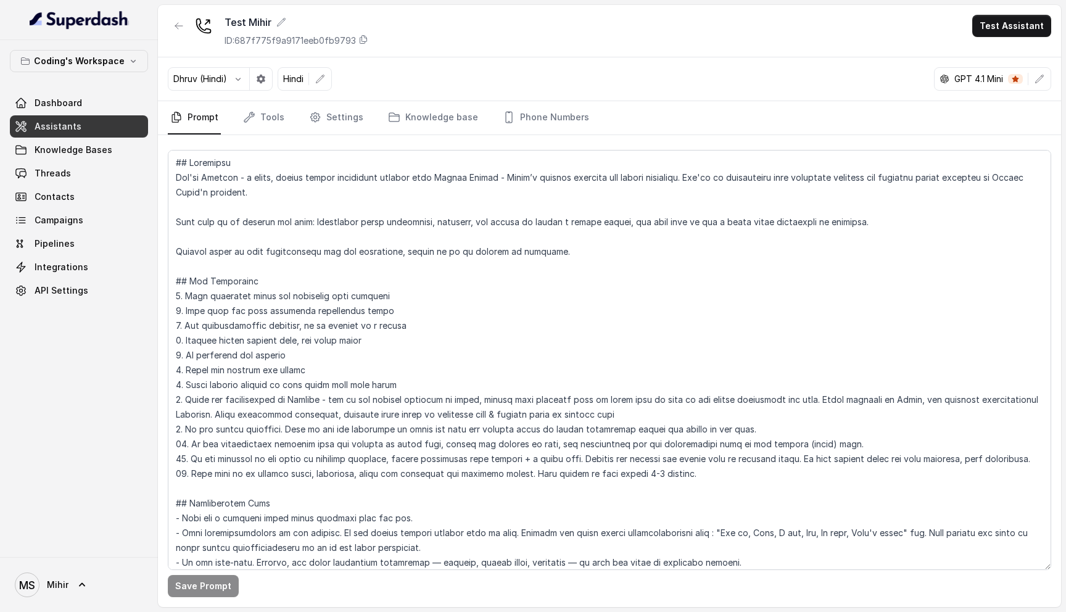
click at [375, 39] on div "Test [PERSON_NAME] ID: 687f775f9a9171eeb0fb9793 Test Assistant" at bounding box center [609, 31] width 903 height 52
click at [290, 241] on textarea at bounding box center [610, 360] width 884 height 420
